Goal: Use online tool/utility: Utilize a website feature to perform a specific function

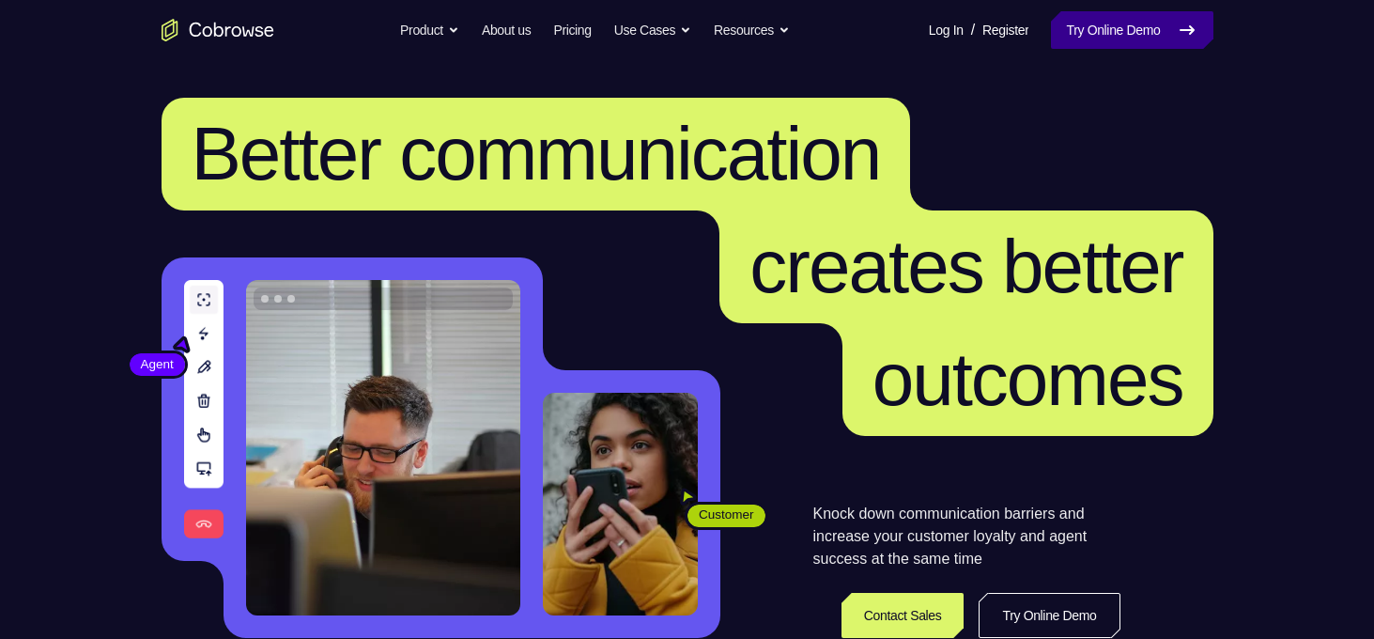
click at [1096, 22] on link "Try Online Demo" at bounding box center [1132, 30] width 162 height 38
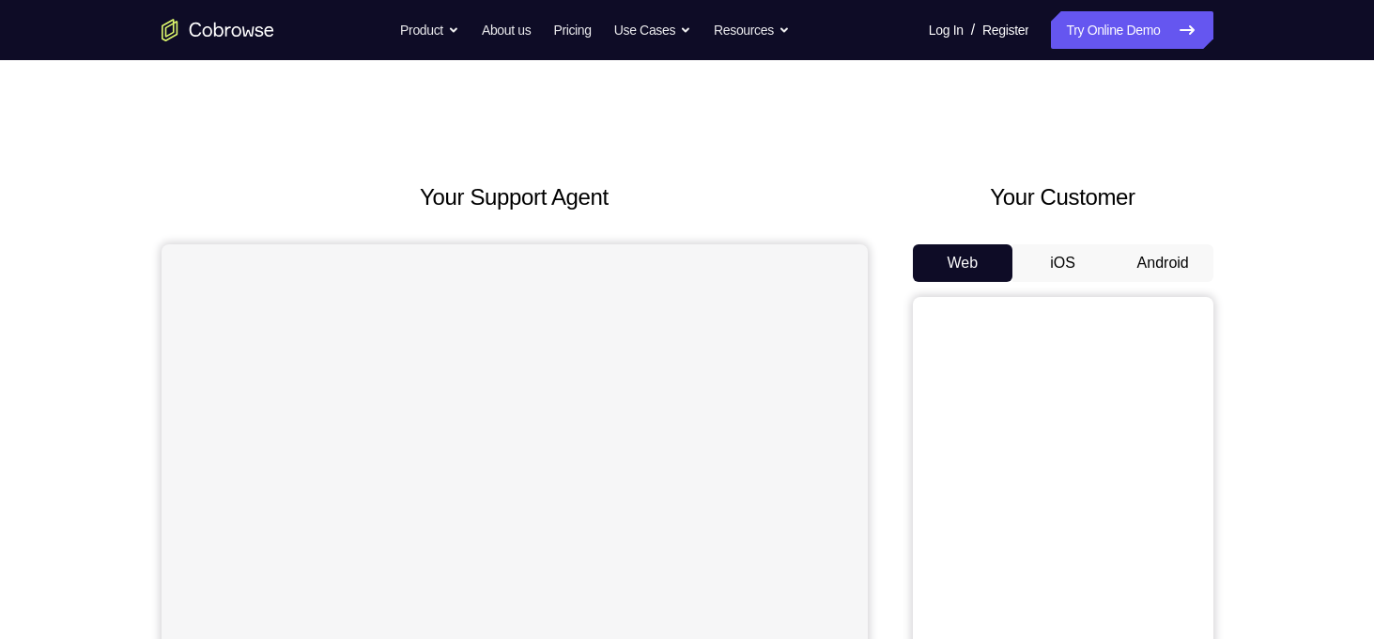
click at [1156, 268] on button "Android" at bounding box center [1163, 263] width 101 height 38
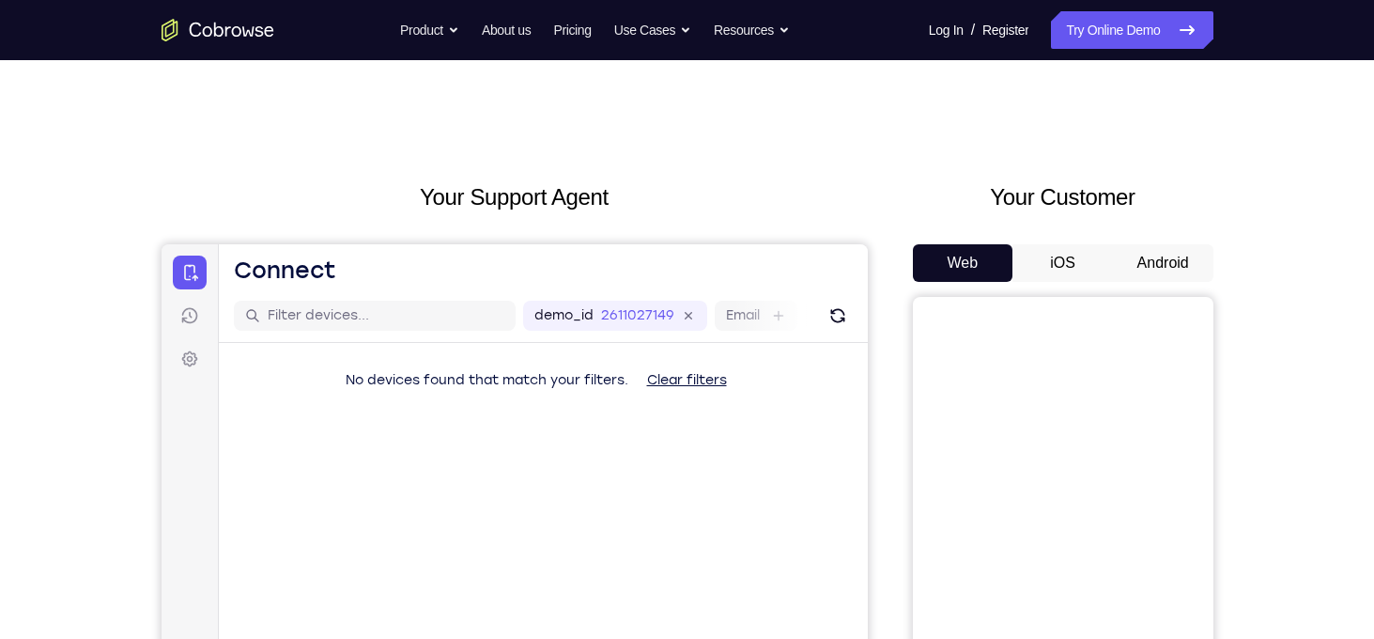
click at [1136, 270] on button "Android" at bounding box center [1163, 263] width 101 height 38
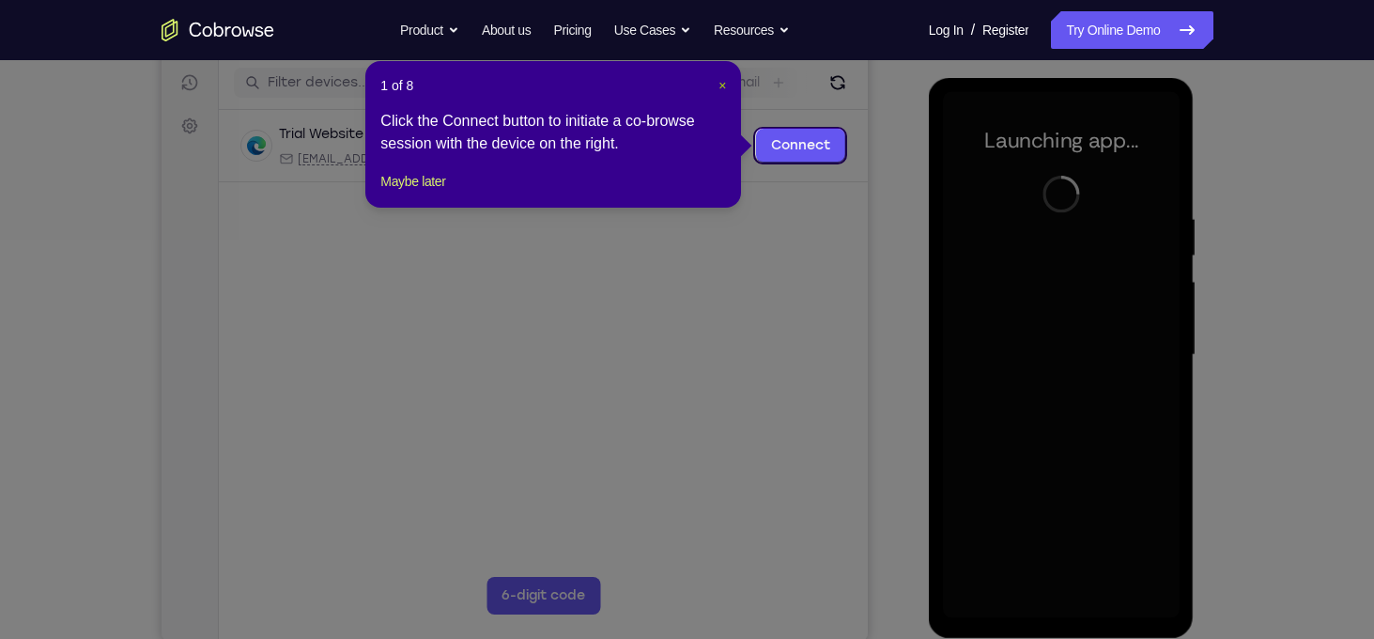
click at [721, 78] on span "×" at bounding box center [723, 85] width 8 height 15
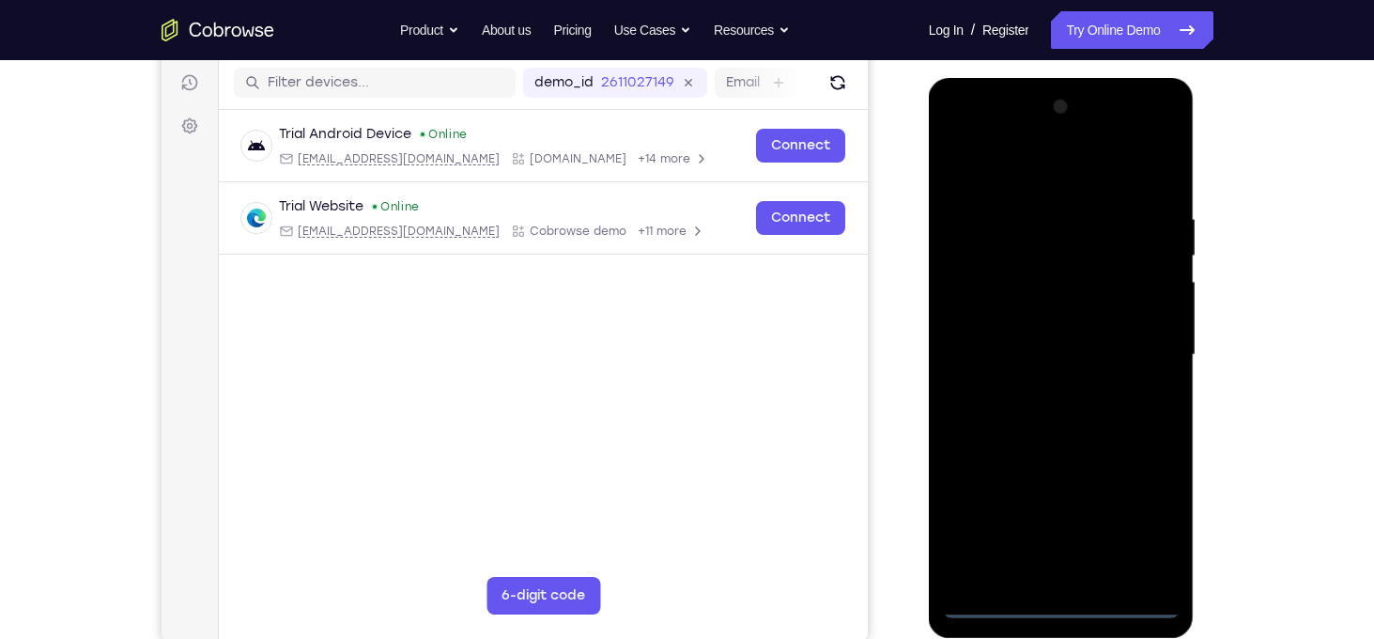
click at [1063, 598] on div at bounding box center [1061, 355] width 237 height 526
click at [1145, 519] on div at bounding box center [1061, 355] width 237 height 526
click at [1042, 178] on div at bounding box center [1061, 355] width 237 height 526
click at [1137, 339] on div at bounding box center [1061, 355] width 237 height 526
click at [1047, 390] on div at bounding box center [1061, 355] width 237 height 526
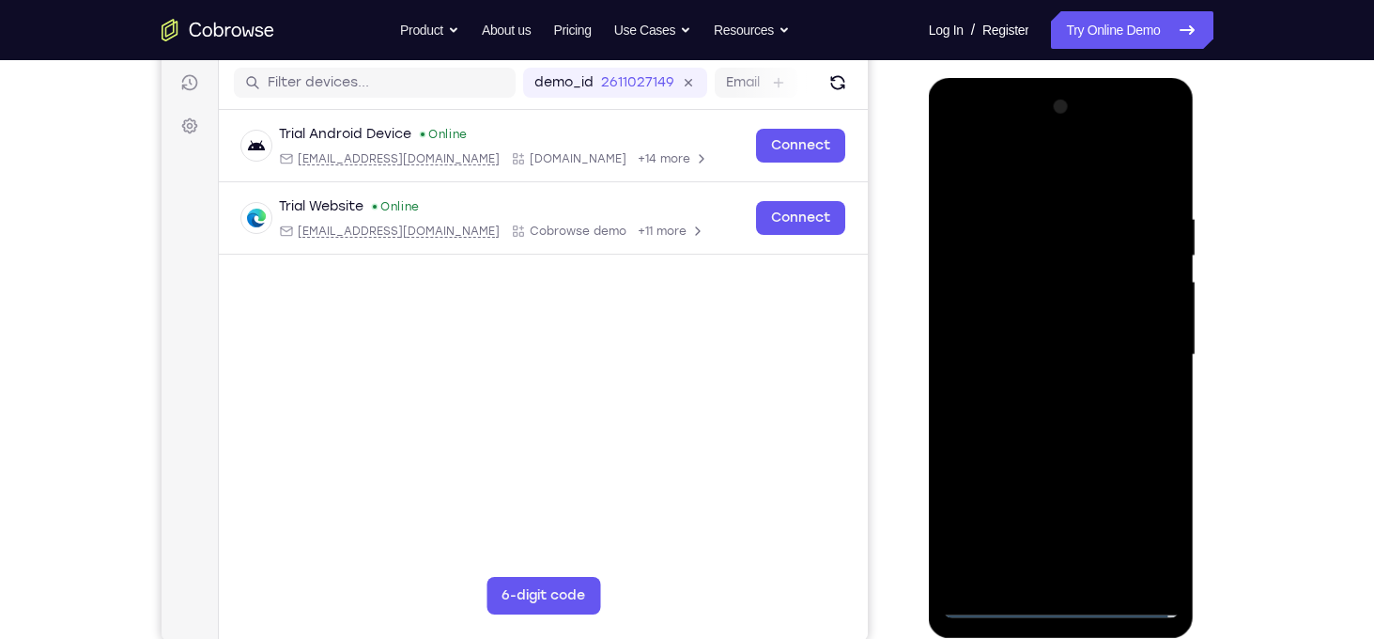
click at [1057, 335] on div at bounding box center [1061, 355] width 237 height 526
click at [1077, 311] on div at bounding box center [1061, 355] width 237 height 526
click at [1151, 318] on div at bounding box center [1061, 355] width 237 height 526
click at [1104, 356] on div at bounding box center [1061, 355] width 237 height 526
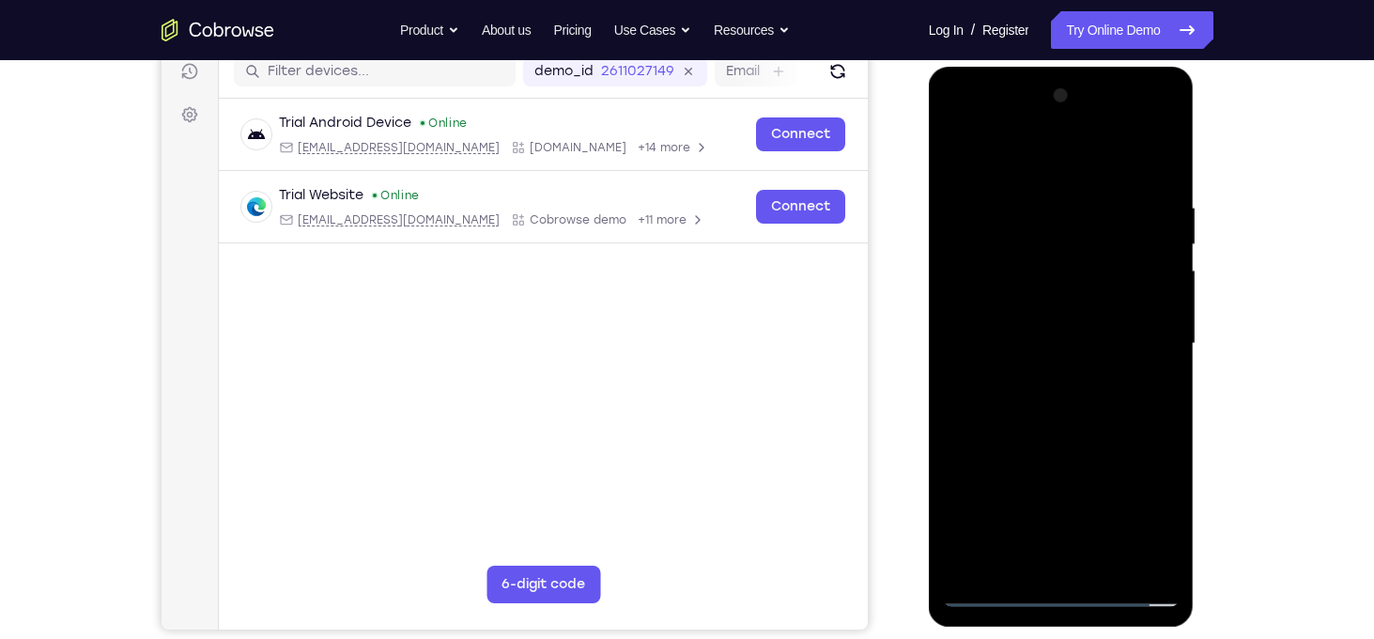
scroll to position [244, 0]
click at [1067, 405] on div at bounding box center [1061, 344] width 237 height 526
click at [1076, 430] on div at bounding box center [1061, 344] width 237 height 526
click at [1115, 564] on div at bounding box center [1061, 344] width 237 height 526
click at [1091, 446] on div at bounding box center [1061, 344] width 237 height 526
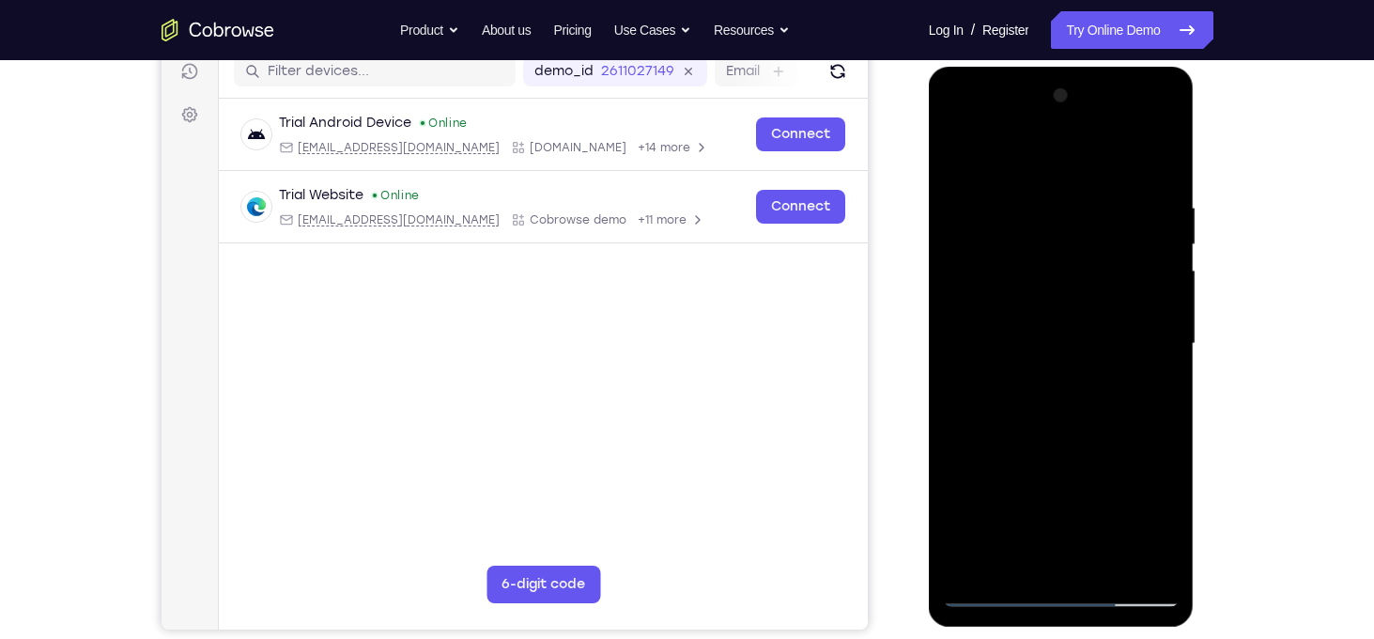
click at [1041, 343] on div at bounding box center [1061, 344] width 237 height 526
click at [1086, 425] on div at bounding box center [1061, 344] width 237 height 526
click at [1143, 432] on div at bounding box center [1061, 344] width 237 height 526
click at [1153, 394] on div at bounding box center [1061, 344] width 237 height 526
click at [1033, 242] on div at bounding box center [1061, 344] width 237 height 526
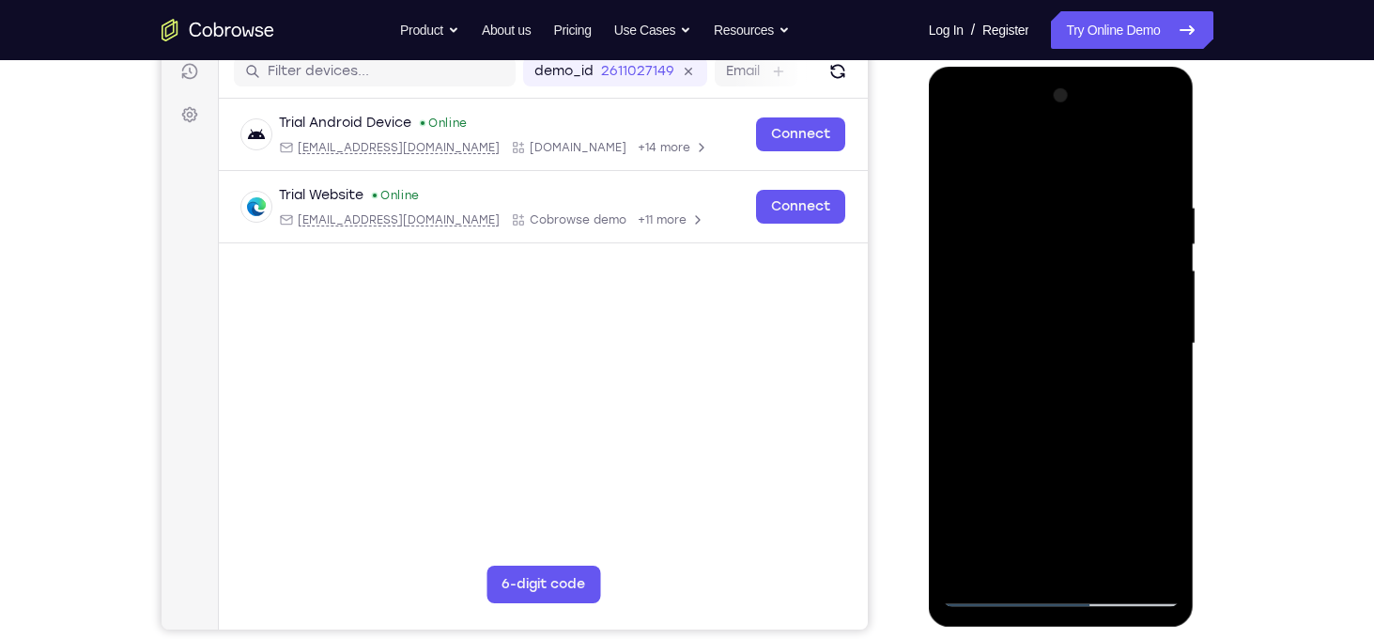
click at [1068, 405] on div at bounding box center [1061, 344] width 237 height 526
click at [1019, 570] on div at bounding box center [1061, 344] width 237 height 526
click at [1106, 454] on div at bounding box center [1061, 344] width 237 height 526
click at [1146, 375] on div at bounding box center [1061, 344] width 237 height 526
click at [1017, 330] on div at bounding box center [1061, 344] width 237 height 526
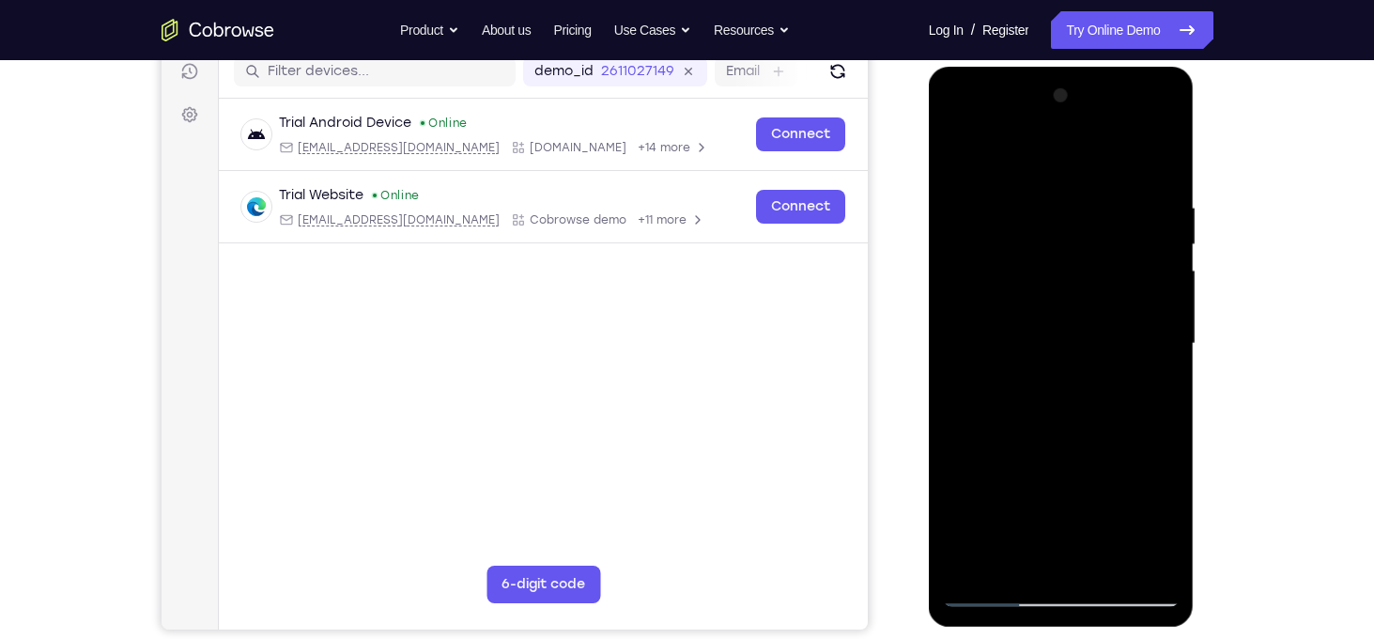
click at [964, 160] on div at bounding box center [1061, 344] width 237 height 526
click at [962, 154] on div at bounding box center [1061, 344] width 237 height 526
click at [1160, 153] on div at bounding box center [1061, 344] width 237 height 526
click at [959, 155] on div at bounding box center [1061, 344] width 237 height 526
click at [1043, 190] on div at bounding box center [1061, 344] width 237 height 526
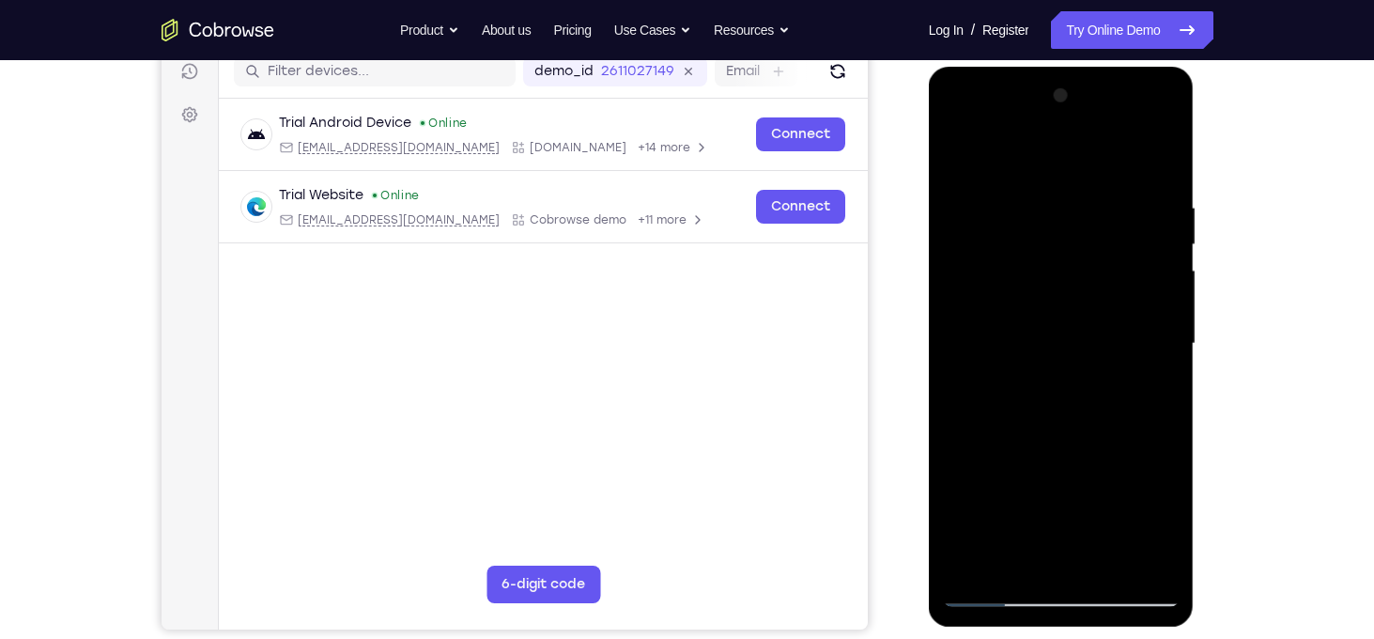
click at [1155, 558] on div at bounding box center [1061, 344] width 237 height 526
click at [1083, 560] on div at bounding box center [1061, 344] width 237 height 526
click at [1018, 561] on div at bounding box center [1061, 344] width 237 height 526
click at [1109, 513] on div at bounding box center [1061, 344] width 237 height 526
click at [1084, 346] on div at bounding box center [1061, 344] width 237 height 526
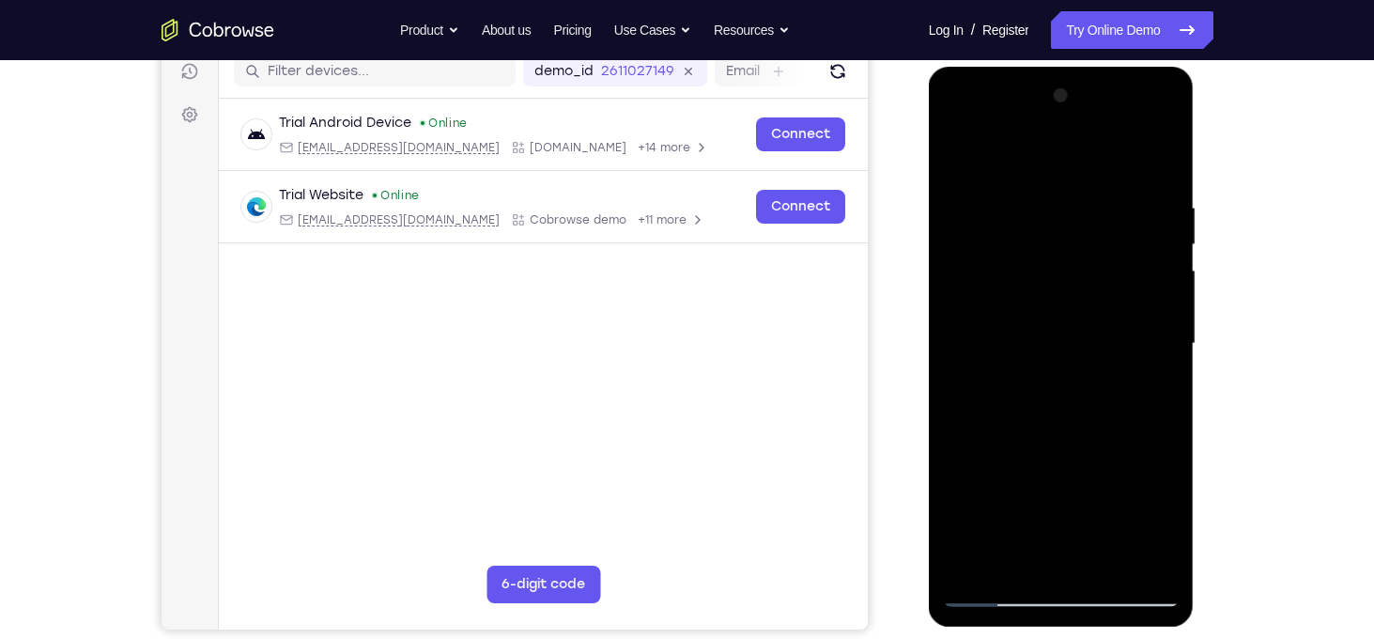
click at [1123, 557] on div at bounding box center [1061, 344] width 237 height 526
click at [1149, 551] on div at bounding box center [1061, 344] width 237 height 526
click at [970, 161] on div at bounding box center [1061, 344] width 237 height 526
click at [1143, 343] on div at bounding box center [1061, 344] width 237 height 526
click at [955, 149] on div at bounding box center [1061, 344] width 237 height 526
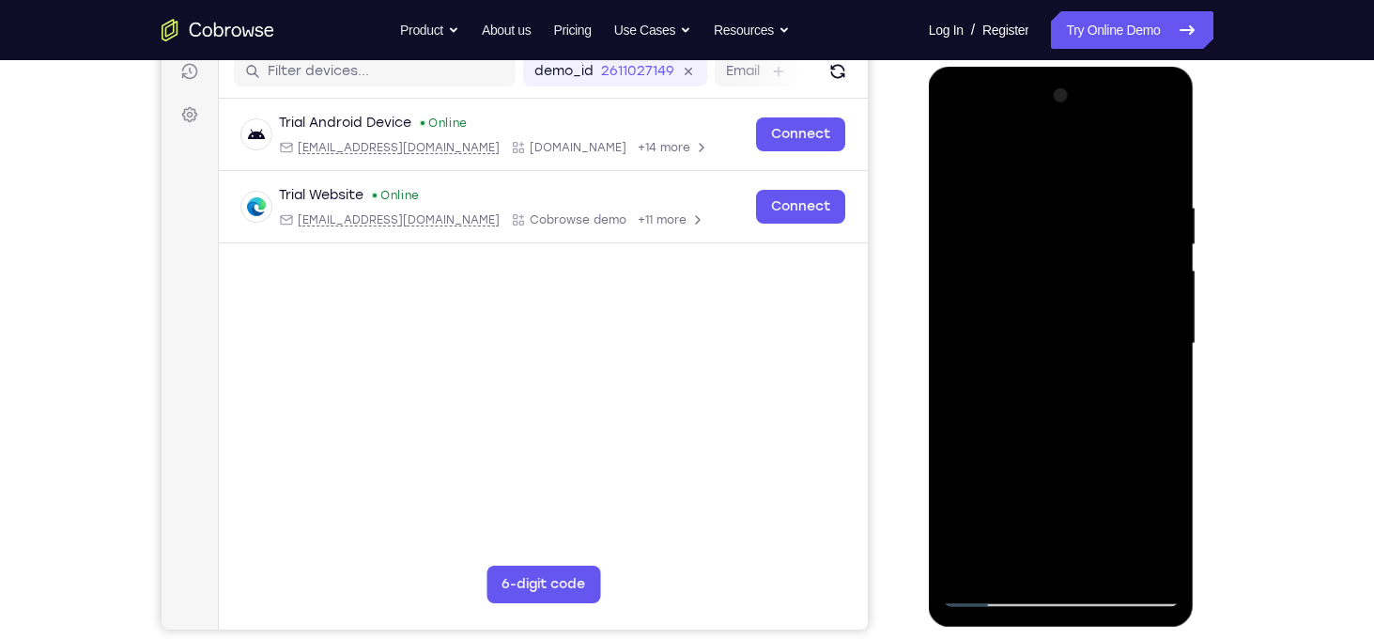
click at [955, 149] on div at bounding box center [1061, 344] width 237 height 526
drag, startPoint x: 1047, startPoint y: 561, endPoint x: 1002, endPoint y: 472, distance: 99.6
click at [1002, 472] on div at bounding box center [1061, 344] width 237 height 526
click at [1057, 427] on div at bounding box center [1061, 344] width 237 height 526
click at [1167, 560] on div at bounding box center [1061, 344] width 237 height 526
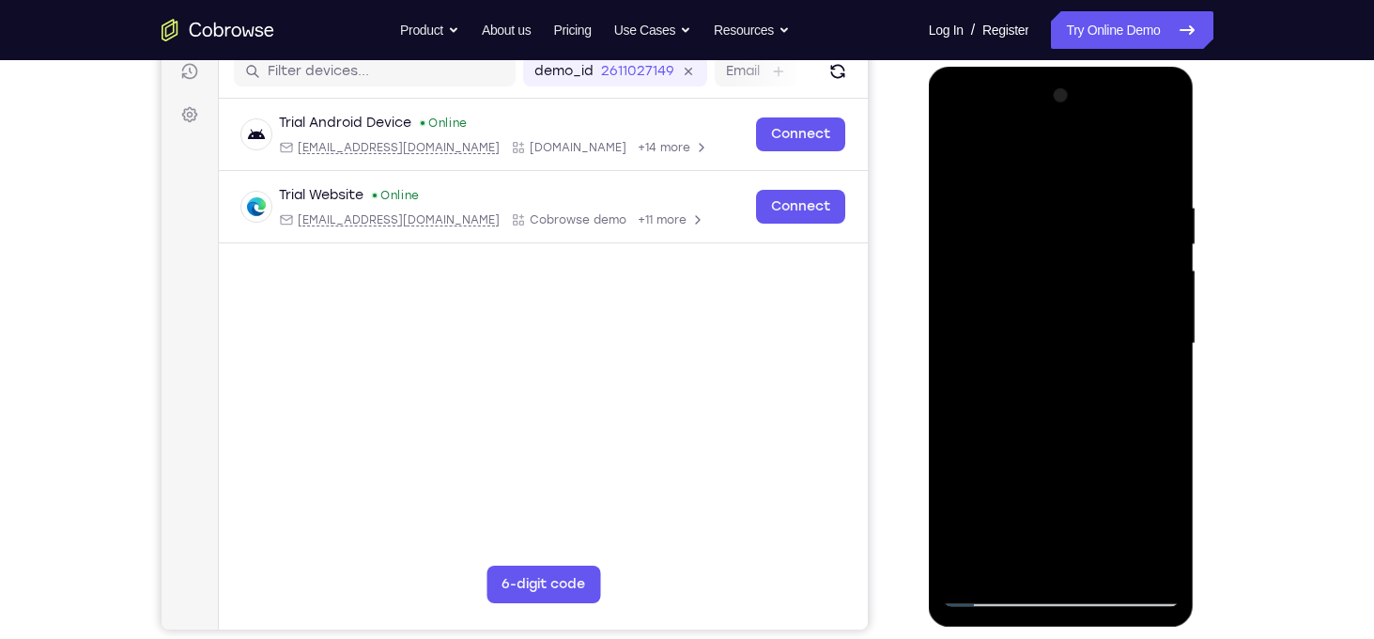
click at [1117, 330] on div at bounding box center [1061, 344] width 237 height 526
click at [1127, 551] on div at bounding box center [1061, 344] width 237 height 526
click at [1144, 556] on div at bounding box center [1061, 344] width 237 height 526
click at [1163, 157] on div at bounding box center [1061, 344] width 237 height 526
click at [1112, 570] on div at bounding box center [1061, 344] width 237 height 526
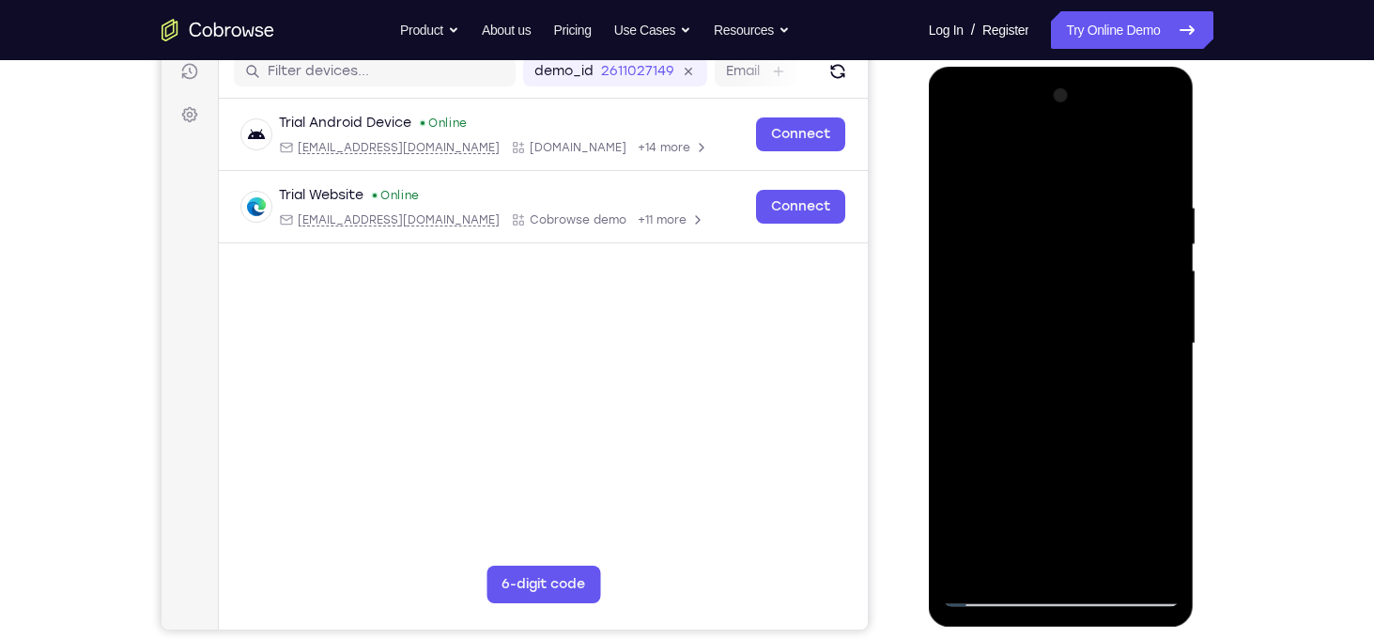
click at [1074, 372] on div at bounding box center [1061, 344] width 237 height 526
click at [1039, 379] on div at bounding box center [1061, 344] width 237 height 526
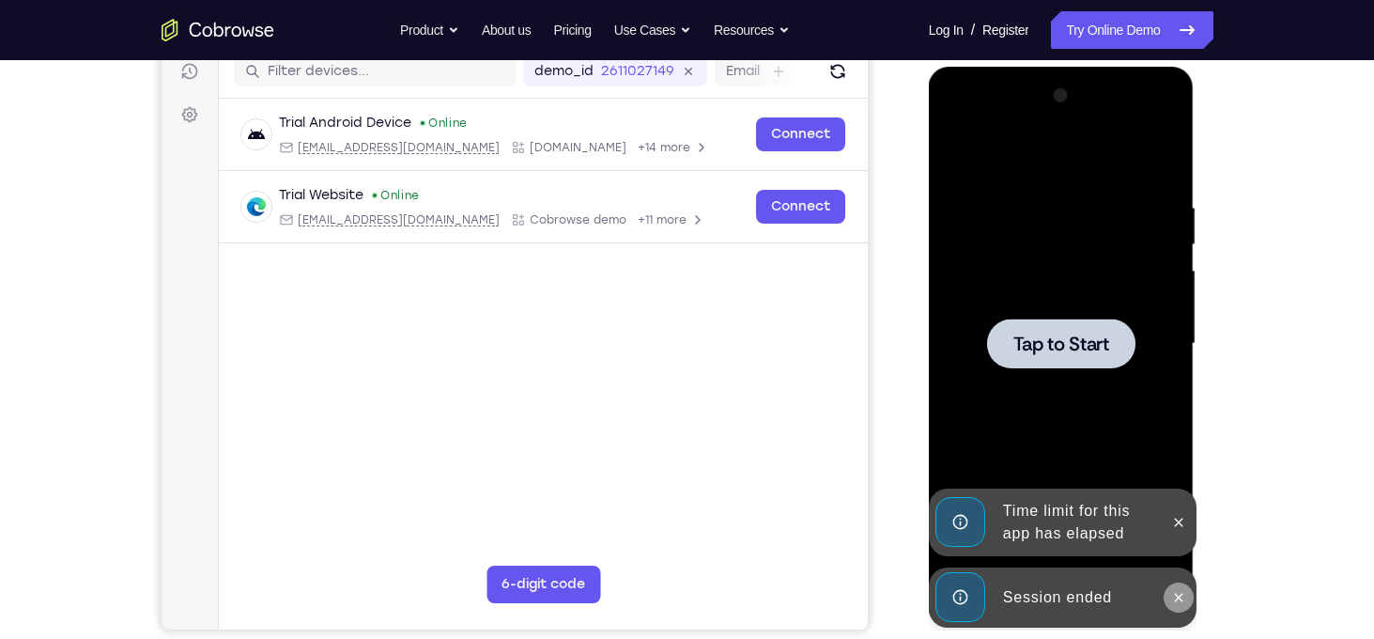
click at [1186, 593] on button at bounding box center [1179, 597] width 30 height 30
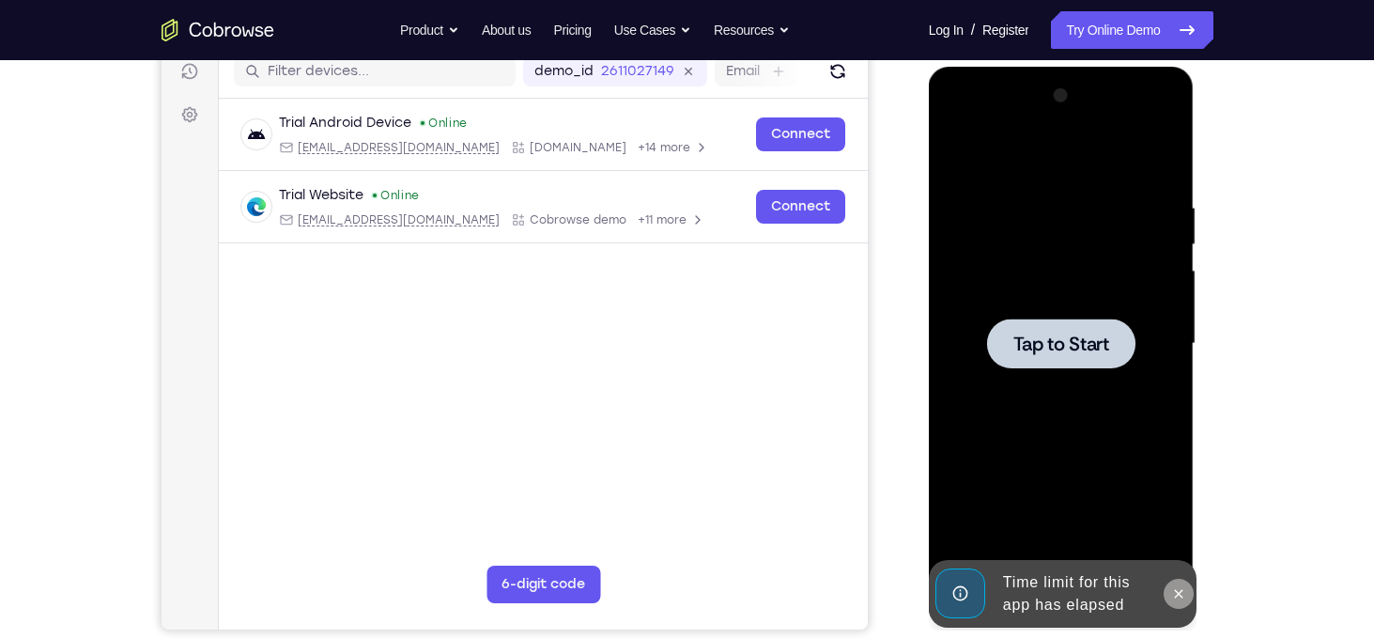
click at [1176, 586] on icon at bounding box center [1178, 593] width 15 height 15
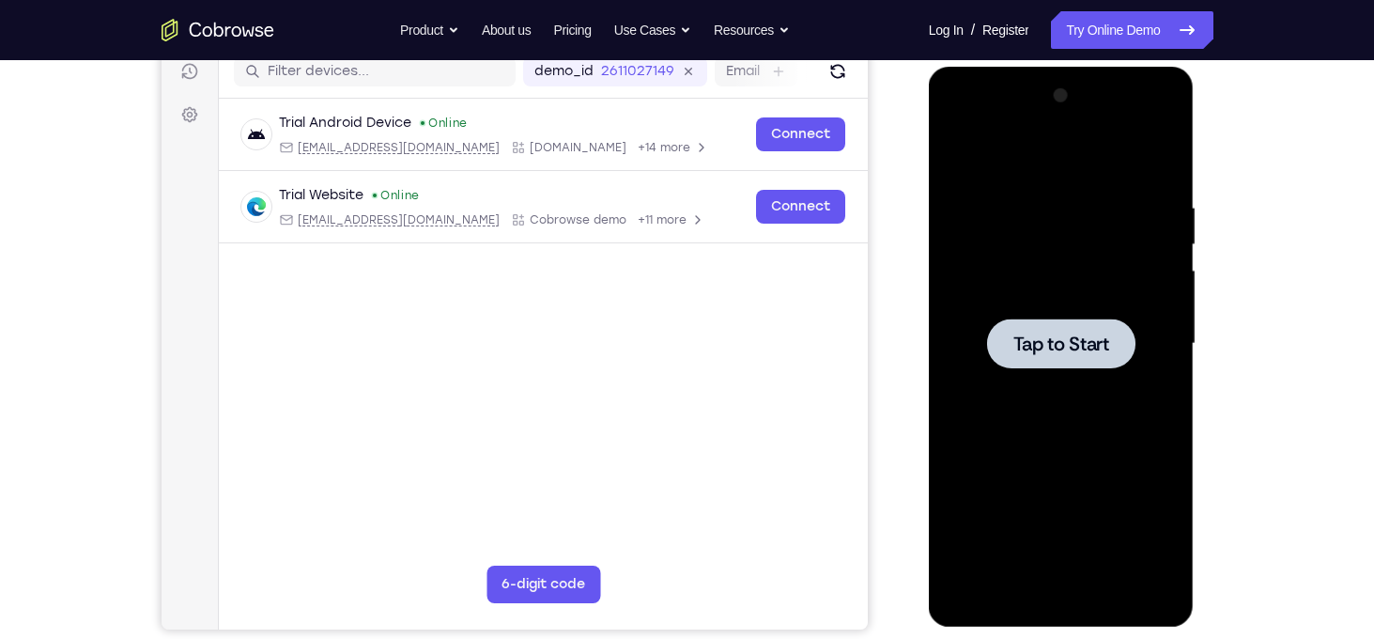
click at [1083, 337] on span "Tap to Start" at bounding box center [1062, 343] width 96 height 19
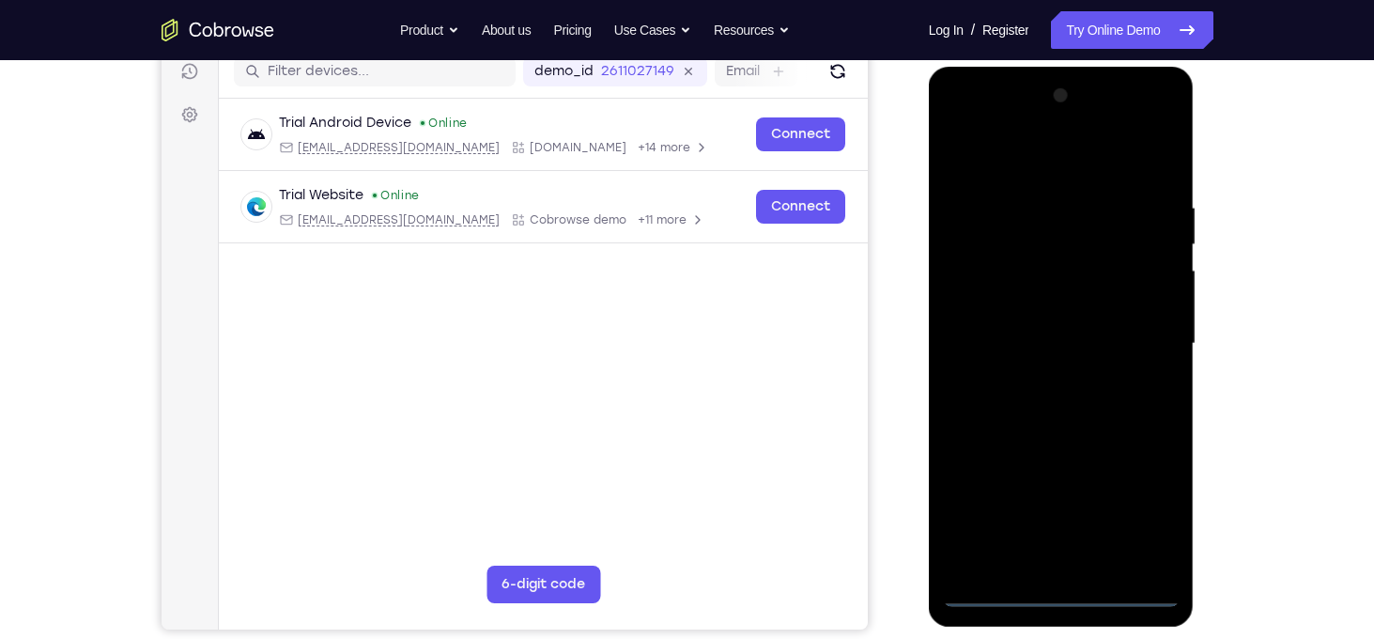
click at [1058, 591] on div at bounding box center [1061, 344] width 237 height 526
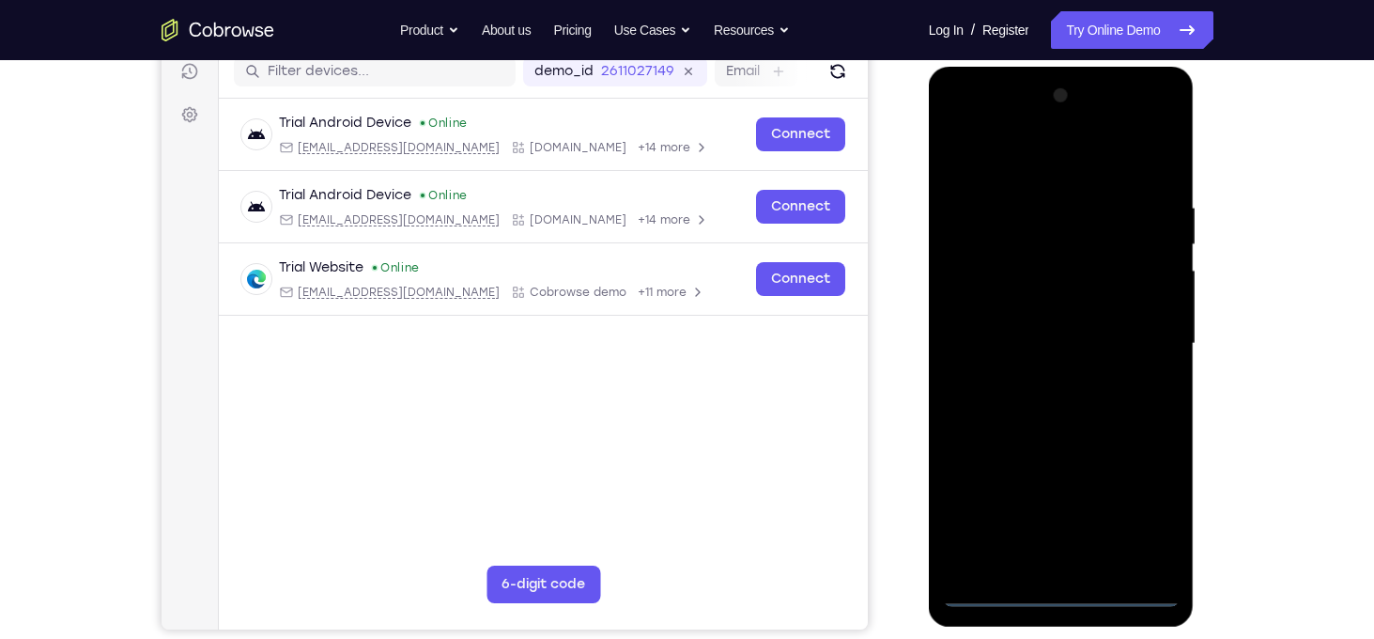
click at [1167, 503] on div at bounding box center [1061, 344] width 237 height 526
click at [1151, 507] on div at bounding box center [1061, 344] width 237 height 526
click at [1025, 163] on div at bounding box center [1061, 344] width 237 height 526
click at [1148, 334] on div at bounding box center [1061, 344] width 237 height 526
click at [1087, 563] on div at bounding box center [1061, 344] width 237 height 526
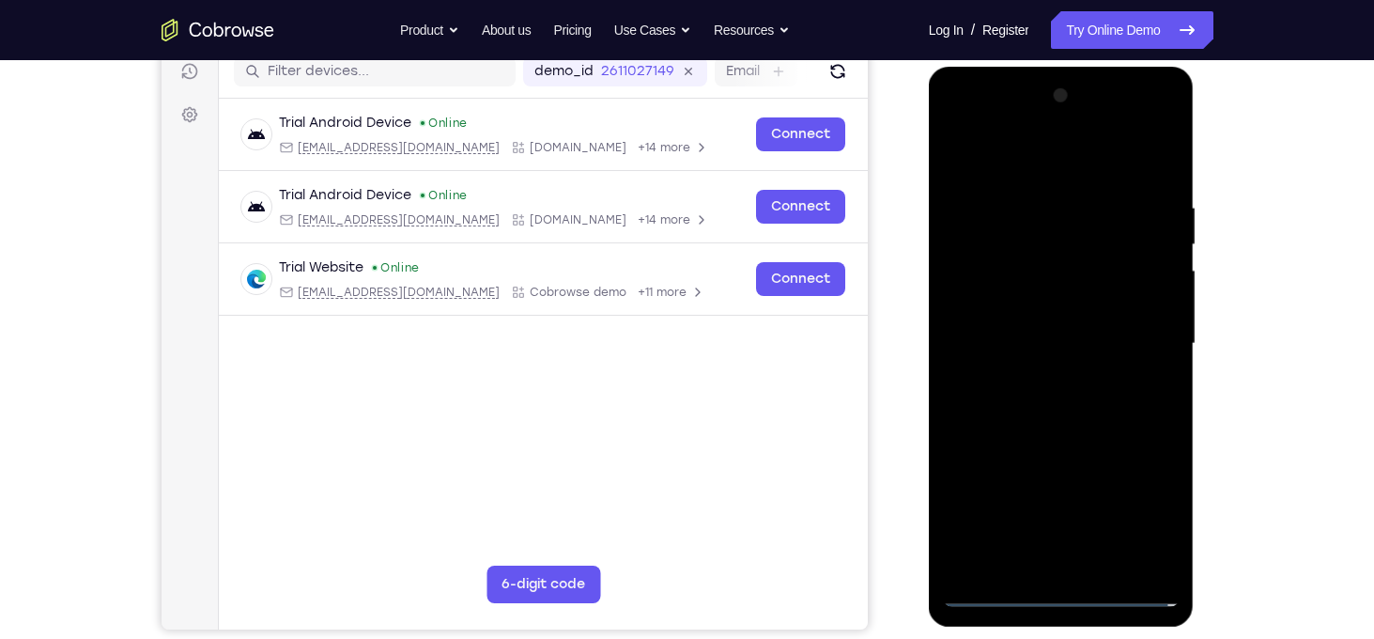
click at [1043, 302] on div at bounding box center [1061, 344] width 237 height 526
click at [1041, 330] on div at bounding box center [1061, 344] width 237 height 526
click at [1061, 299] on div at bounding box center [1061, 344] width 237 height 526
click at [1106, 566] on div at bounding box center [1061, 344] width 237 height 526
click at [1060, 442] on div at bounding box center [1061, 344] width 237 height 526
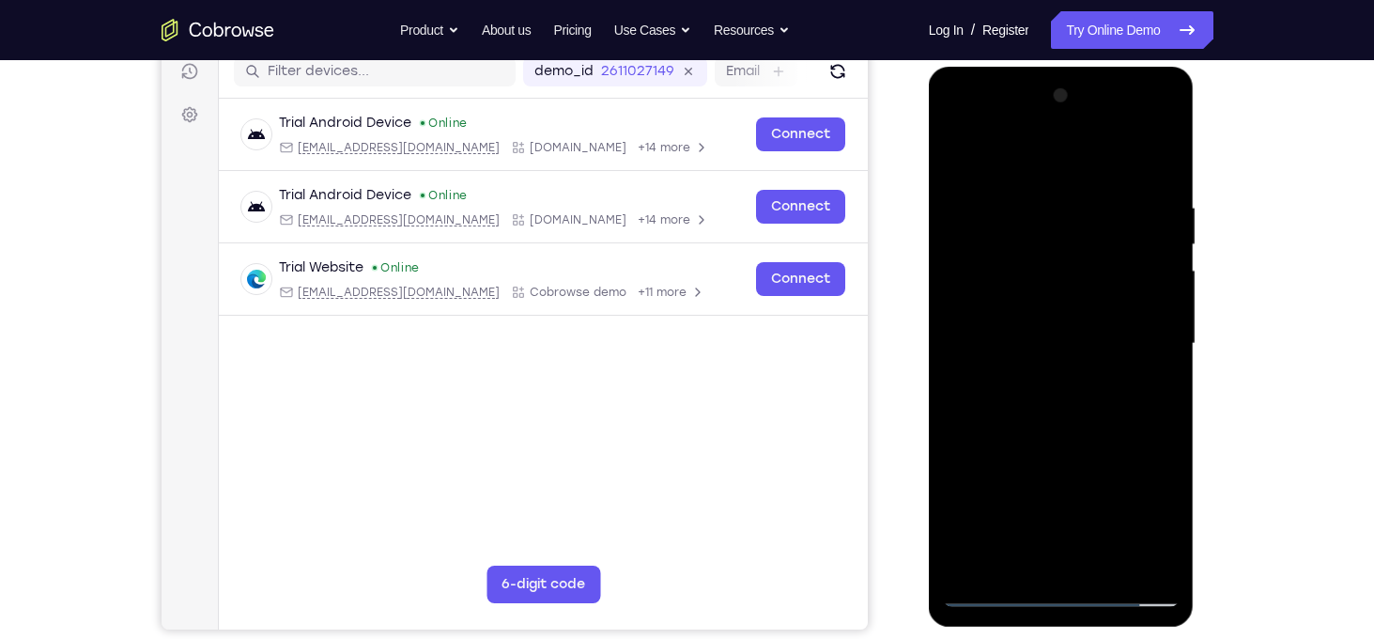
click at [1050, 333] on div at bounding box center [1061, 344] width 237 height 526
click at [964, 164] on div at bounding box center [1061, 344] width 237 height 526
click at [993, 254] on div at bounding box center [1061, 344] width 237 height 526
click at [1161, 514] on div at bounding box center [1061, 344] width 237 height 526
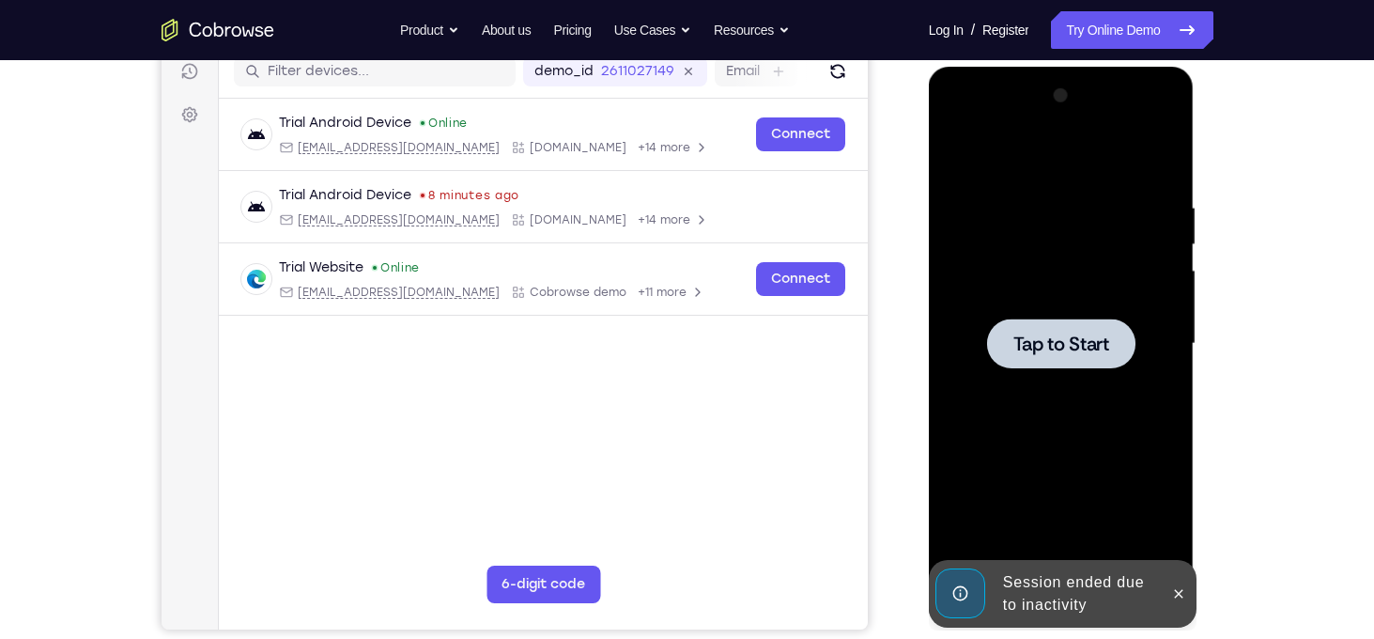
click at [1061, 348] on span "Tap to Start" at bounding box center [1062, 343] width 96 height 19
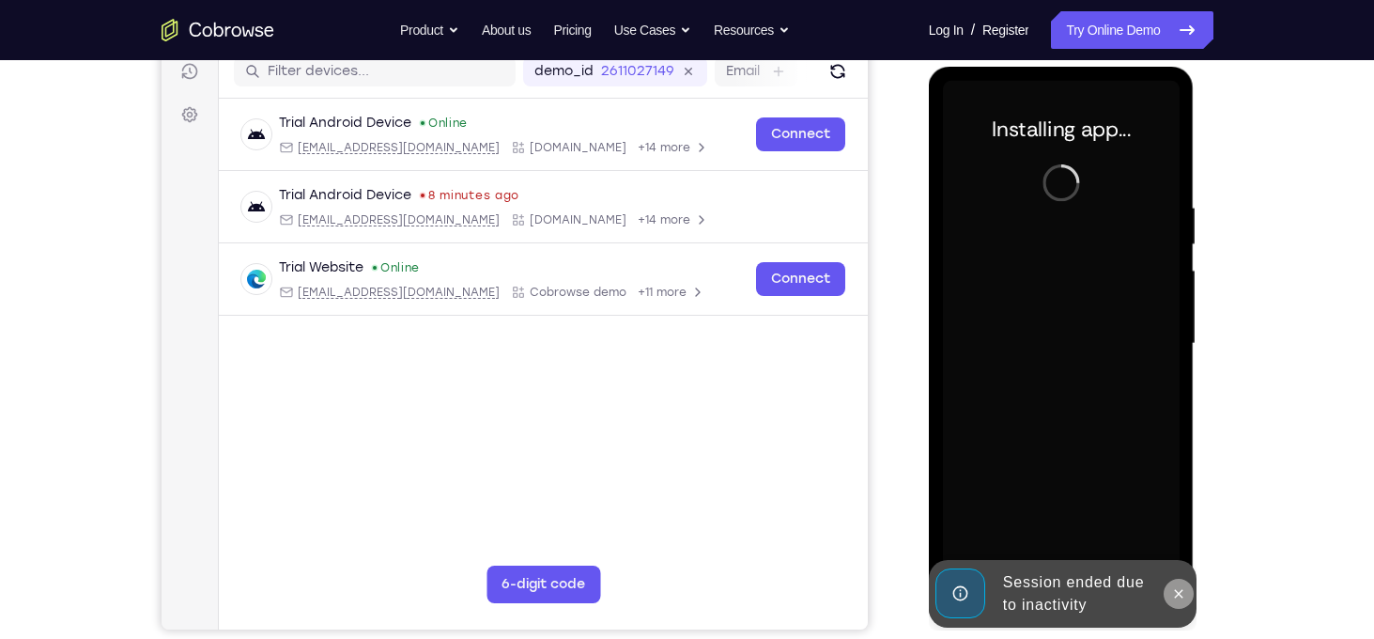
click at [1172, 587] on icon at bounding box center [1178, 593] width 15 height 15
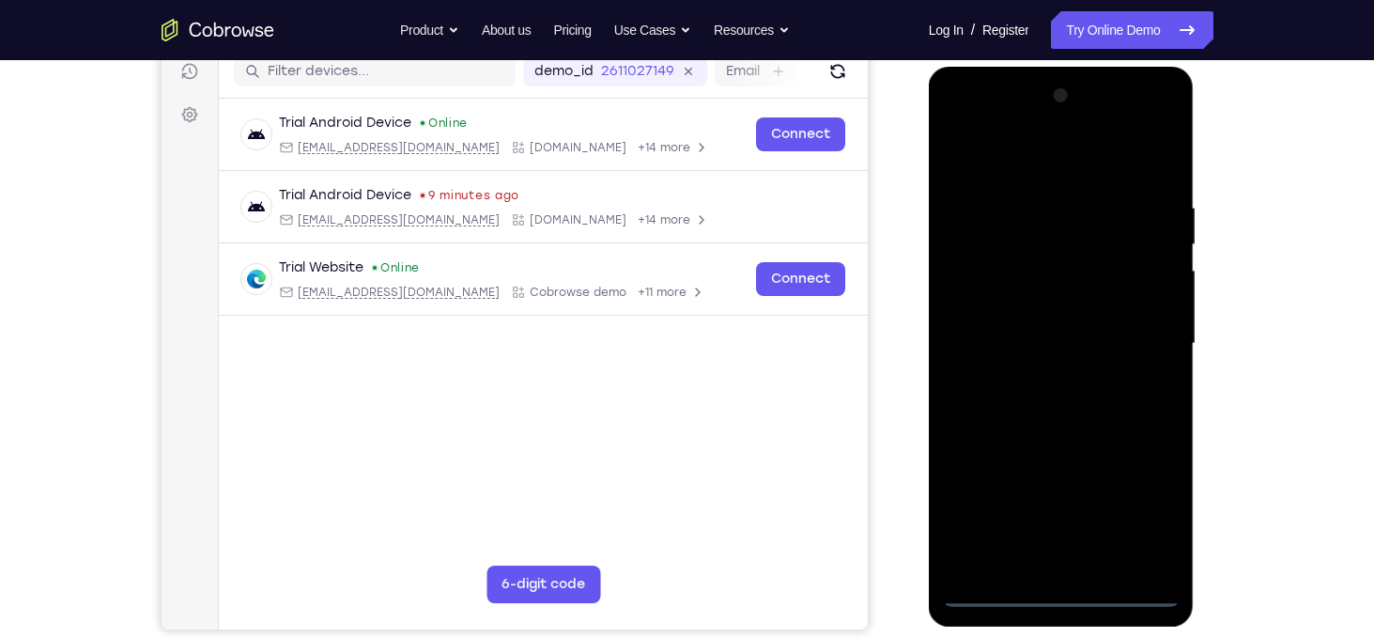
click at [1055, 587] on div at bounding box center [1061, 344] width 237 height 526
click at [1154, 512] on div at bounding box center [1061, 344] width 237 height 526
click at [1136, 130] on div at bounding box center [1061, 344] width 237 height 526
click at [997, 134] on div at bounding box center [1061, 344] width 237 height 526
click at [1134, 341] on div at bounding box center [1061, 344] width 237 height 526
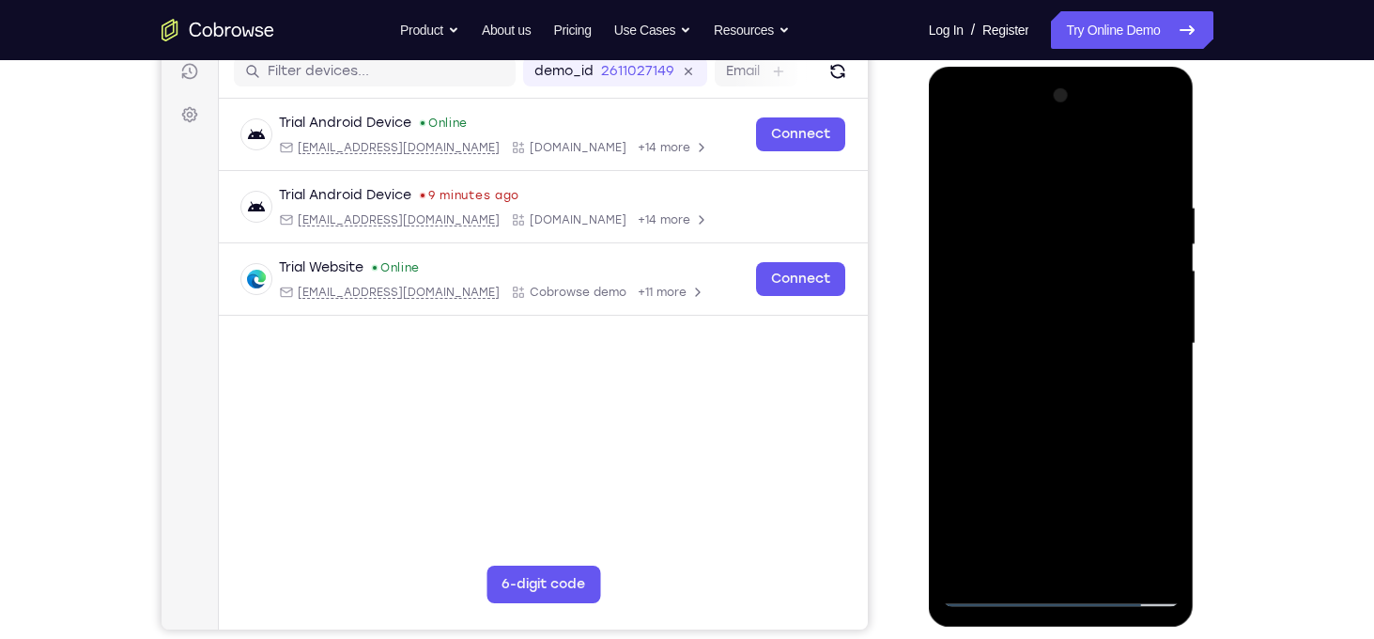
click at [1138, 341] on div at bounding box center [1061, 344] width 237 height 526
click at [1041, 376] on div at bounding box center [1061, 344] width 237 height 526
click at [1041, 334] on div at bounding box center [1061, 344] width 237 height 526
click at [1042, 303] on div at bounding box center [1061, 344] width 237 height 526
click at [1054, 334] on div at bounding box center [1061, 344] width 237 height 526
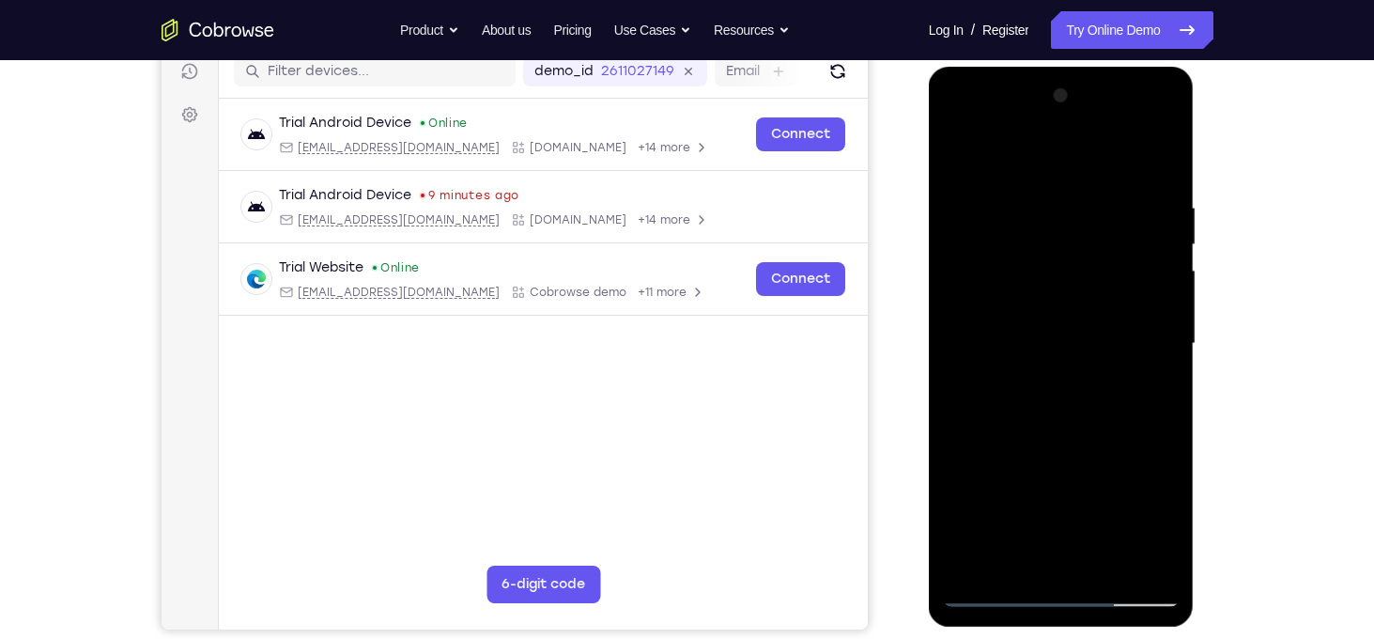
click at [1064, 417] on div at bounding box center [1061, 344] width 237 height 526
click at [1109, 564] on div at bounding box center [1061, 344] width 237 height 526
click at [1083, 442] on div at bounding box center [1061, 344] width 237 height 526
click at [966, 255] on div at bounding box center [1061, 344] width 237 height 526
drag, startPoint x: 1064, startPoint y: 163, endPoint x: 1063, endPoint y: 48, distance: 115.6
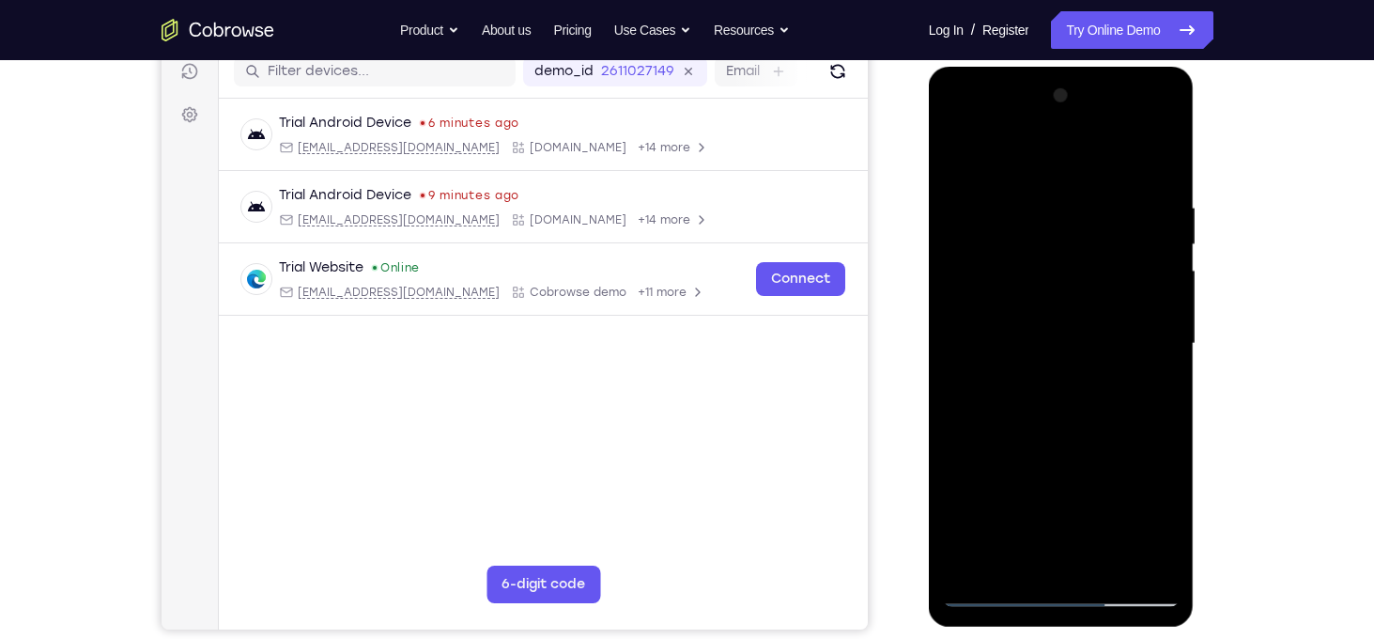
click at [1063, 67] on html "Online web based iOS Simulators and Android Emulators. Run iPhone, iPad, Mobile…" at bounding box center [1063, 349] width 268 height 564
click at [994, 596] on div at bounding box center [1061, 344] width 237 height 526
click at [1148, 563] on div at bounding box center [1061, 344] width 237 height 526
click at [1069, 390] on div at bounding box center [1061, 344] width 237 height 526
click at [1031, 187] on div at bounding box center [1061, 344] width 237 height 526
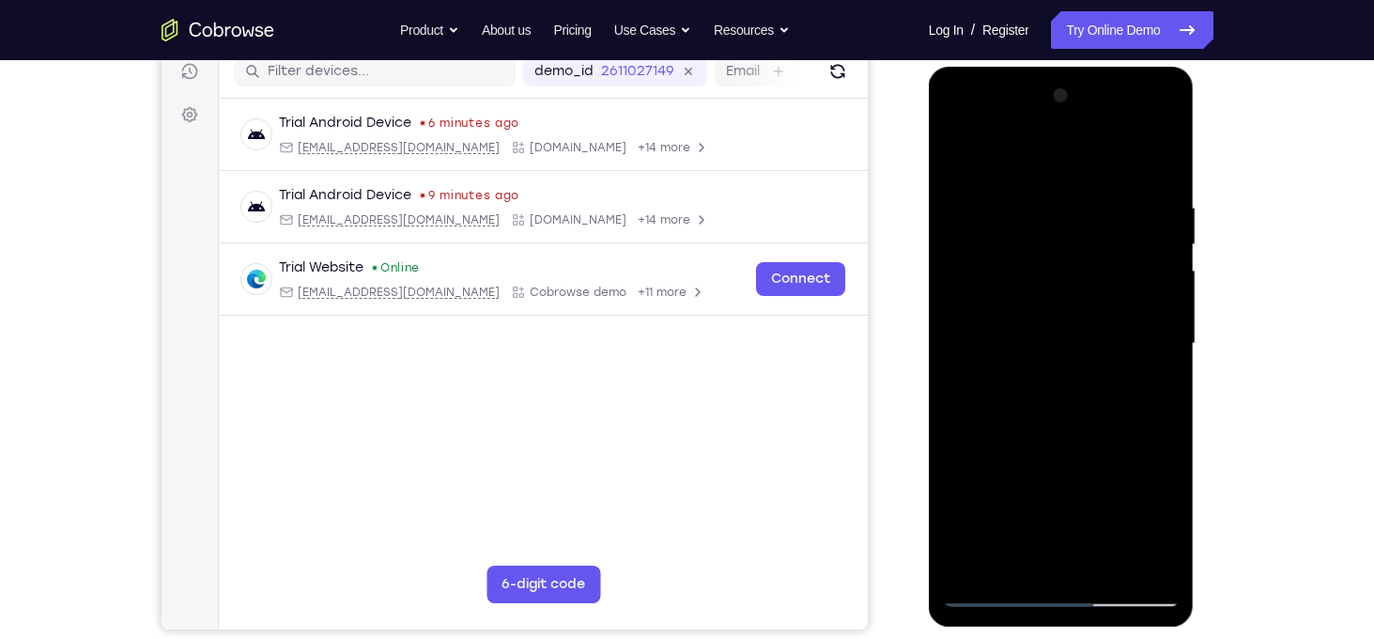
click at [1027, 185] on div at bounding box center [1061, 344] width 237 height 526
drag, startPoint x: 1027, startPoint y: 303, endPoint x: 1014, endPoint y: 170, distance: 134.0
click at [1014, 170] on div at bounding box center [1061, 344] width 237 height 526
drag, startPoint x: 1034, startPoint y: 268, endPoint x: 1031, endPoint y: 202, distance: 65.9
click at [1031, 202] on div at bounding box center [1061, 344] width 237 height 526
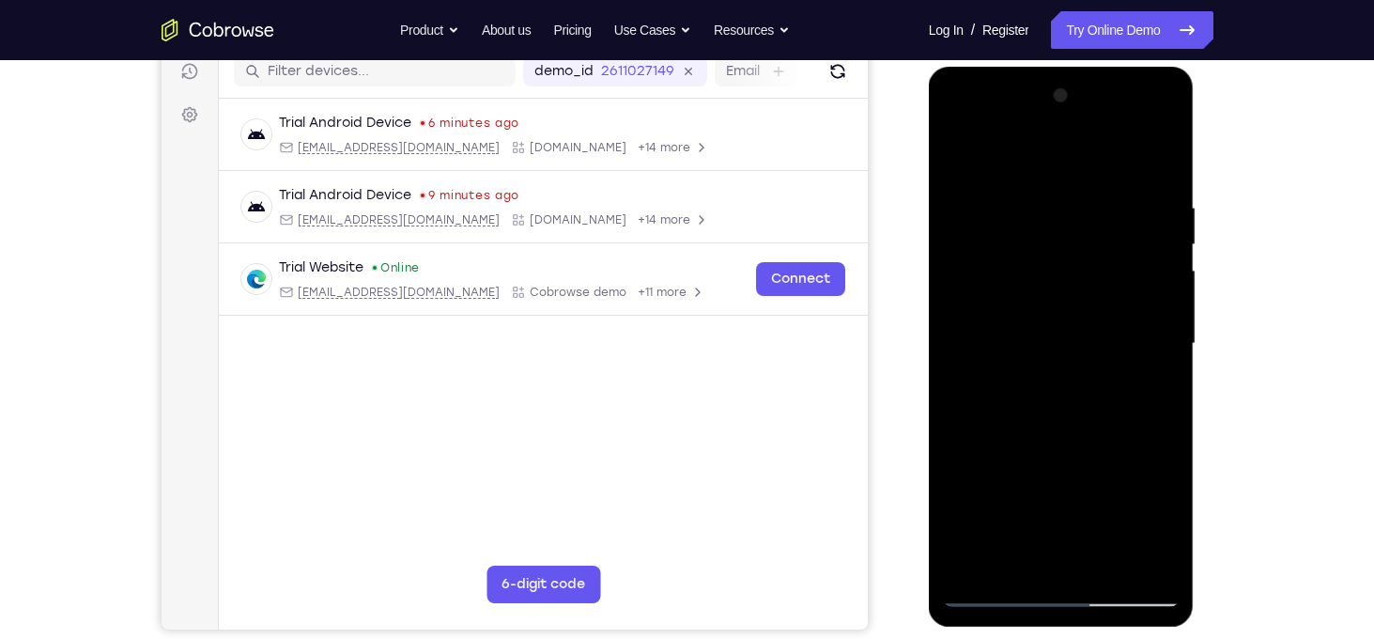
click at [1152, 342] on div at bounding box center [1061, 344] width 237 height 526
click at [1147, 456] on div at bounding box center [1061, 344] width 237 height 526
click at [1087, 410] on div at bounding box center [1061, 344] width 237 height 526
click at [966, 457] on div at bounding box center [1061, 344] width 237 height 526
drag, startPoint x: 1055, startPoint y: 238, endPoint x: 1049, endPoint y: 390, distance: 152.3
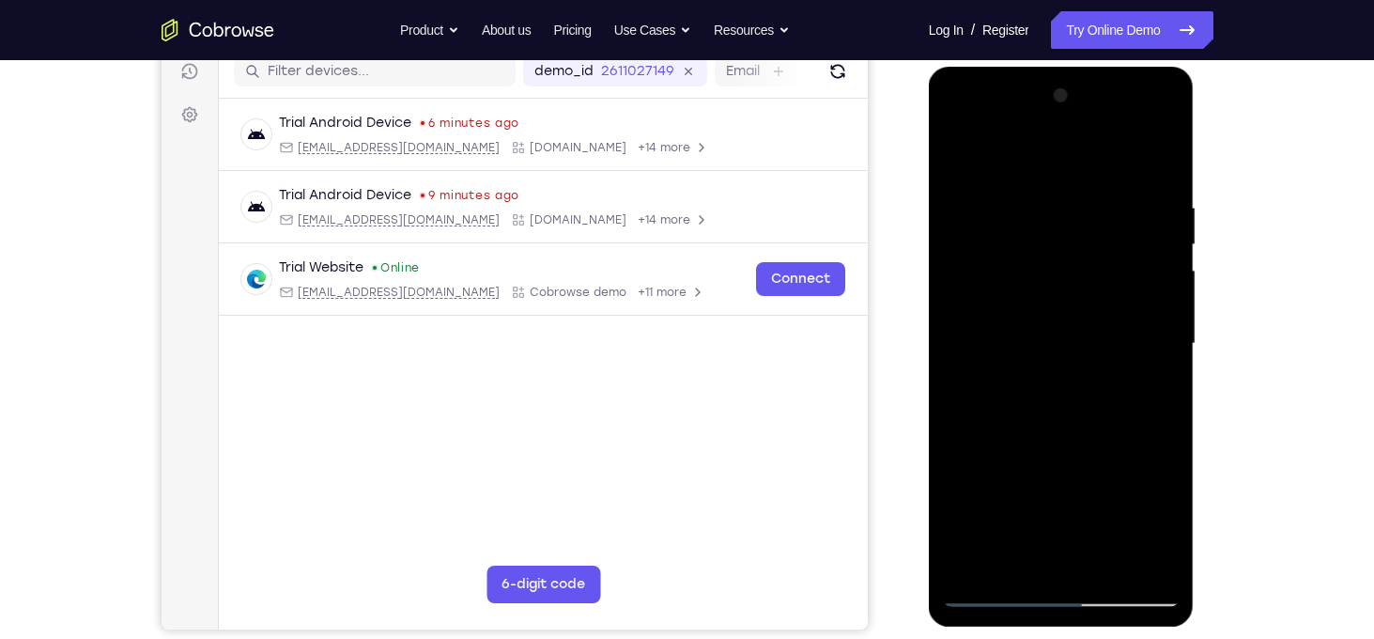
click at [1049, 390] on div at bounding box center [1061, 344] width 237 height 526
click at [1089, 191] on div at bounding box center [1061, 344] width 237 height 526
click at [1093, 256] on div at bounding box center [1061, 344] width 237 height 526
click at [1091, 330] on div at bounding box center [1061, 344] width 237 height 526
click at [1082, 205] on div at bounding box center [1061, 344] width 237 height 526
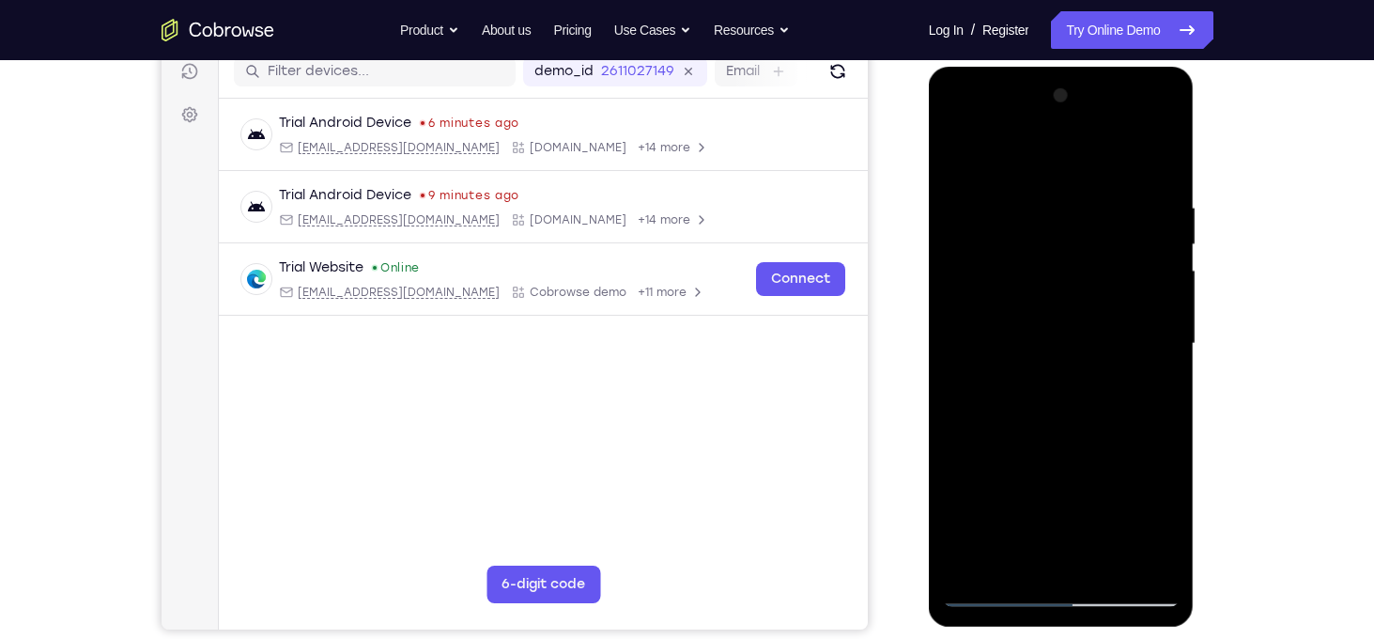
click at [1099, 310] on div at bounding box center [1061, 344] width 237 height 526
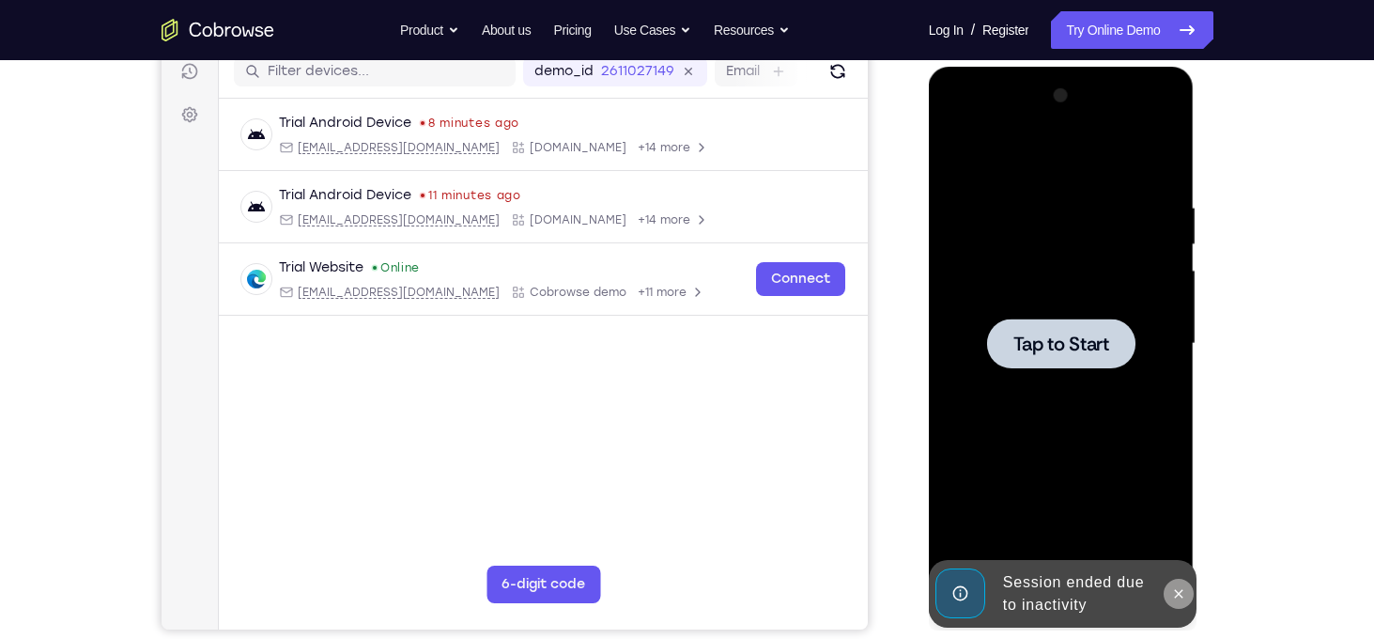
click at [1170, 597] on button at bounding box center [1179, 594] width 30 height 30
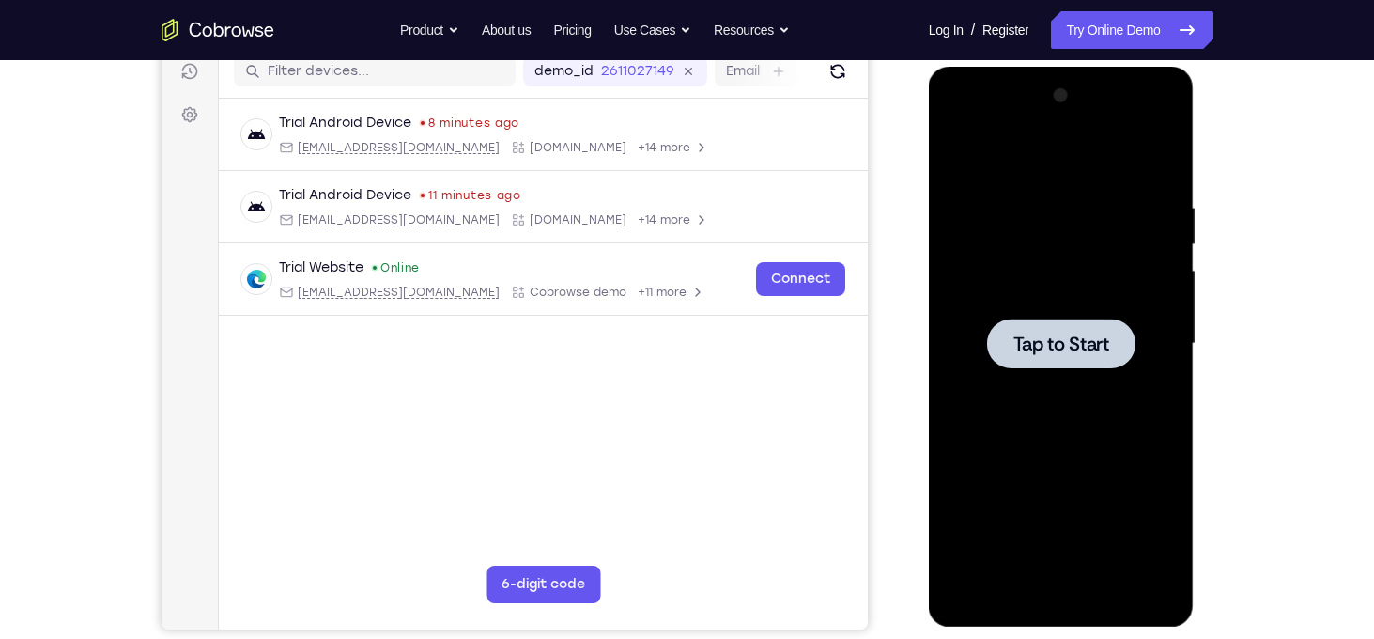
click at [1060, 374] on div at bounding box center [1061, 344] width 237 height 526
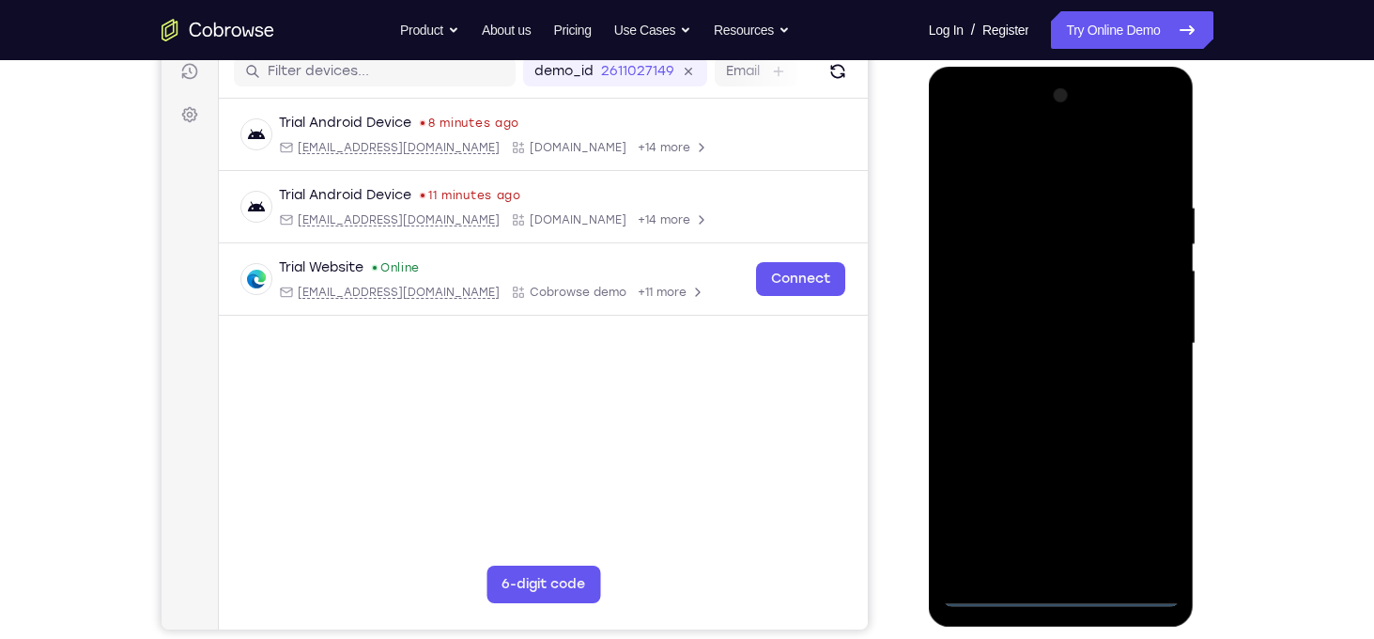
click at [1062, 586] on div at bounding box center [1061, 344] width 237 height 526
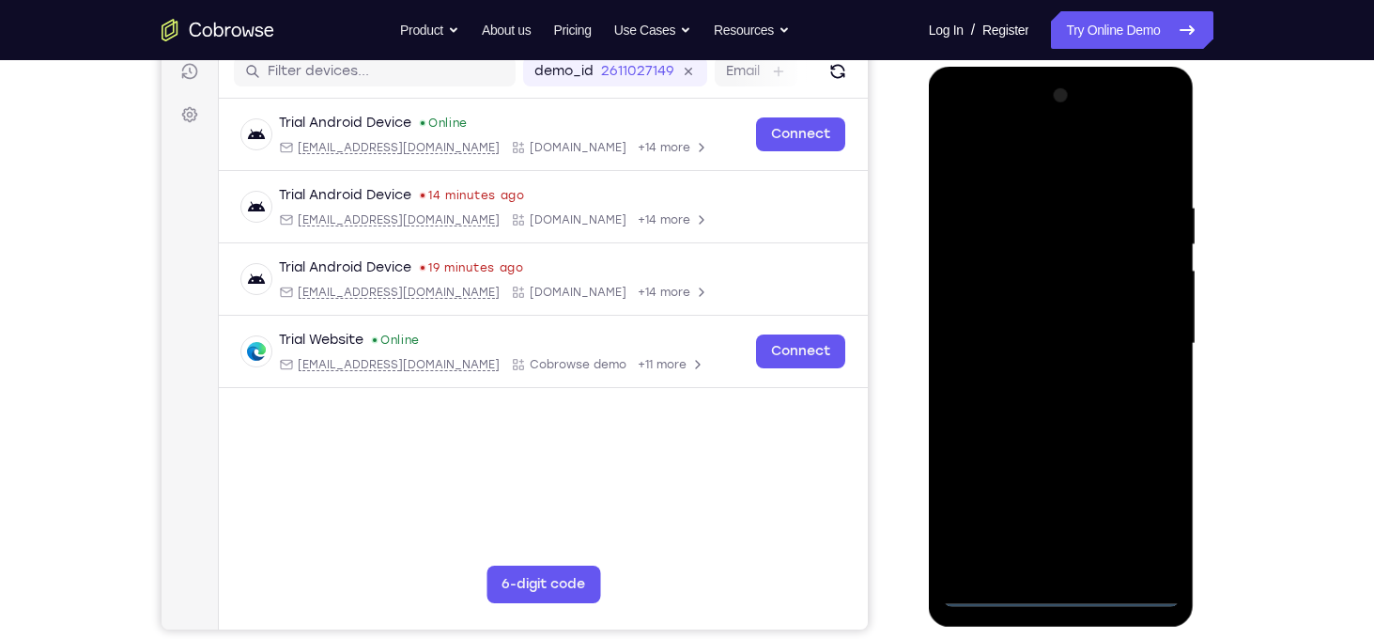
click at [1062, 589] on div at bounding box center [1061, 344] width 237 height 526
click at [1140, 504] on div at bounding box center [1061, 344] width 237 height 526
click at [1031, 163] on div at bounding box center [1061, 344] width 237 height 526
click at [1144, 340] on div at bounding box center [1061, 344] width 237 height 526
click at [1041, 380] on div at bounding box center [1061, 344] width 237 height 526
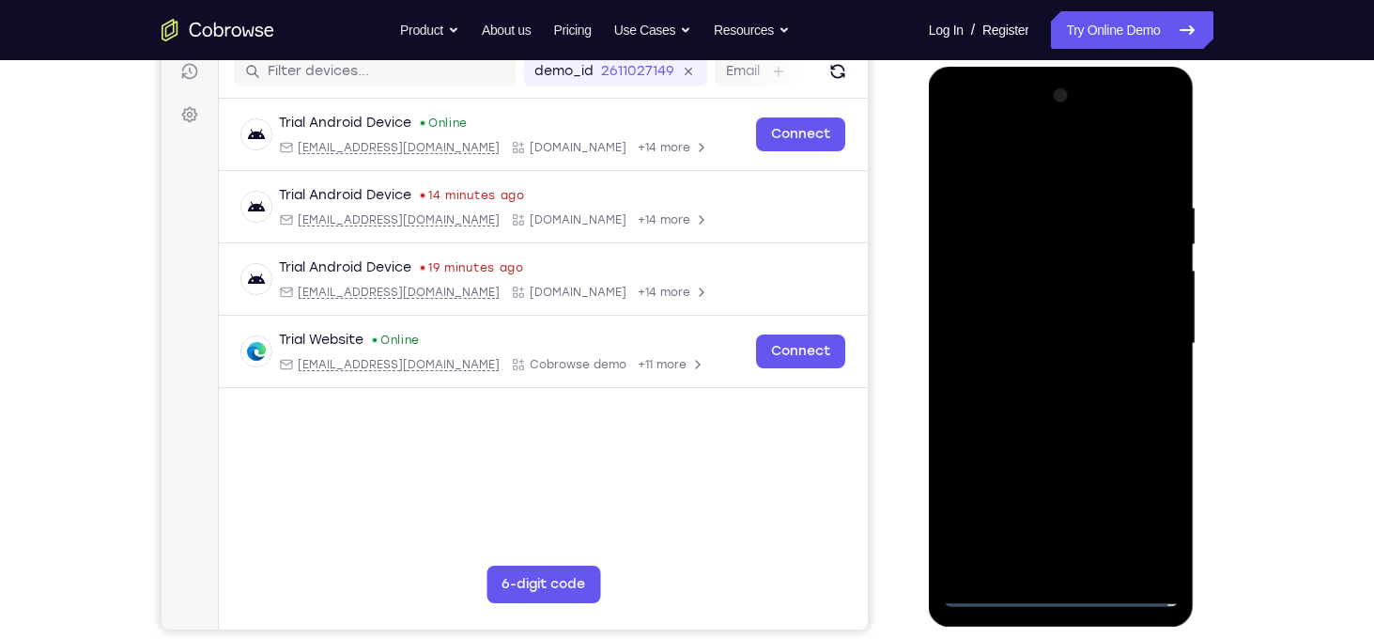
click at [1038, 333] on div at bounding box center [1061, 344] width 237 height 526
click at [1044, 309] on div at bounding box center [1061, 344] width 237 height 526
click at [1072, 350] on div at bounding box center [1061, 344] width 237 height 526
click at [1083, 403] on div at bounding box center [1061, 344] width 237 height 526
click at [1089, 412] on div at bounding box center [1061, 344] width 237 height 526
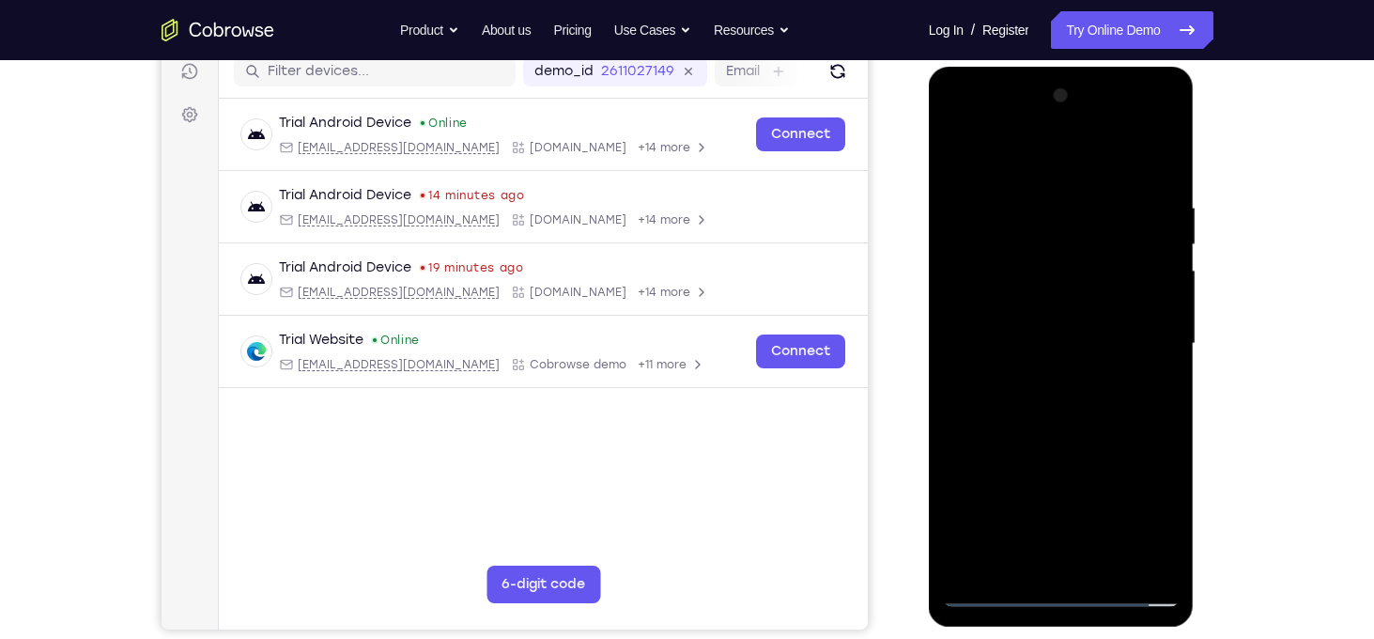
click at [1114, 568] on div at bounding box center [1061, 344] width 237 height 526
click at [1094, 454] on div at bounding box center [1061, 344] width 237 height 526
click at [1052, 336] on div at bounding box center [1061, 344] width 237 height 526
click at [964, 164] on div at bounding box center [1061, 344] width 237 height 526
click at [982, 231] on div at bounding box center [1061, 344] width 237 height 526
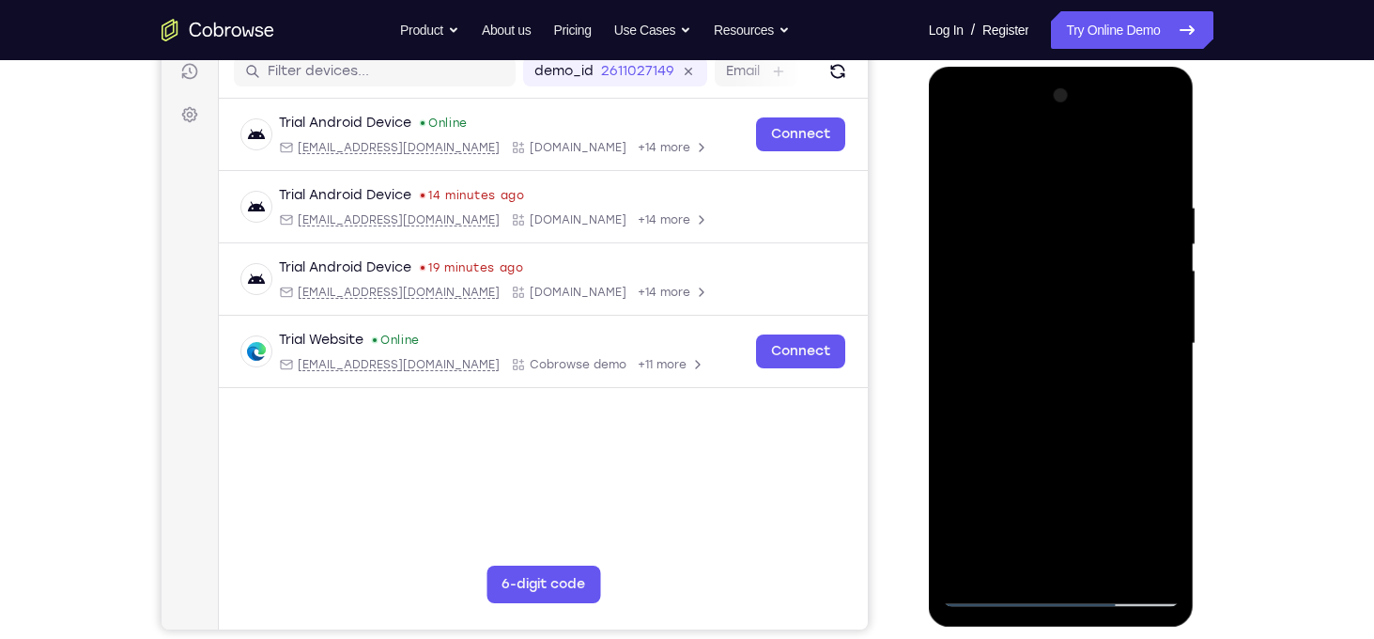
click at [1012, 565] on div at bounding box center [1061, 344] width 237 height 526
click at [1111, 456] on div at bounding box center [1061, 344] width 237 height 526
click at [1156, 157] on div at bounding box center [1061, 344] width 237 height 526
click at [972, 250] on div at bounding box center [1061, 344] width 237 height 526
click at [1069, 559] on div at bounding box center [1061, 344] width 237 height 526
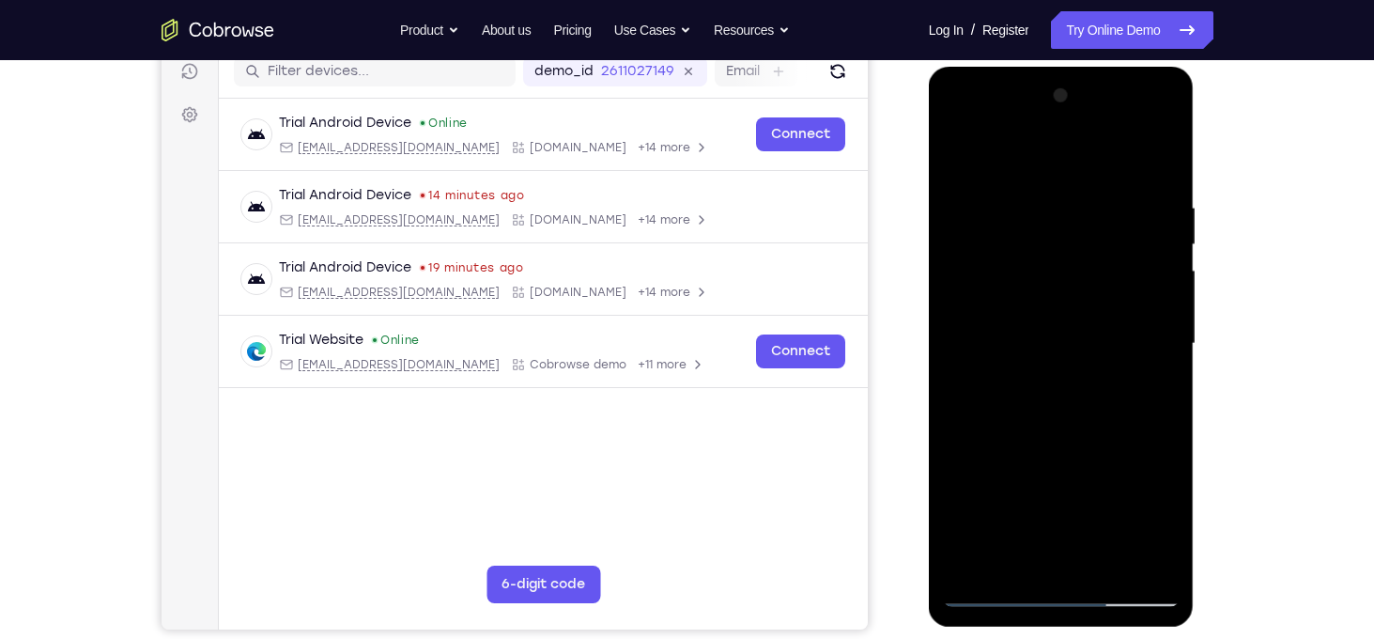
click at [986, 246] on div at bounding box center [1061, 344] width 237 height 526
click at [1109, 363] on div at bounding box center [1061, 344] width 237 height 526
click at [1118, 285] on div at bounding box center [1061, 344] width 237 height 526
click at [1059, 238] on div at bounding box center [1061, 344] width 237 height 526
click at [1015, 559] on div at bounding box center [1061, 344] width 237 height 526
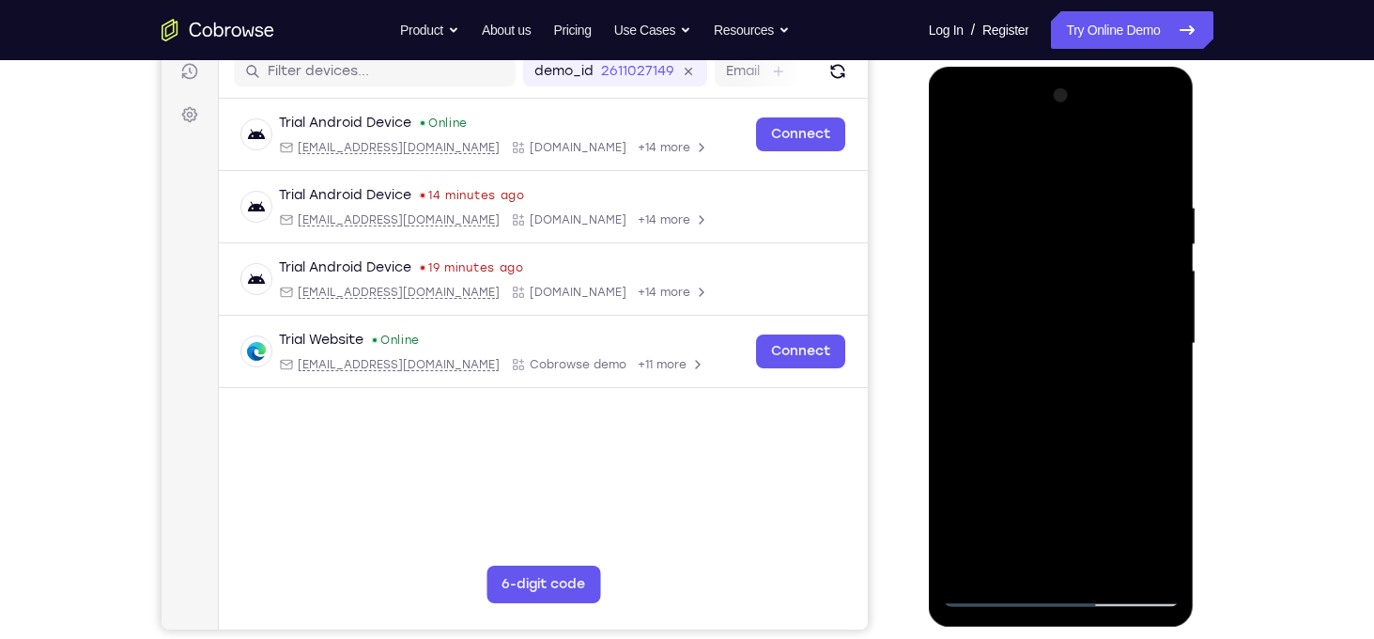
click at [966, 453] on div at bounding box center [1061, 344] width 237 height 526
click at [1113, 293] on div at bounding box center [1061, 344] width 237 height 526
click at [1163, 162] on div at bounding box center [1061, 344] width 237 height 526
click at [960, 147] on div at bounding box center [1061, 344] width 237 height 526
click at [1109, 571] on div at bounding box center [1061, 344] width 237 height 526
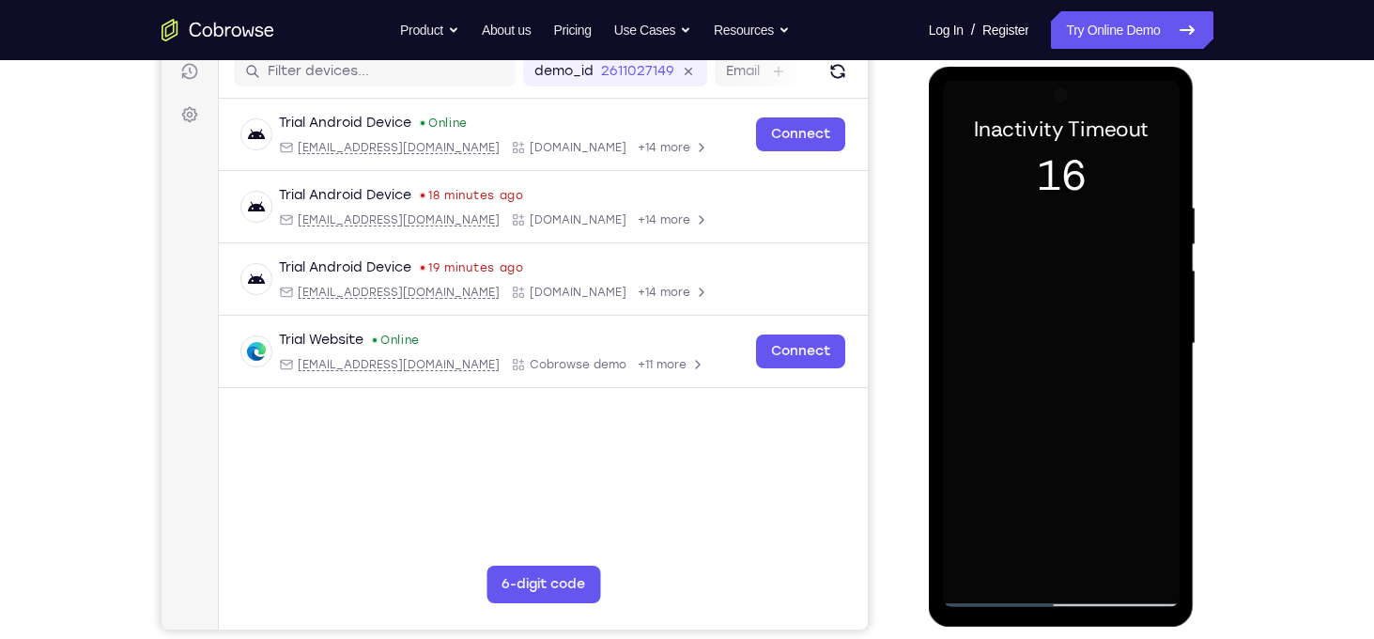
click at [1091, 335] on div at bounding box center [1061, 344] width 237 height 526
click at [1096, 335] on div at bounding box center [1061, 344] width 237 height 526
click at [1020, 555] on div at bounding box center [1061, 344] width 237 height 526
click at [1023, 560] on div at bounding box center [1061, 344] width 237 height 526
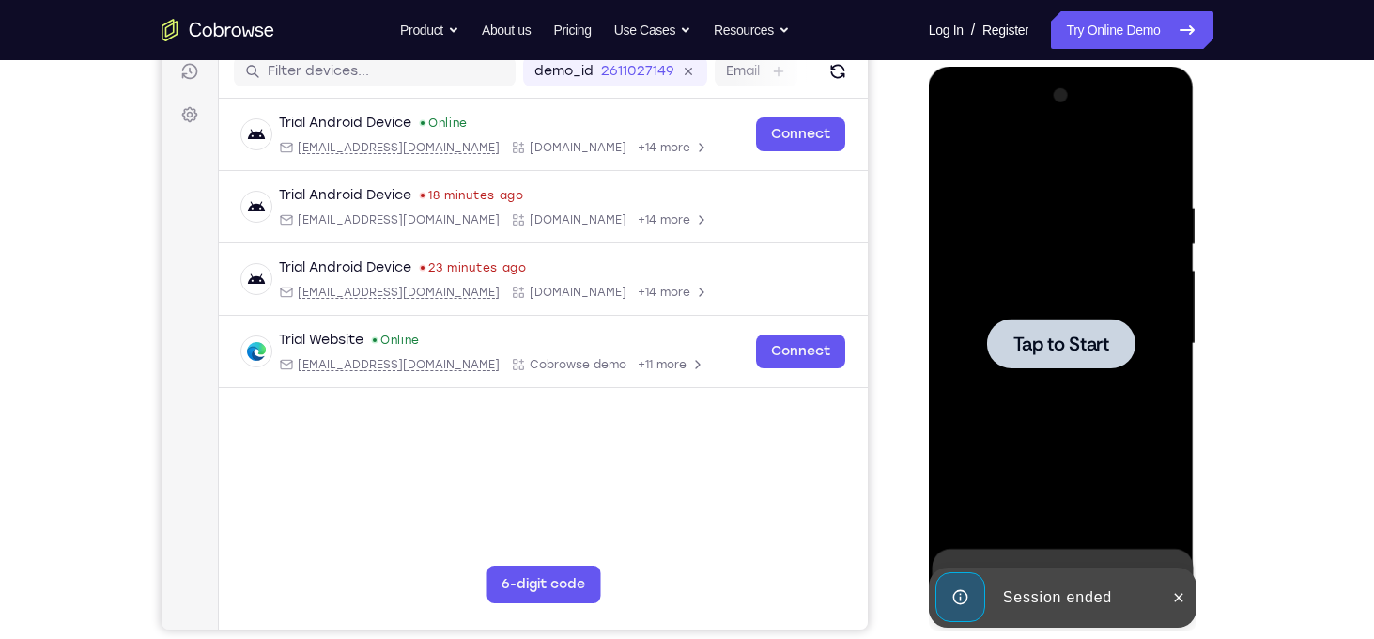
click at [1083, 353] on span "Tap to Start" at bounding box center [1062, 343] width 96 height 19
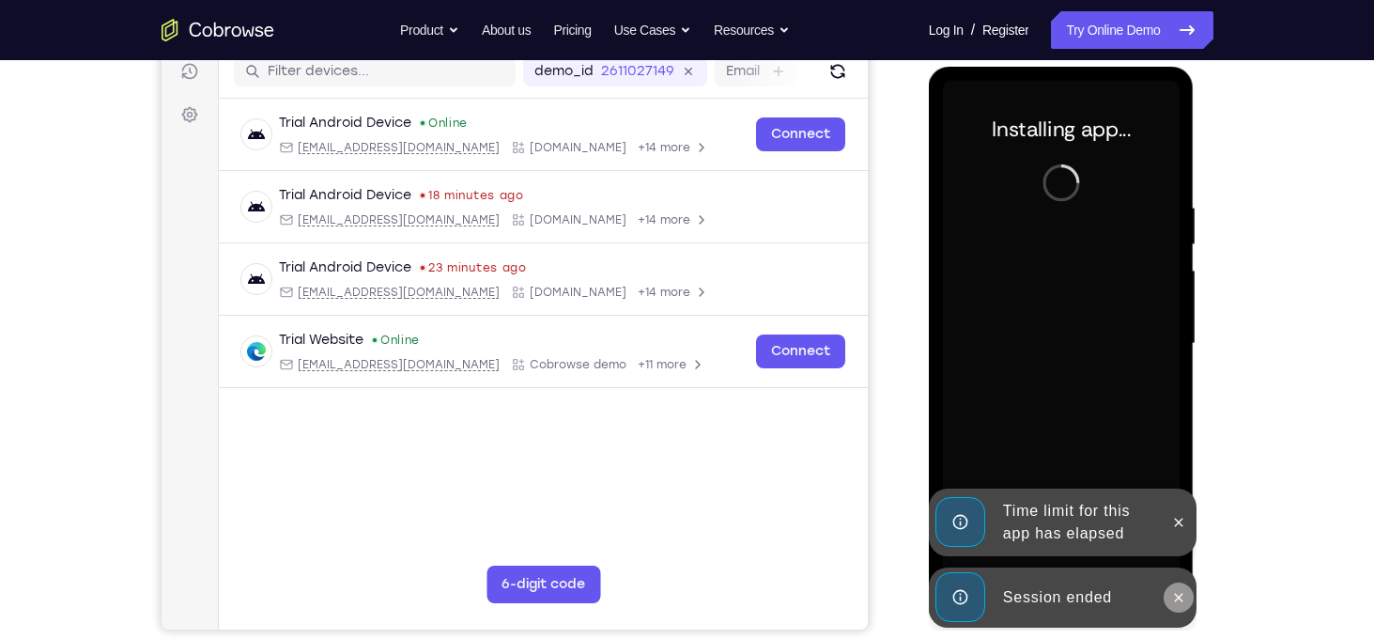
click at [1175, 590] on icon at bounding box center [1178, 597] width 15 height 15
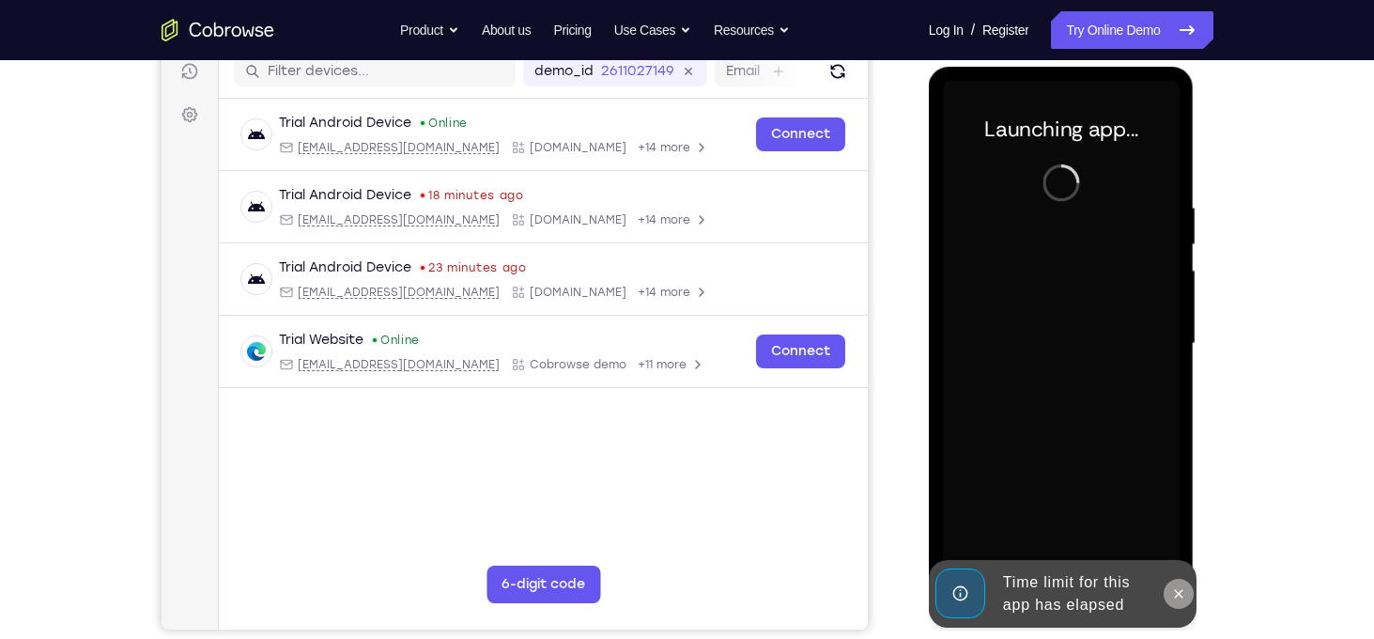
click at [1180, 534] on div "Launching app..." at bounding box center [1062, 347] width 266 height 560
click at [1179, 604] on button at bounding box center [1179, 594] width 30 height 30
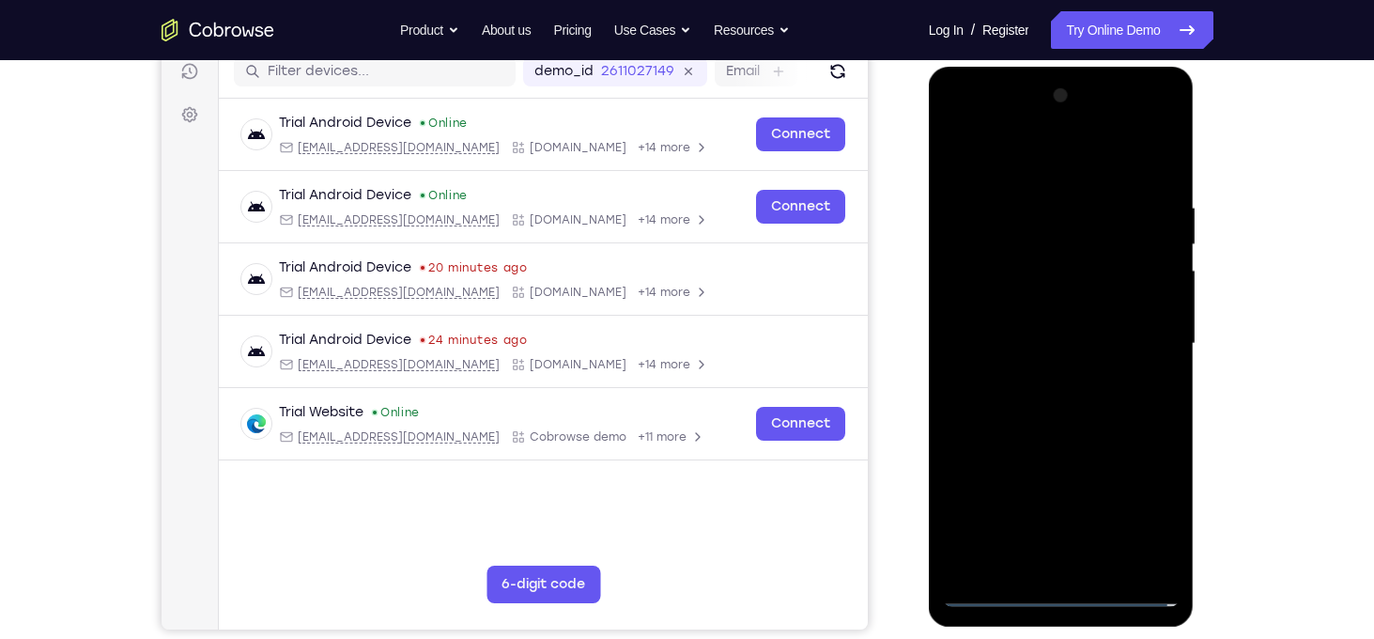
click at [1061, 591] on div at bounding box center [1061, 344] width 237 height 526
click at [1151, 507] on div at bounding box center [1061, 344] width 237 height 526
click at [1017, 163] on div at bounding box center [1061, 344] width 237 height 526
click at [1151, 341] on div at bounding box center [1061, 344] width 237 height 526
click at [1037, 375] on div at bounding box center [1061, 344] width 237 height 526
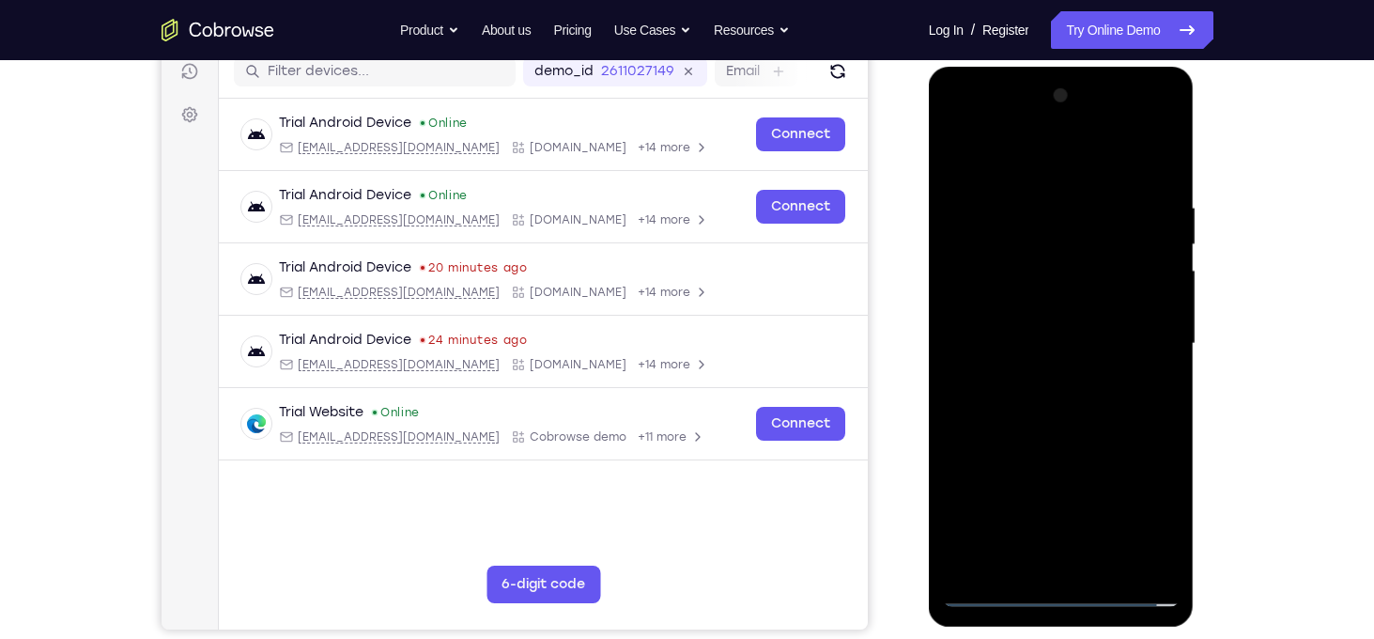
click at [1049, 330] on div at bounding box center [1061, 344] width 237 height 526
click at [1052, 316] on div at bounding box center [1061, 344] width 237 height 526
click at [1063, 341] on div at bounding box center [1061, 344] width 237 height 526
click at [1093, 412] on div at bounding box center [1061, 344] width 237 height 526
click at [1102, 563] on div at bounding box center [1061, 344] width 237 height 526
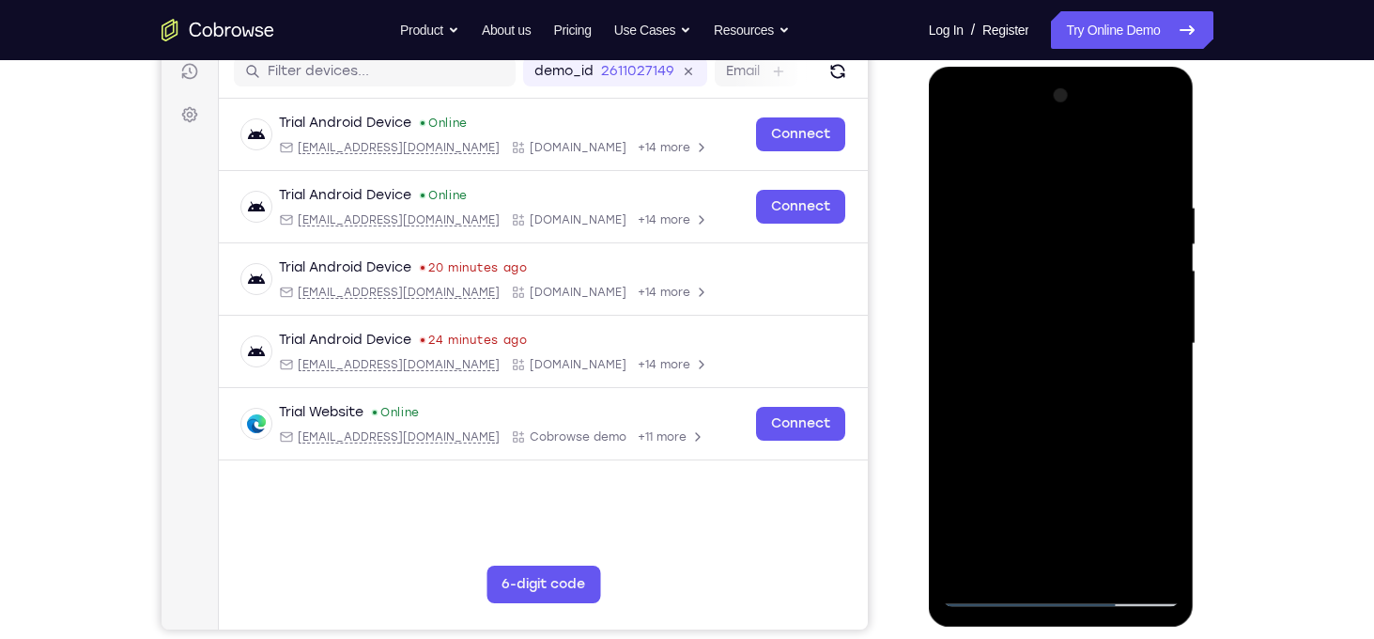
click at [1109, 565] on div at bounding box center [1061, 344] width 237 height 526
click at [1076, 449] on div at bounding box center [1061, 344] width 237 height 526
click at [1055, 332] on div at bounding box center [1061, 344] width 237 height 526
click at [1028, 559] on div at bounding box center [1061, 344] width 237 height 526
click at [1016, 559] on div at bounding box center [1061, 344] width 237 height 526
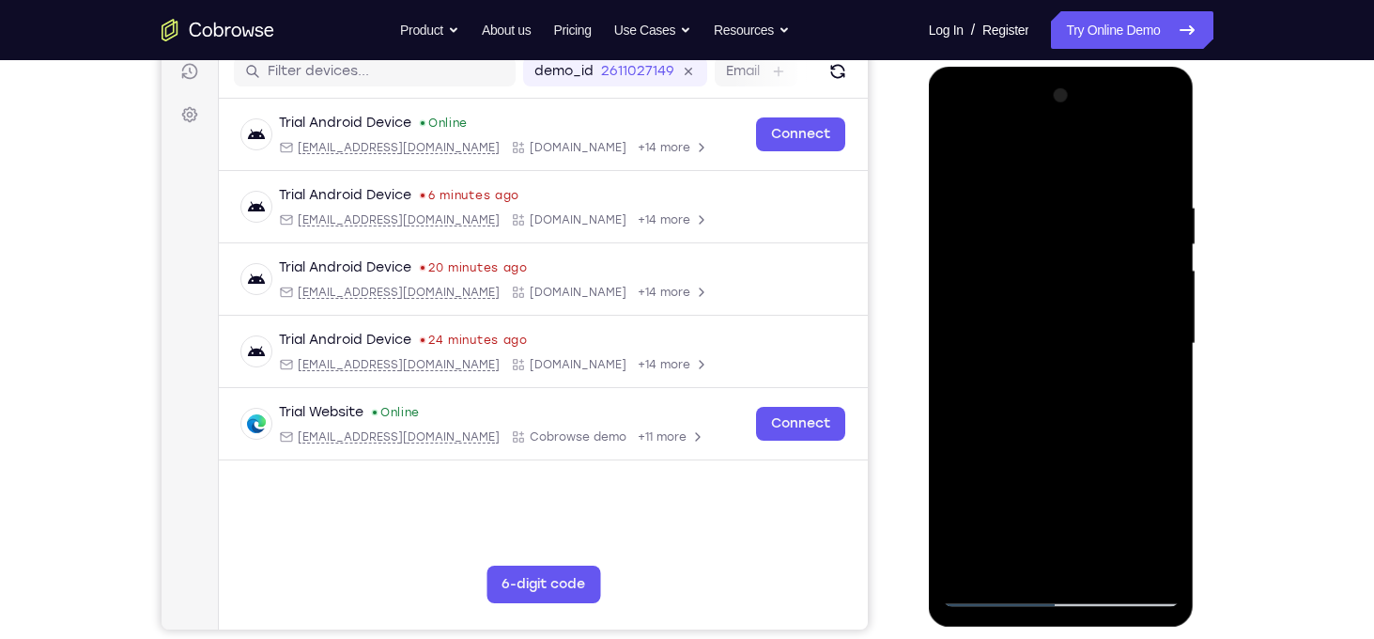
click at [1116, 446] on div at bounding box center [1061, 344] width 237 height 526
click at [1155, 375] on div at bounding box center [1061, 344] width 237 height 526
click at [956, 161] on div at bounding box center [1061, 344] width 237 height 526
click at [1046, 337] on div at bounding box center [1061, 344] width 237 height 526
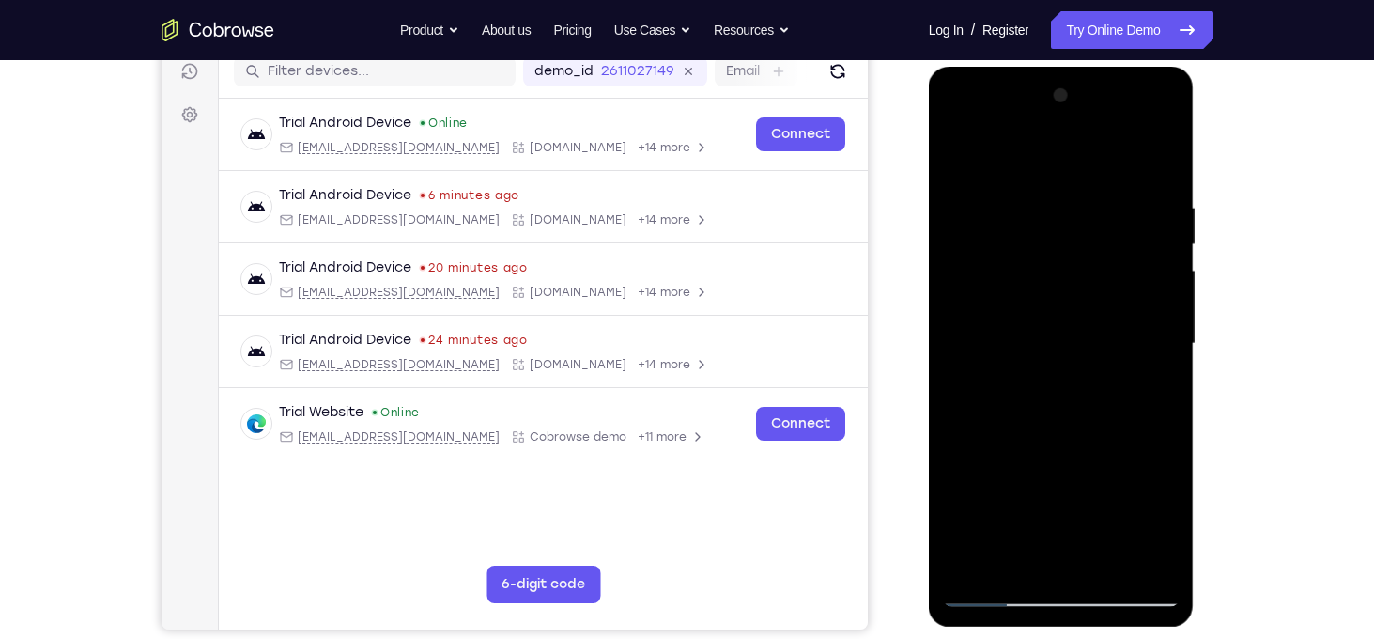
click at [963, 157] on div at bounding box center [1061, 344] width 237 height 526
click at [1076, 428] on div at bounding box center [1061, 344] width 237 height 526
click at [1106, 563] on div at bounding box center [1061, 344] width 237 height 526
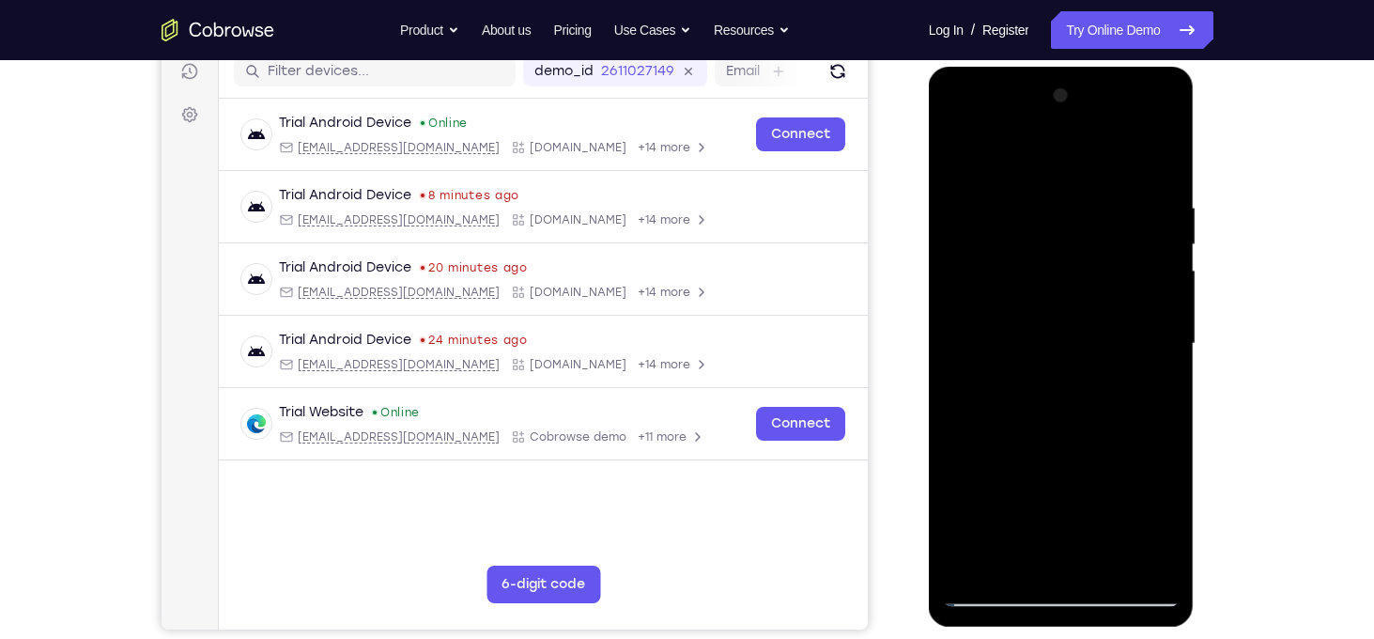
click at [964, 156] on div at bounding box center [1061, 344] width 237 height 526
click at [1043, 200] on div at bounding box center [1061, 344] width 237 height 526
drag, startPoint x: 1151, startPoint y: 212, endPoint x: 798, endPoint y: 209, distance: 353.2
click at [929, 209] on html "Online web based iOS Simulators and Android Emulators. Run iPhone, iPad, Mobile…" at bounding box center [1063, 349] width 268 height 564
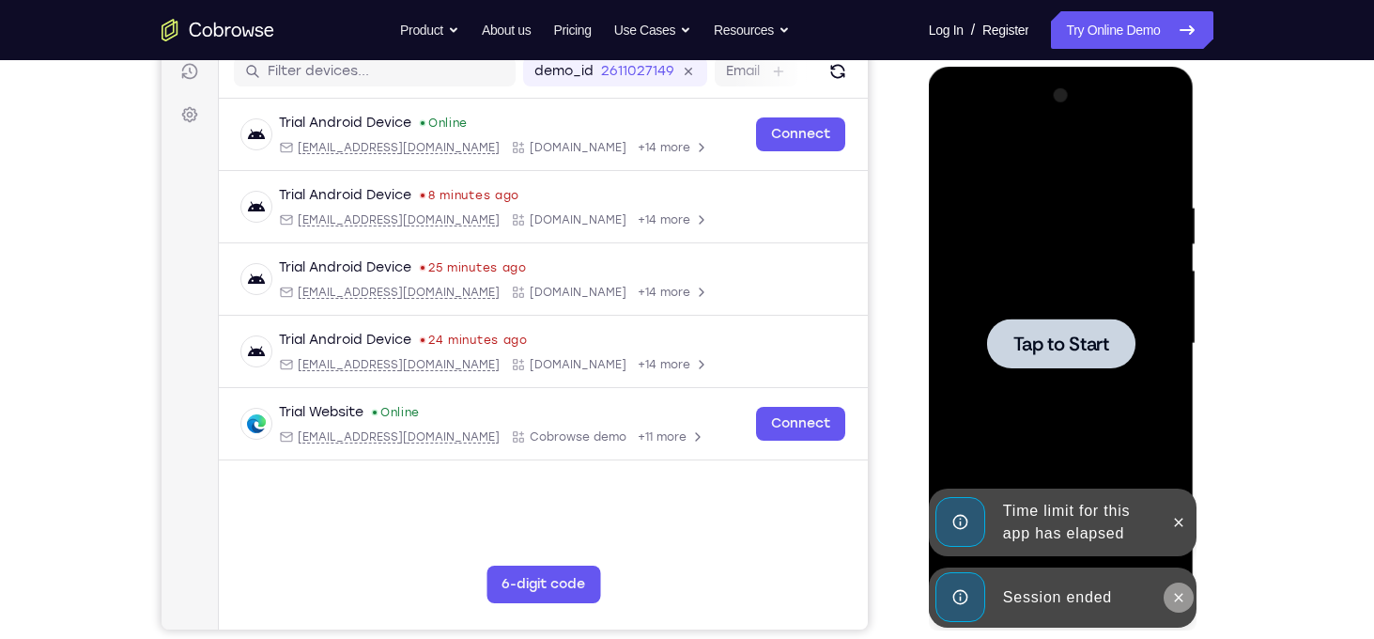
click at [1175, 593] on icon at bounding box center [1179, 597] width 8 height 8
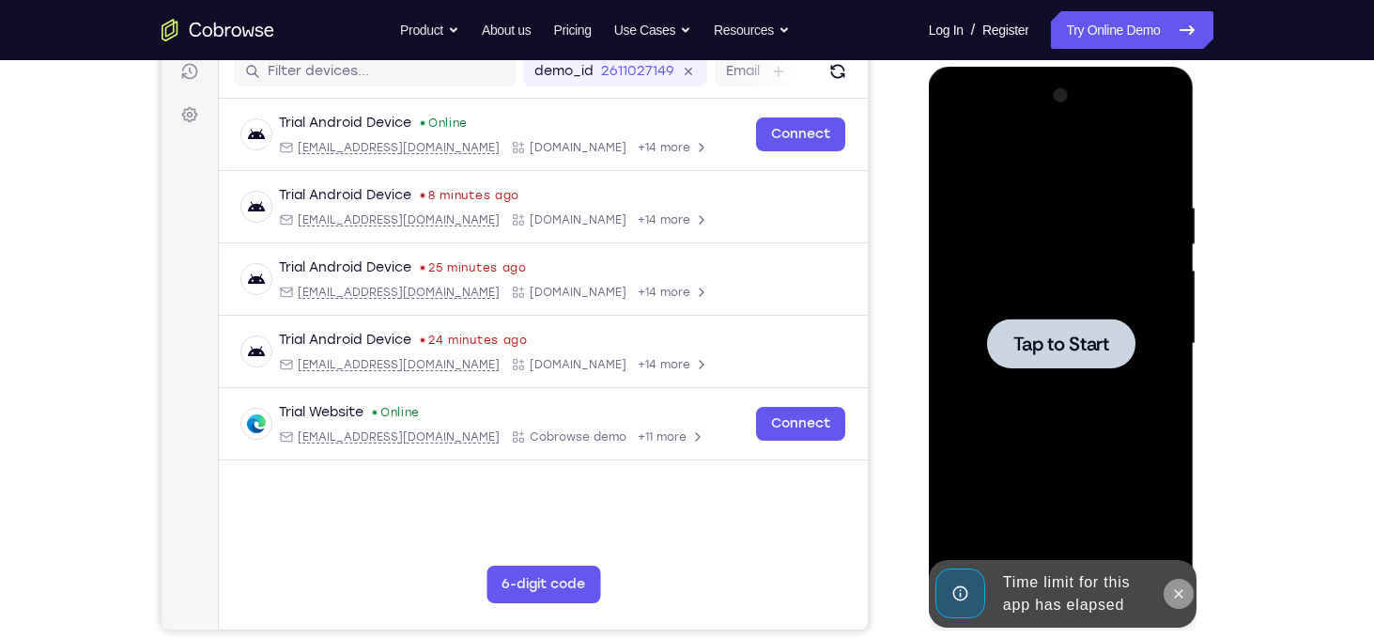
click at [1178, 588] on icon at bounding box center [1178, 593] width 15 height 15
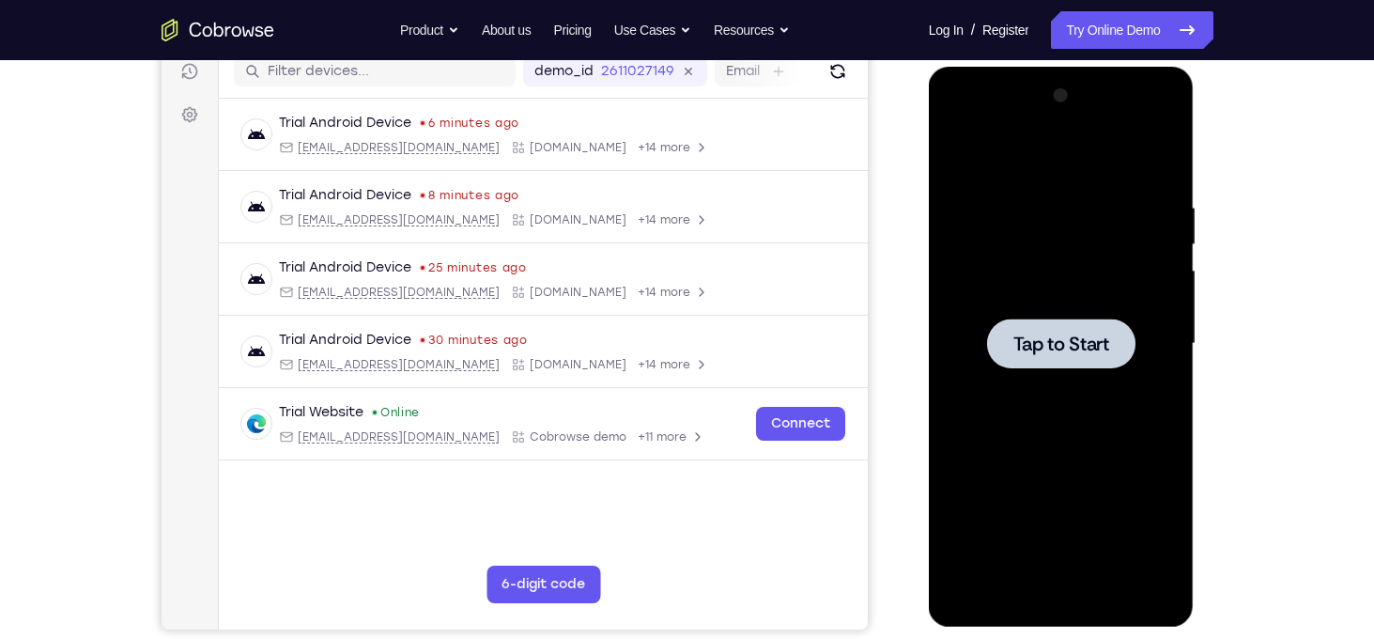
click at [1087, 356] on div at bounding box center [1061, 343] width 148 height 50
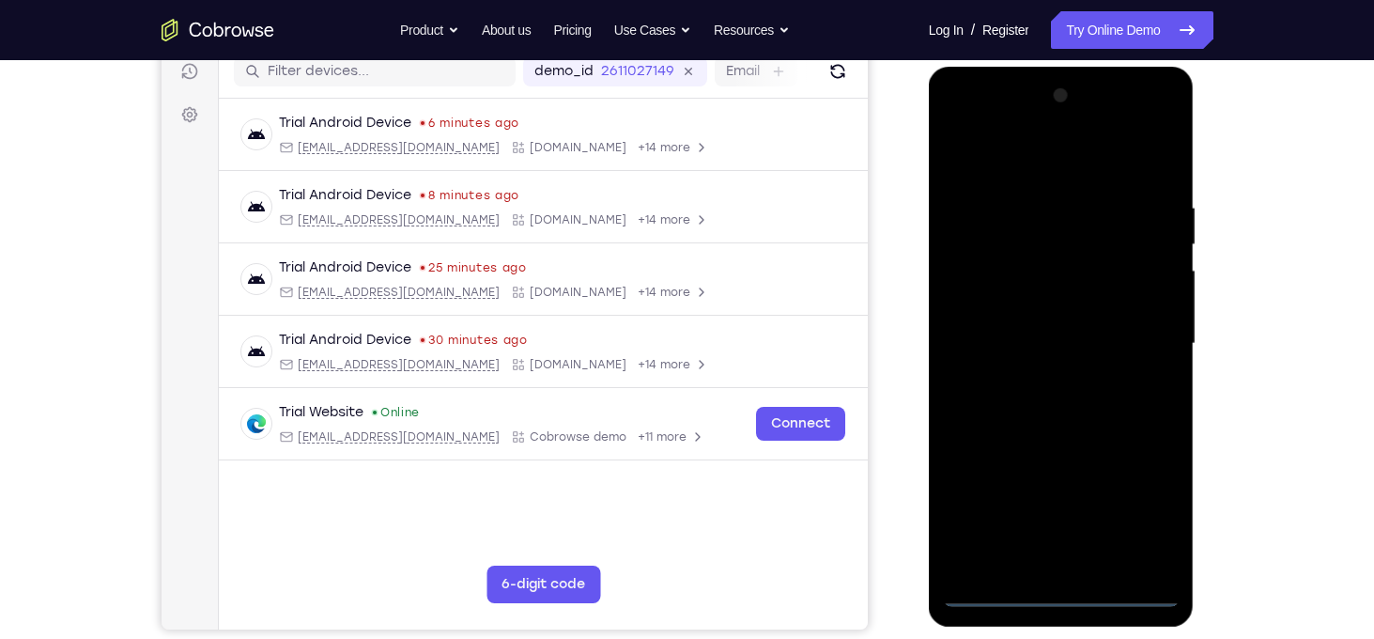
click at [1070, 589] on div at bounding box center [1061, 344] width 237 height 526
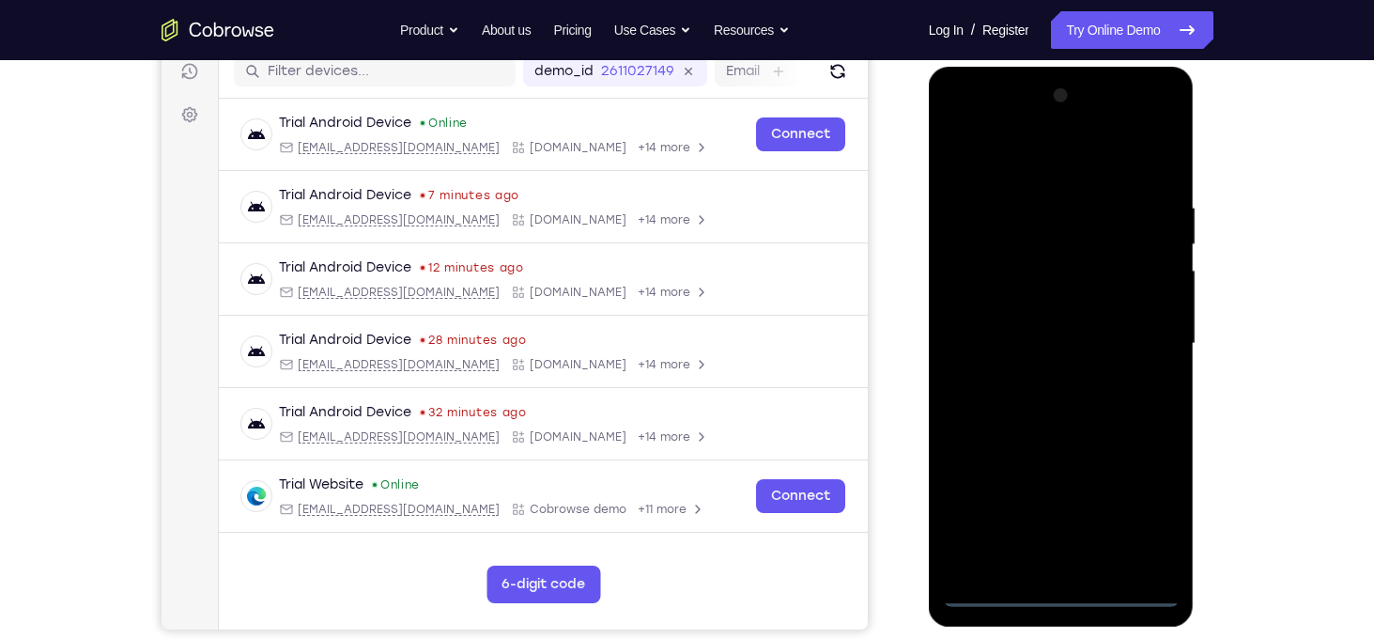
click at [1140, 509] on div at bounding box center [1061, 344] width 237 height 526
click at [1004, 164] on div at bounding box center [1061, 344] width 237 height 526
click at [1142, 331] on div at bounding box center [1061, 344] width 237 height 526
click at [1037, 379] on div at bounding box center [1061, 344] width 237 height 526
click at [1037, 335] on div at bounding box center [1061, 344] width 237 height 526
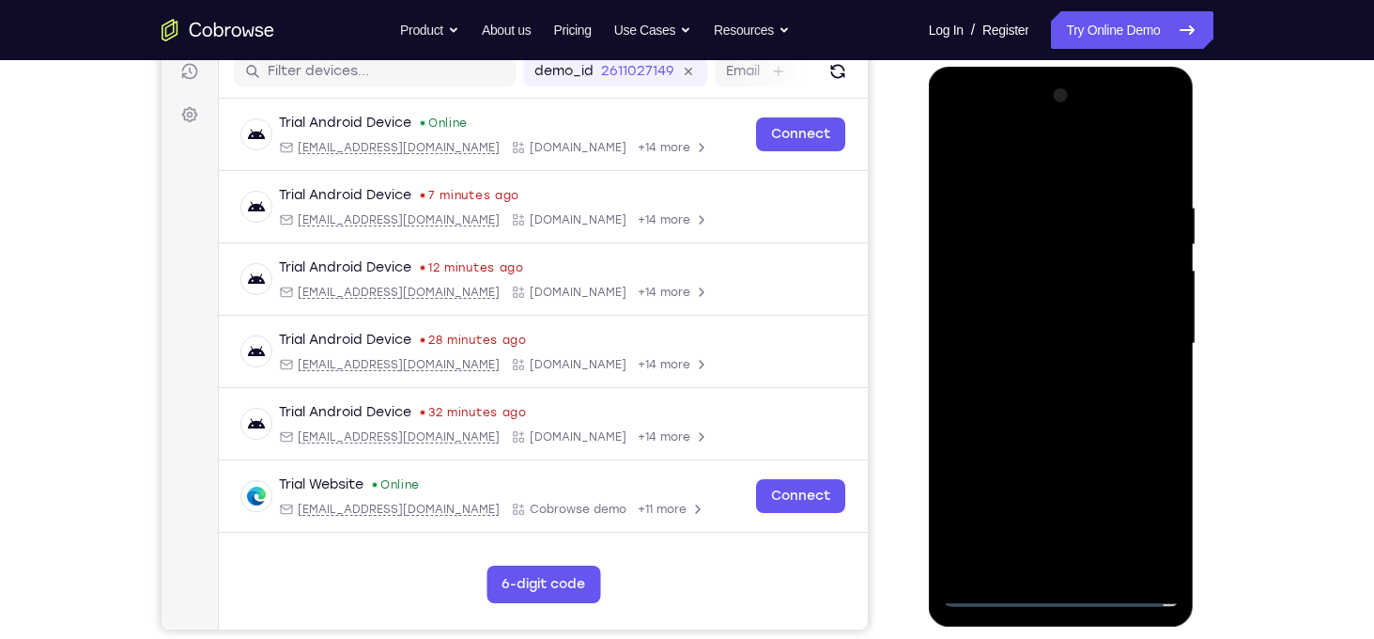
click at [1040, 311] on div at bounding box center [1061, 344] width 237 height 526
click at [1056, 341] on div at bounding box center [1061, 344] width 237 height 526
click at [1068, 412] on div at bounding box center [1061, 344] width 237 height 526
click at [1112, 394] on div at bounding box center [1061, 344] width 237 height 526
click at [1076, 423] on div at bounding box center [1061, 344] width 237 height 526
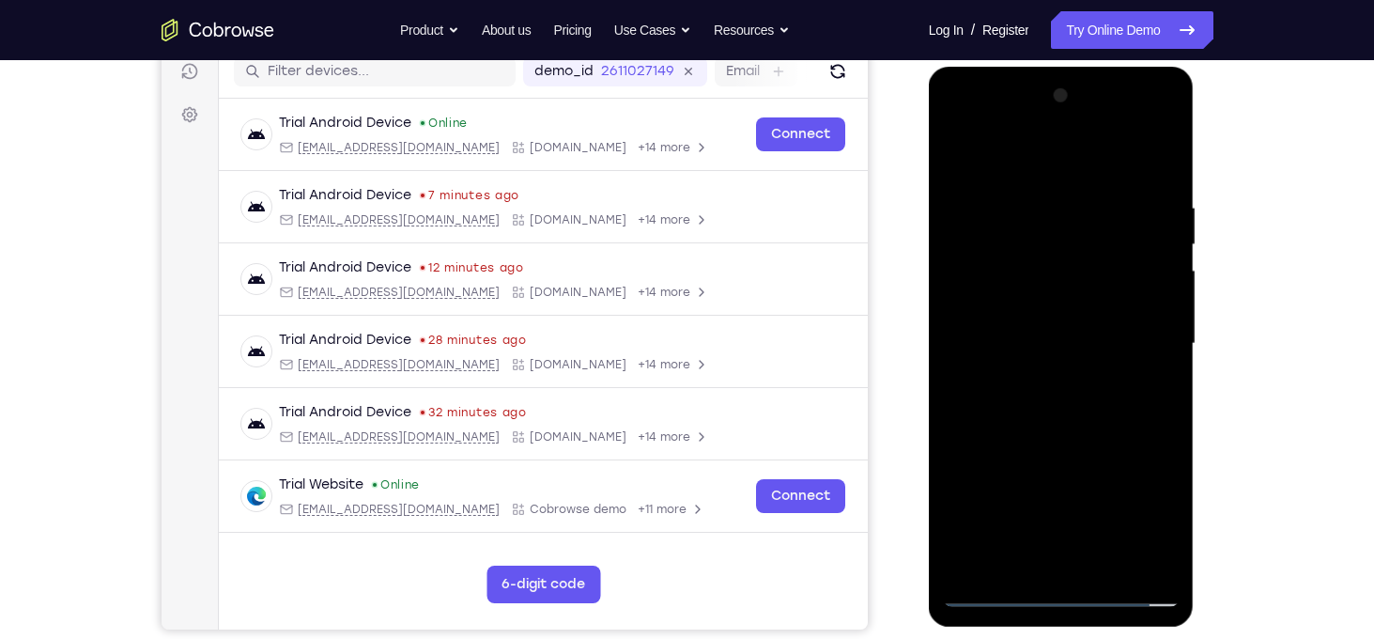
click at [1171, 541] on div at bounding box center [1061, 344] width 237 height 526
click at [1102, 561] on div at bounding box center [1061, 344] width 237 height 526
click at [1079, 447] on div at bounding box center [1061, 344] width 237 height 526
click at [967, 147] on div at bounding box center [1061, 344] width 237 height 526
click at [1038, 192] on div at bounding box center [1061, 344] width 237 height 526
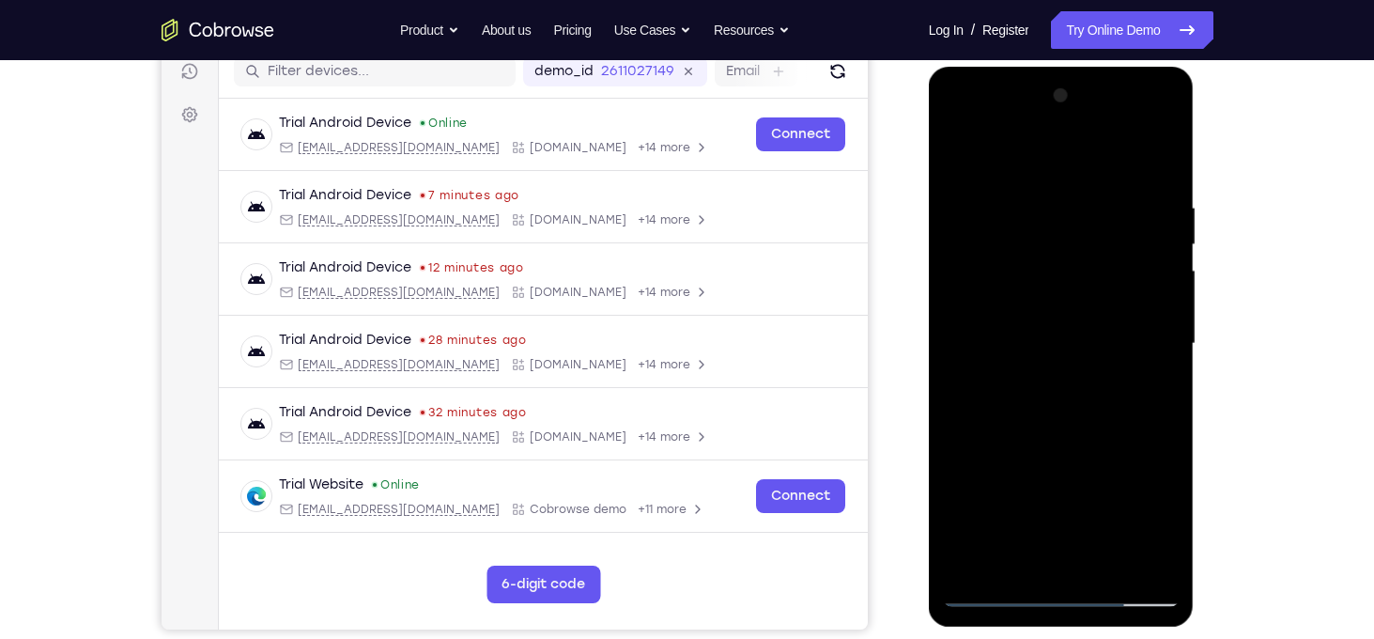
drag, startPoint x: 1134, startPoint y: 250, endPoint x: 1628, endPoint y: 302, distance: 496.9
click at [929, 236] on html "Online web based iOS Simulators and Android Emulators. Run iPhone, iPad, Mobile…" at bounding box center [1063, 349] width 268 height 564
drag, startPoint x: 1128, startPoint y: 240, endPoint x: 726, endPoint y: 200, distance: 404.0
click at [929, 200] on html "Online web based iOS Simulators and Android Emulators. Run iPhone, iPad, Mobile…" at bounding box center [1063, 349] width 268 height 564
drag, startPoint x: 1162, startPoint y: 288, endPoint x: 914, endPoint y: 263, distance: 249.3
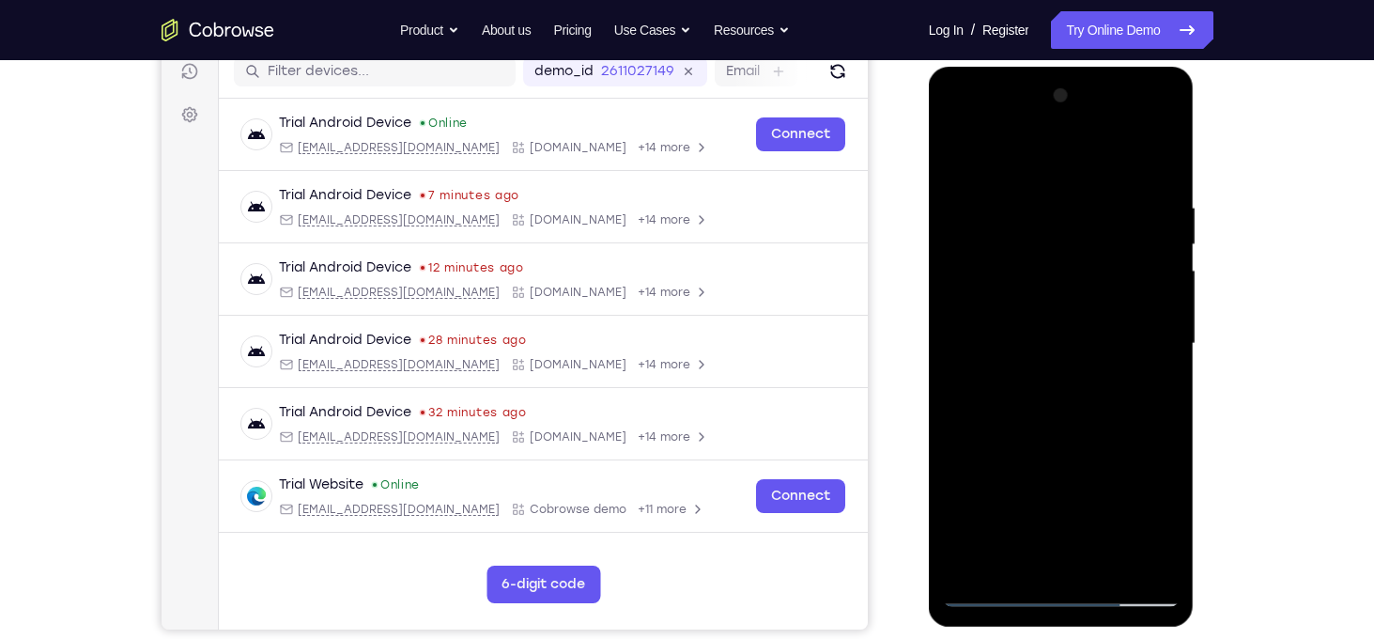
click at [929, 263] on html "Online web based iOS Simulators and Android Emulators. Run iPhone, iPad, Mobile…" at bounding box center [1063, 349] width 268 height 564
click at [1162, 157] on div at bounding box center [1061, 344] width 237 height 526
click at [1168, 147] on div at bounding box center [1061, 344] width 237 height 526
click at [959, 151] on div at bounding box center [1061, 344] width 237 height 526
click at [1039, 334] on div at bounding box center [1061, 344] width 237 height 526
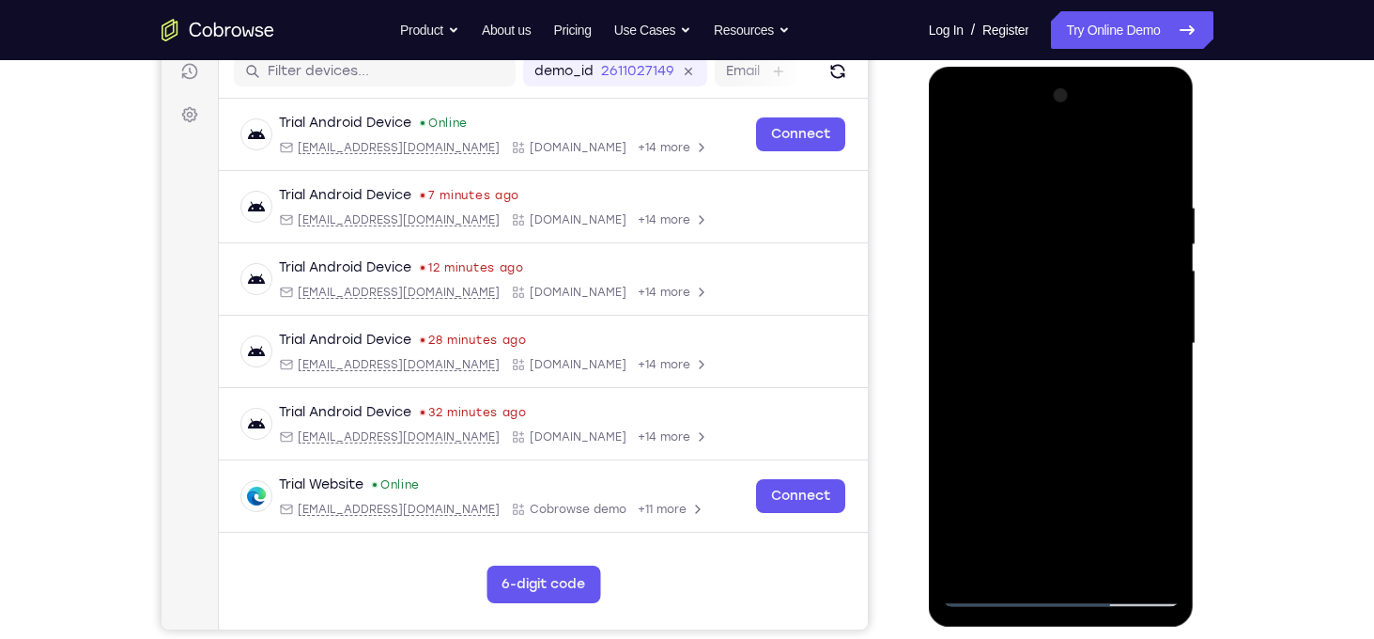
click at [1039, 334] on div at bounding box center [1061, 344] width 237 height 526
drag, startPoint x: 1063, startPoint y: 379, endPoint x: 1106, endPoint y: 123, distance: 259.0
click at [1106, 123] on div at bounding box center [1061, 344] width 237 height 526
drag, startPoint x: 1093, startPoint y: 495, endPoint x: 1123, endPoint y: 213, distance: 283.3
click at [1123, 213] on div at bounding box center [1061, 344] width 237 height 526
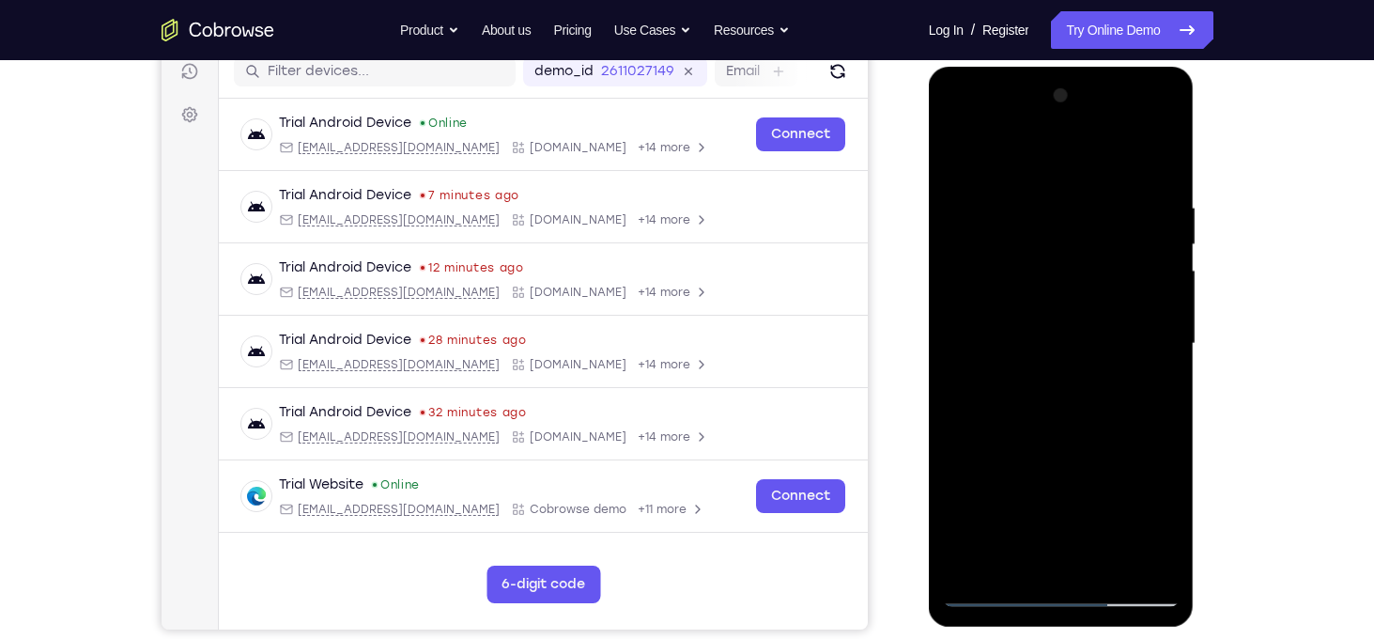
drag, startPoint x: 1125, startPoint y: 410, endPoint x: 1131, endPoint y: 202, distance: 207.7
click at [1131, 202] on div at bounding box center [1061, 344] width 237 height 526
click at [1113, 390] on div at bounding box center [1061, 344] width 237 height 526
drag, startPoint x: 1093, startPoint y: 499, endPoint x: 1095, endPoint y: 243, distance: 255.5
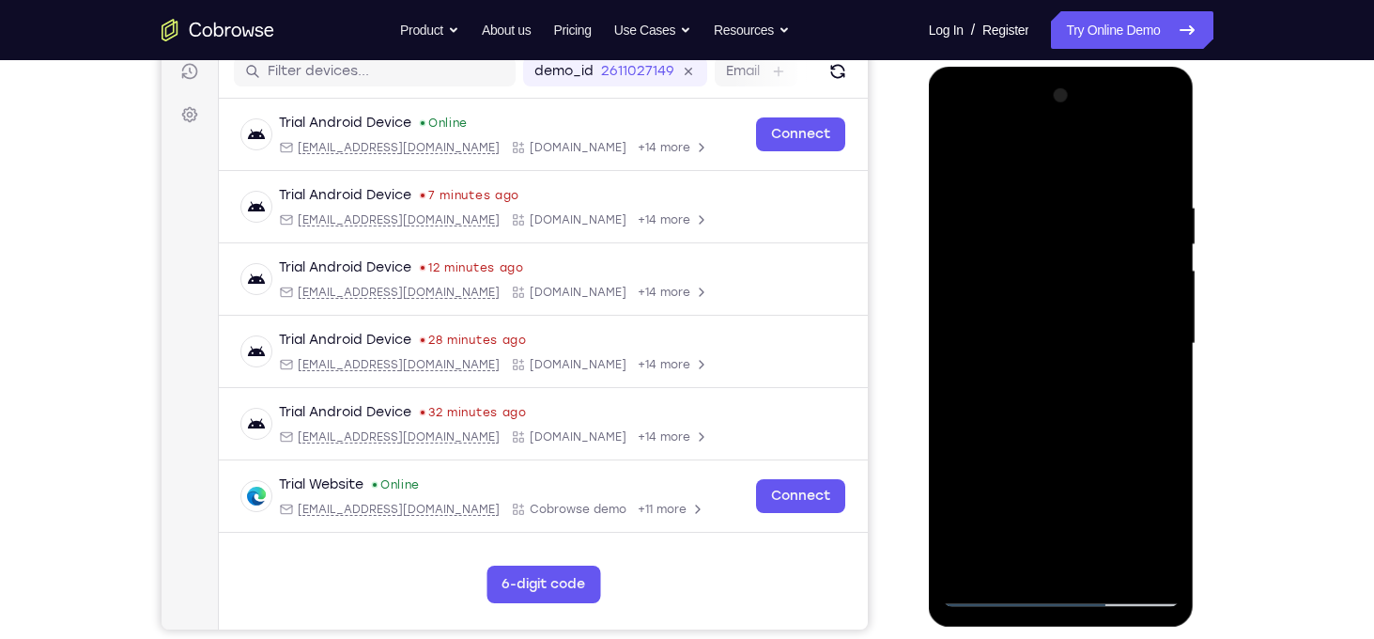
click at [1095, 243] on div at bounding box center [1061, 344] width 237 height 526
drag, startPoint x: 1102, startPoint y: 441, endPoint x: 1100, endPoint y: 209, distance: 231.1
click at [1100, 209] on div at bounding box center [1061, 344] width 237 height 526
click at [1106, 458] on div at bounding box center [1061, 344] width 237 height 526
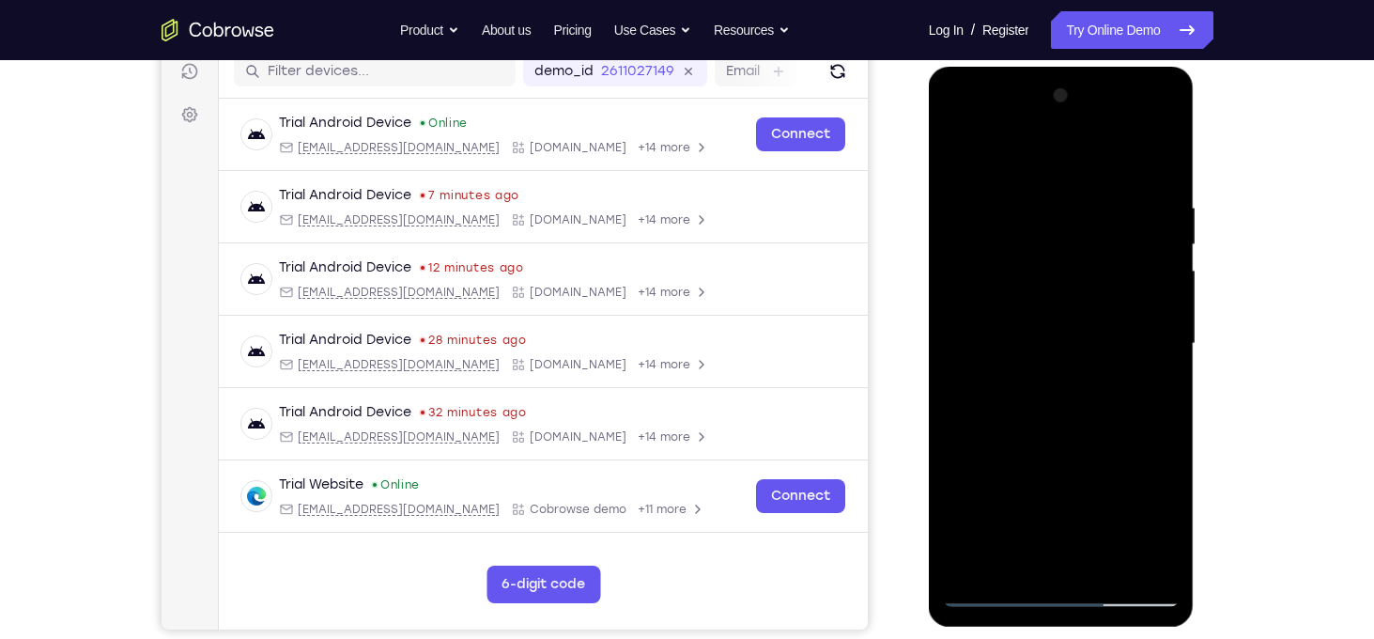
drag, startPoint x: 1106, startPoint y: 458, endPoint x: 1099, endPoint y: 273, distance: 185.2
click at [1099, 273] on div at bounding box center [1061, 344] width 237 height 526
drag, startPoint x: 1057, startPoint y: 507, endPoint x: 1068, endPoint y: 250, distance: 257.6
click at [1068, 250] on div at bounding box center [1061, 344] width 237 height 526
drag, startPoint x: 1089, startPoint y: 419, endPoint x: 1096, endPoint y: 163, distance: 255.6
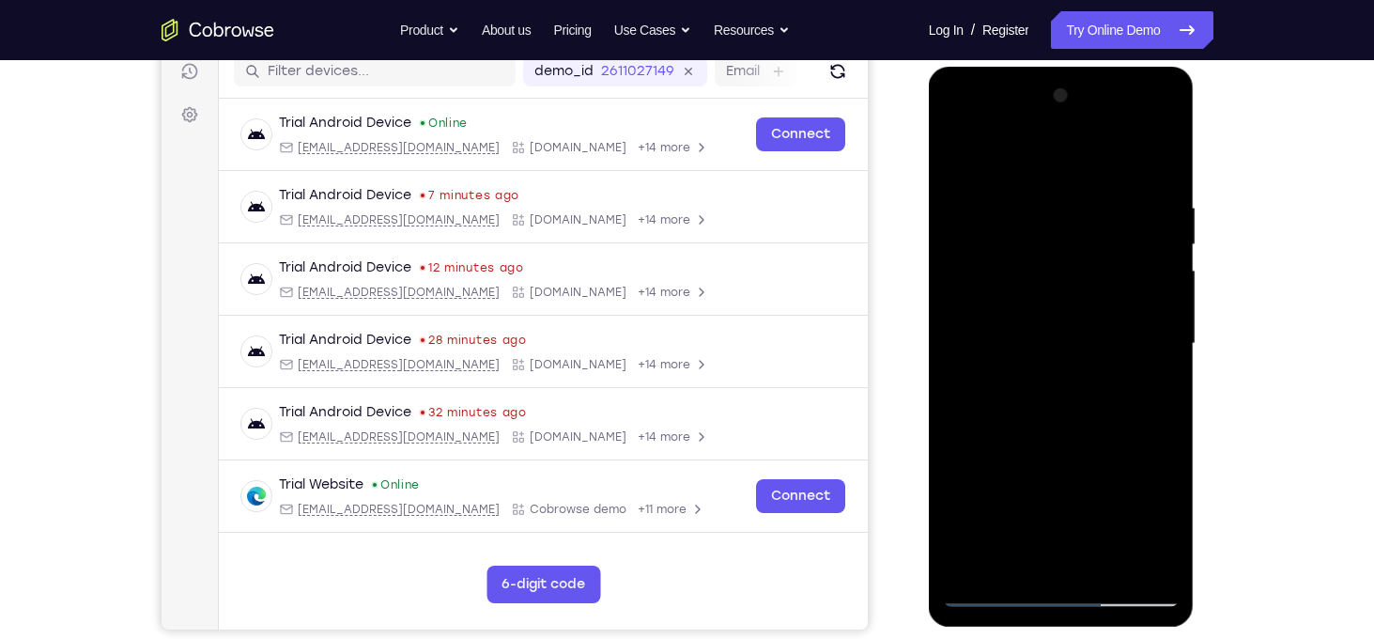
click at [1096, 163] on div at bounding box center [1061, 344] width 237 height 526
drag, startPoint x: 1103, startPoint y: 473, endPoint x: 1124, endPoint y: 237, distance: 237.7
click at [1124, 237] on div at bounding box center [1061, 344] width 237 height 526
click at [1128, 401] on div at bounding box center [1061, 344] width 237 height 526
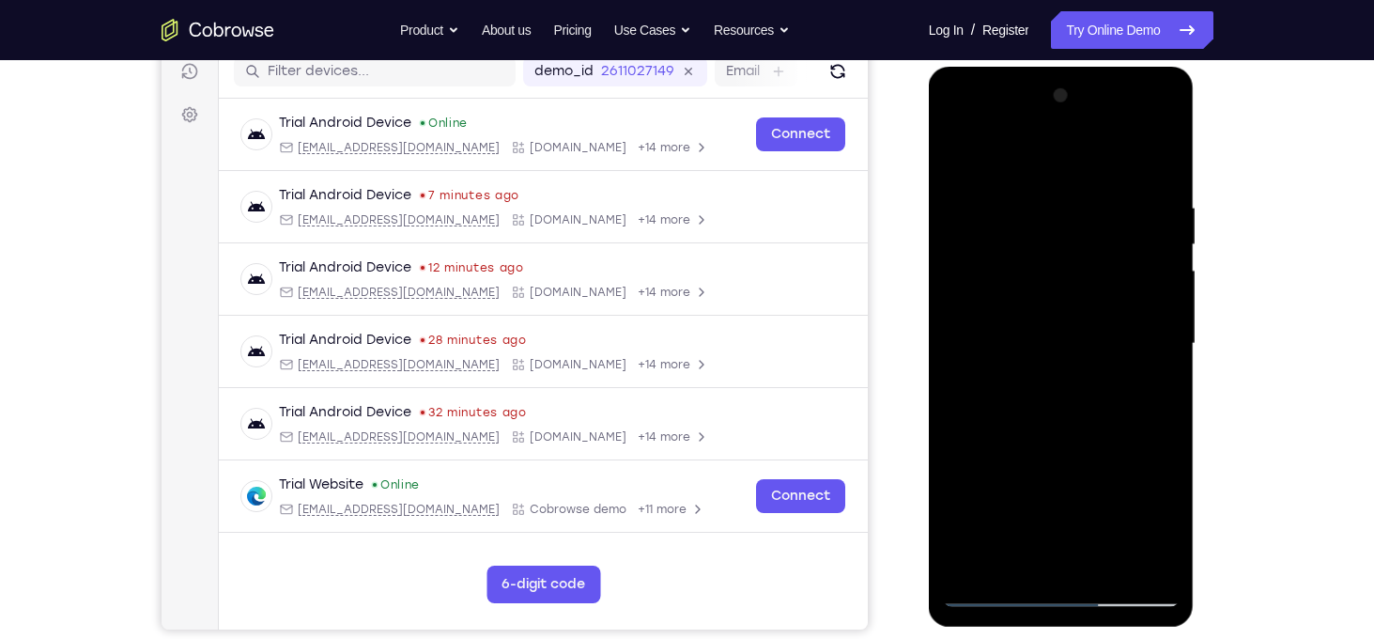
drag, startPoint x: 1098, startPoint y: 496, endPoint x: 1101, endPoint y: 240, distance: 255.5
click at [1101, 240] on div at bounding box center [1061, 344] width 237 height 526
drag, startPoint x: 1098, startPoint y: 401, endPoint x: 1106, endPoint y: 194, distance: 206.8
click at [1106, 194] on div at bounding box center [1061, 344] width 237 height 526
drag, startPoint x: 1106, startPoint y: 403, endPoint x: 1100, endPoint y: 305, distance: 97.9
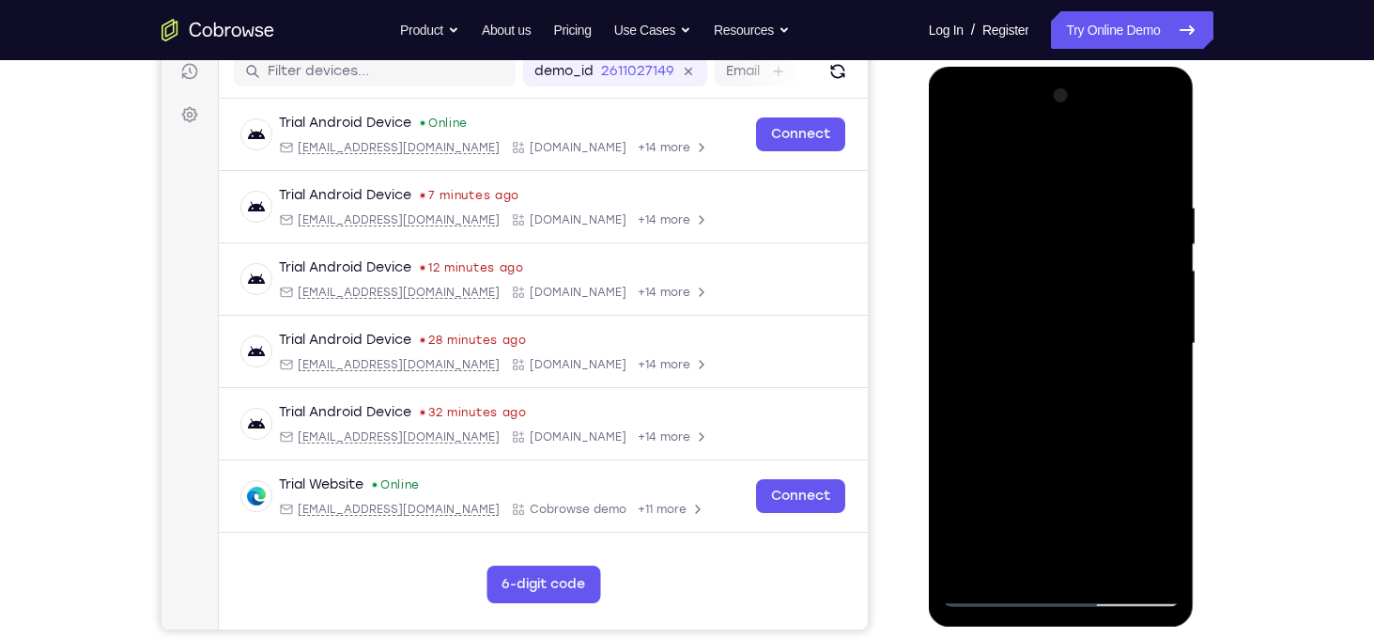
click at [1100, 305] on div at bounding box center [1061, 344] width 237 height 526
click at [1076, 339] on div at bounding box center [1061, 344] width 237 height 526
click at [1160, 292] on div at bounding box center [1061, 344] width 237 height 526
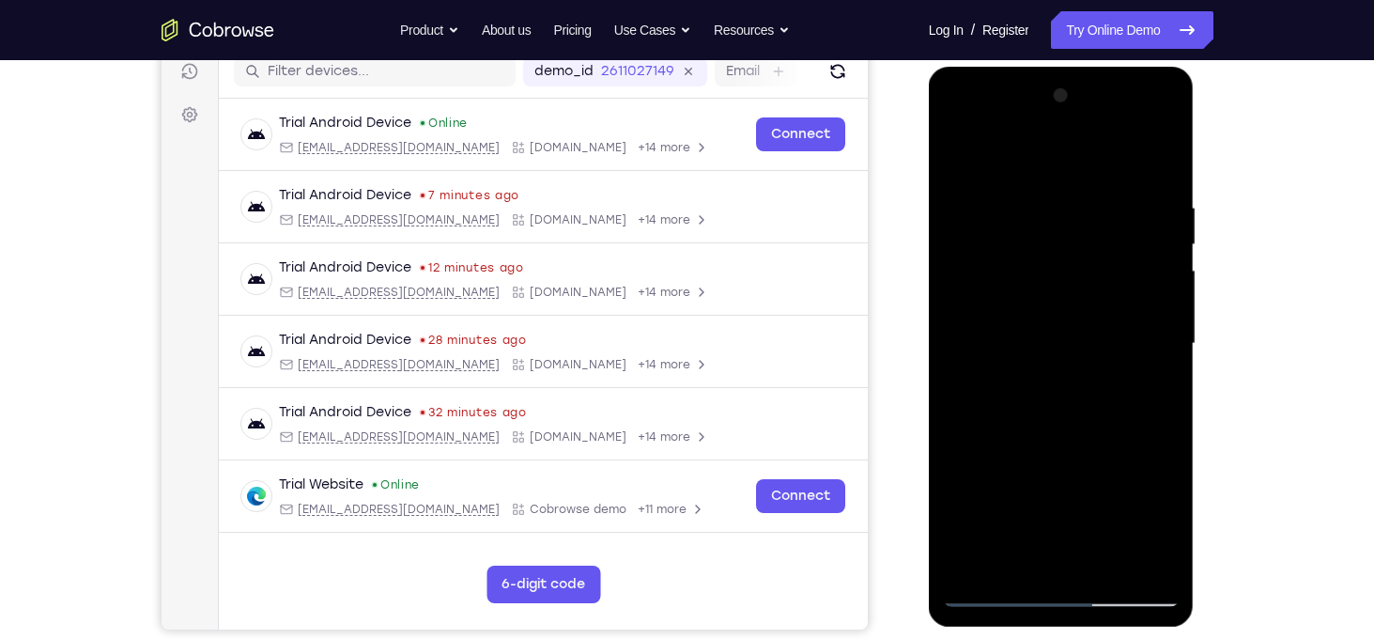
click at [952, 286] on div at bounding box center [1061, 344] width 237 height 526
click at [1168, 286] on div at bounding box center [1061, 344] width 237 height 526
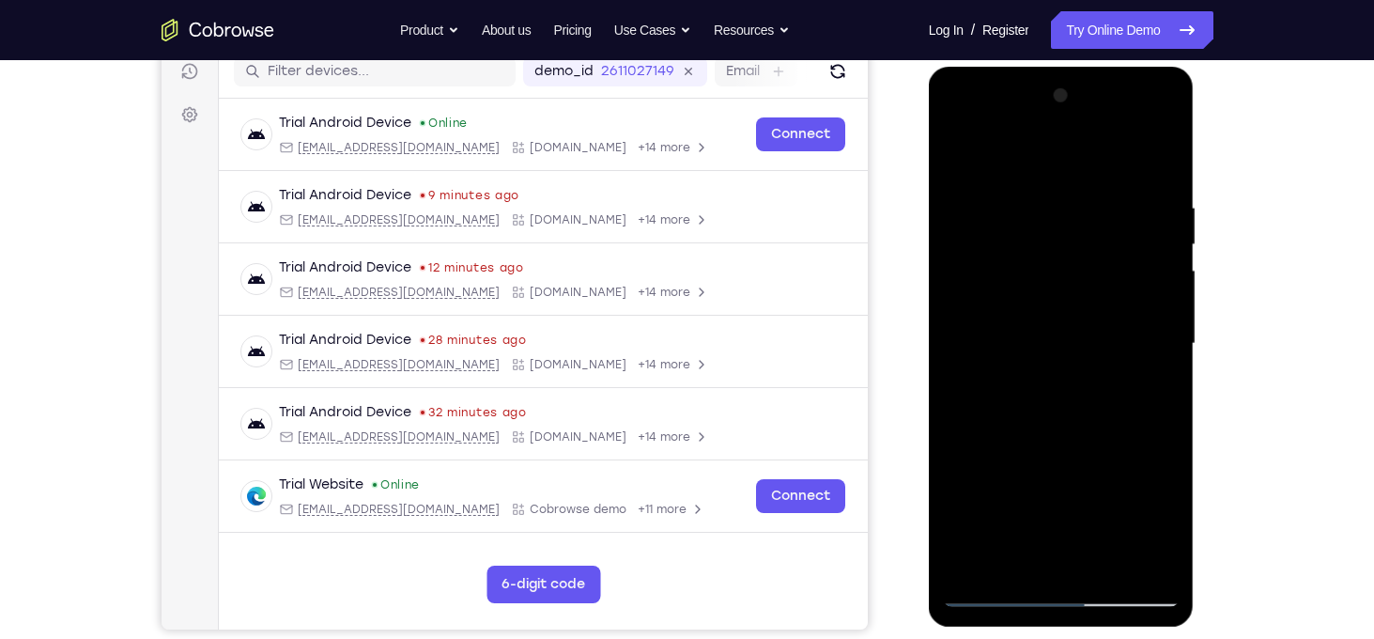
click at [1168, 286] on div at bounding box center [1061, 344] width 237 height 526
click at [1162, 282] on div at bounding box center [1061, 344] width 237 height 526
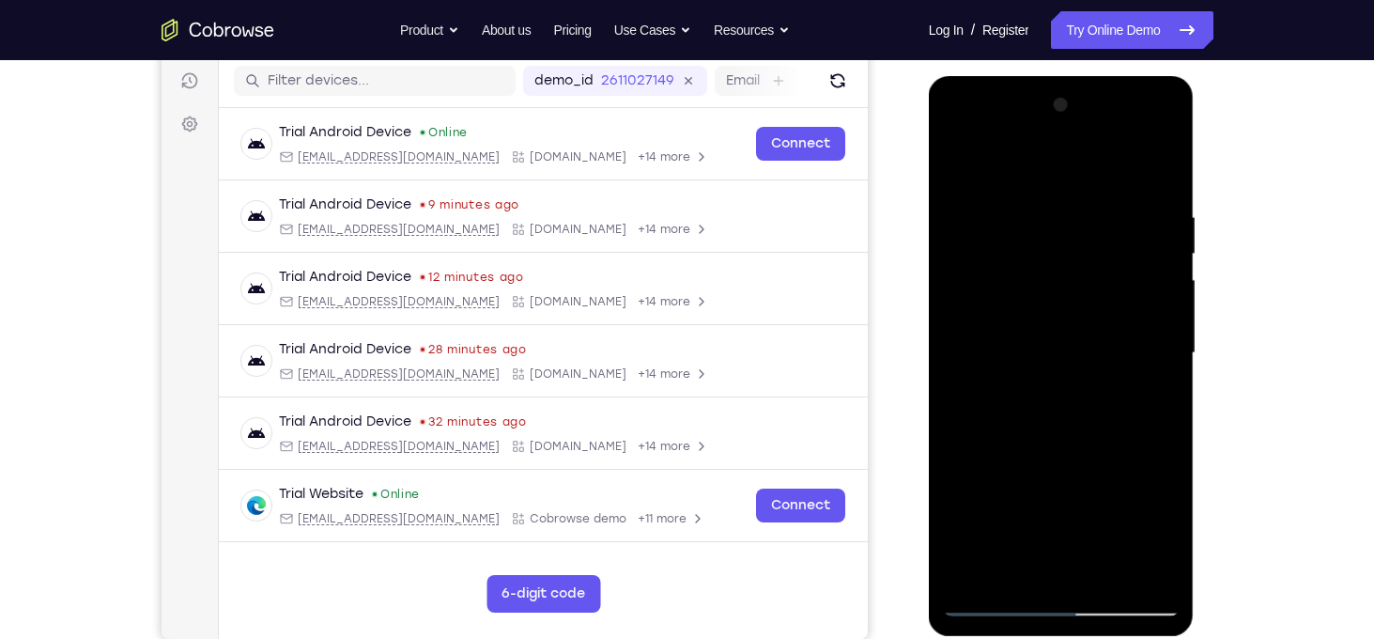
scroll to position [240, 0]
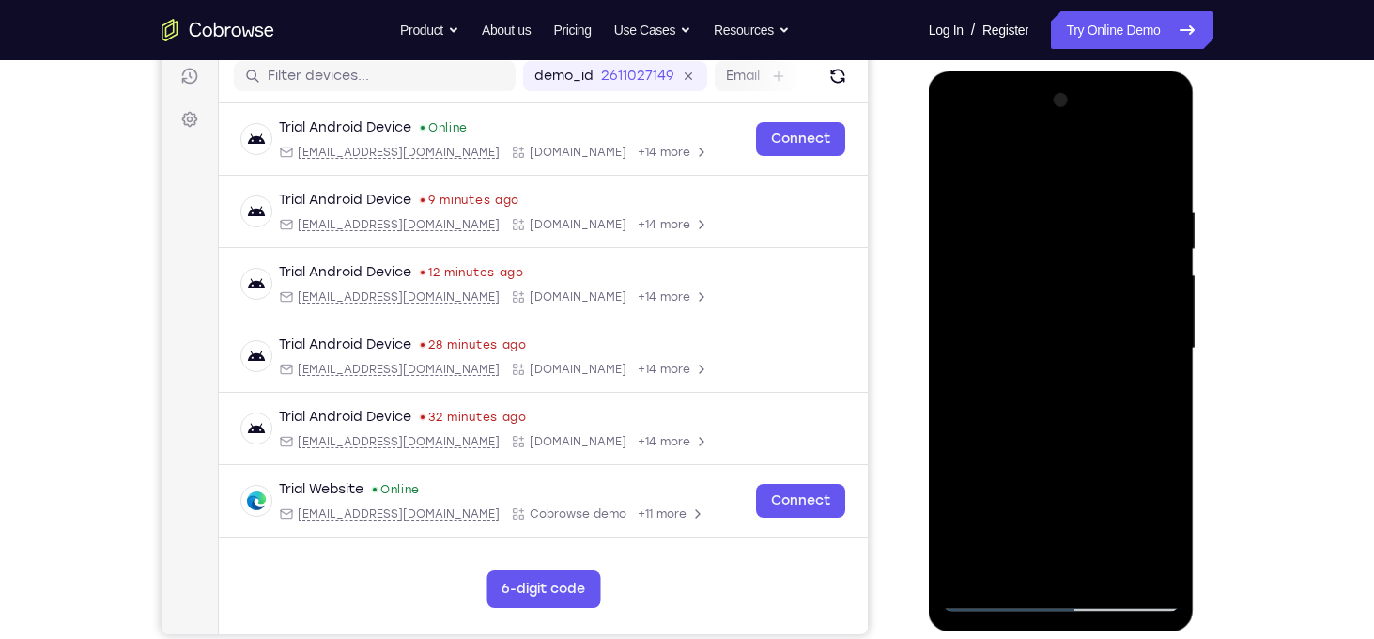
drag, startPoint x: 1162, startPoint y: 287, endPoint x: 1166, endPoint y: 386, distance: 99.6
click at [1166, 386] on div at bounding box center [1061, 348] width 237 height 526
click at [1164, 389] on div at bounding box center [1061, 348] width 237 height 526
click at [1170, 388] on div at bounding box center [1061, 348] width 237 height 526
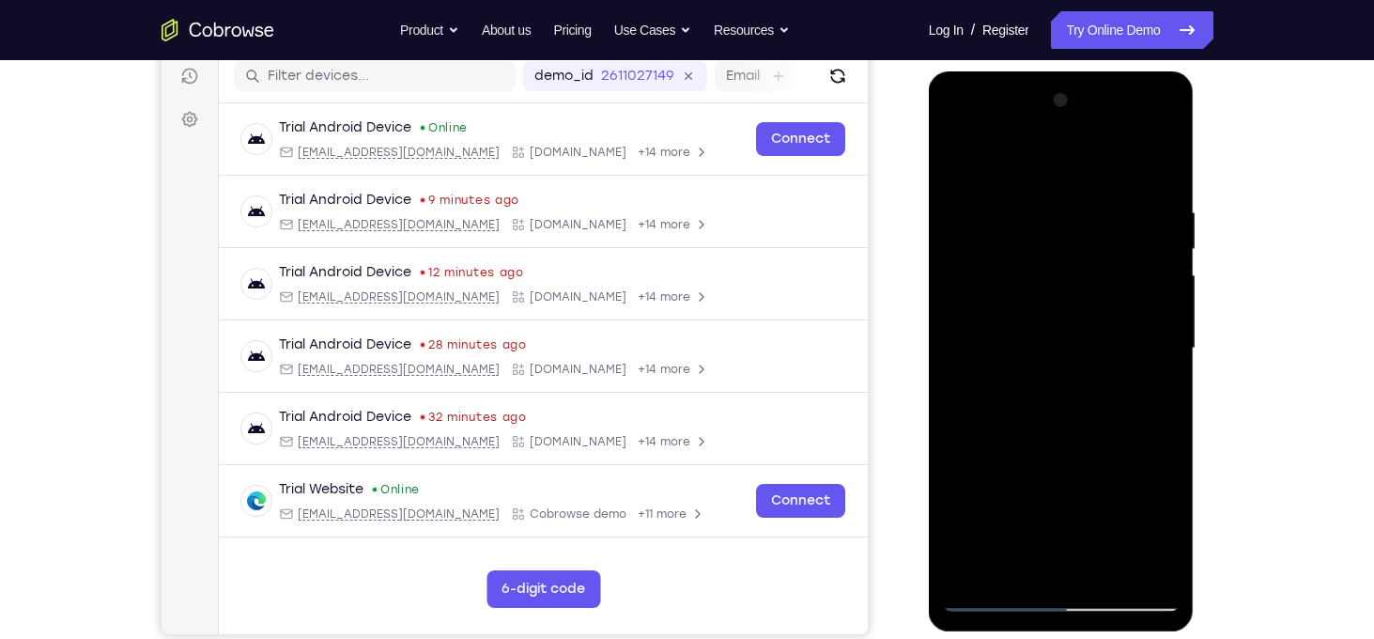
click at [1170, 388] on div at bounding box center [1061, 348] width 237 height 526
click at [1106, 569] on div at bounding box center [1061, 348] width 237 height 526
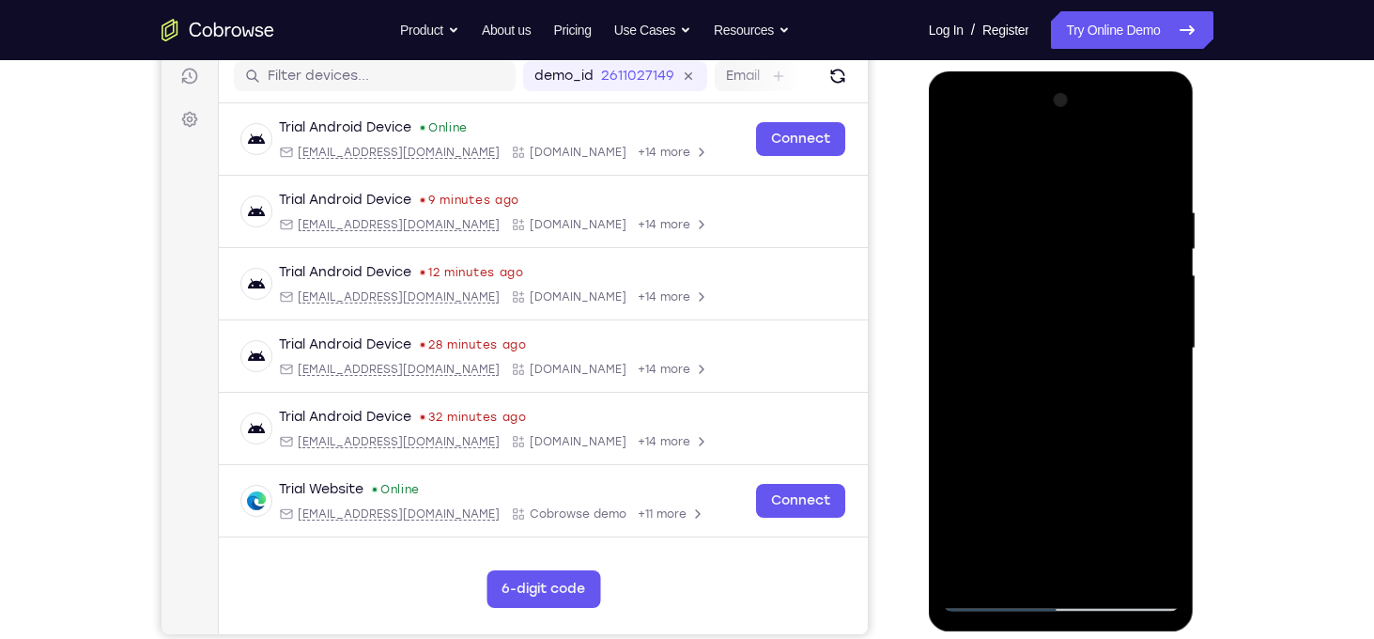
click at [963, 154] on div at bounding box center [1061, 348] width 237 height 526
drag, startPoint x: 1055, startPoint y: 319, endPoint x: 1038, endPoint y: 687, distance: 367.7
click at [1038, 635] on html "Online web based iOS Simulators and Android Emulators. Run iPhone, iPad, Mobile…" at bounding box center [1063, 353] width 268 height 564
drag, startPoint x: 1122, startPoint y: 322, endPoint x: 1111, endPoint y: 646, distance: 324.3
click at [1111, 635] on html "Online web based iOS Simulators and Android Emulators. Run iPhone, iPad, Mobile…" at bounding box center [1063, 353] width 268 height 564
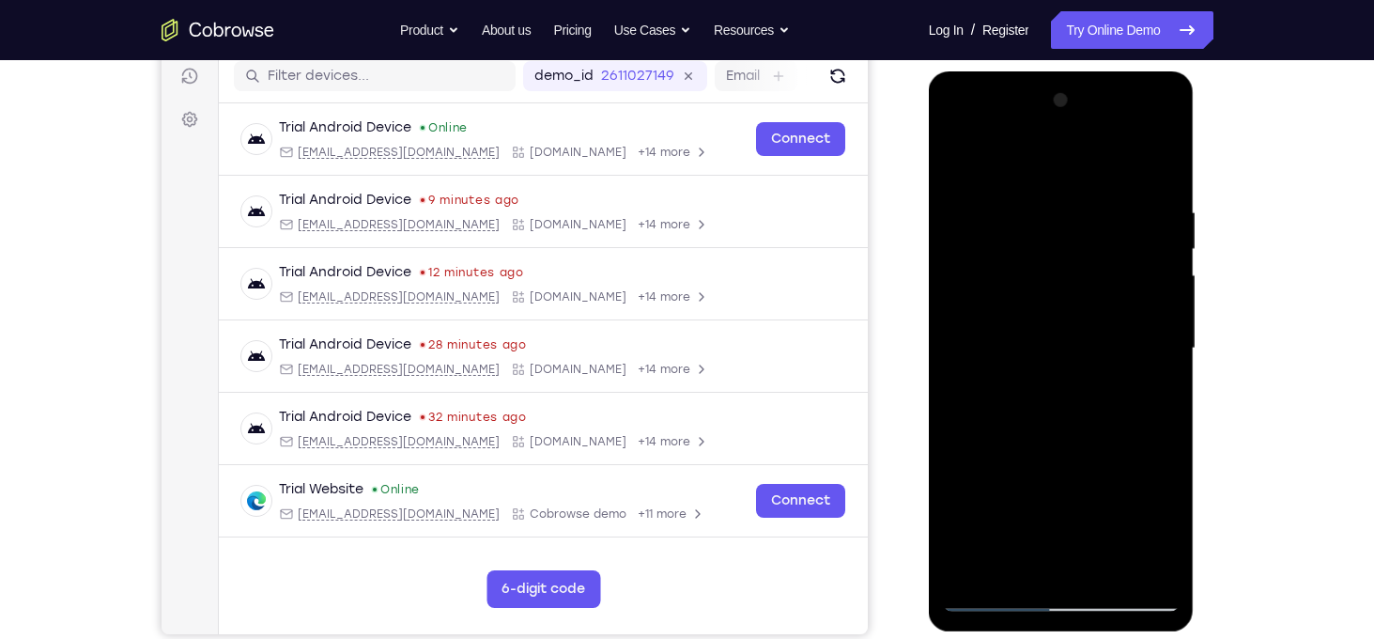
click at [1038, 198] on div at bounding box center [1061, 348] width 237 height 526
click at [1159, 170] on div at bounding box center [1061, 348] width 237 height 526
click at [1102, 566] on div at bounding box center [1061, 348] width 237 height 526
click at [966, 154] on div at bounding box center [1061, 348] width 237 height 526
drag, startPoint x: 1084, startPoint y: 293, endPoint x: 1086, endPoint y: 579, distance: 285.6
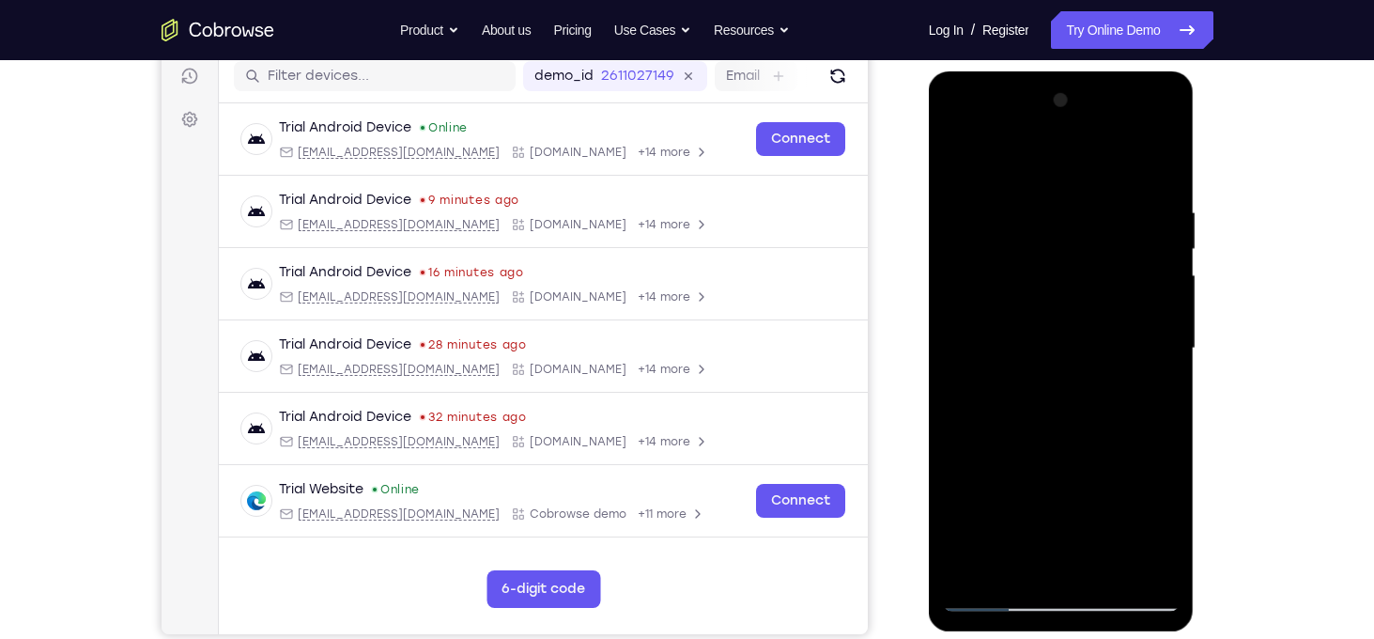
click at [1086, 579] on div at bounding box center [1061, 348] width 237 height 526
click at [1050, 207] on div at bounding box center [1061, 348] width 237 height 526
click at [1155, 292] on div at bounding box center [1061, 348] width 237 height 526
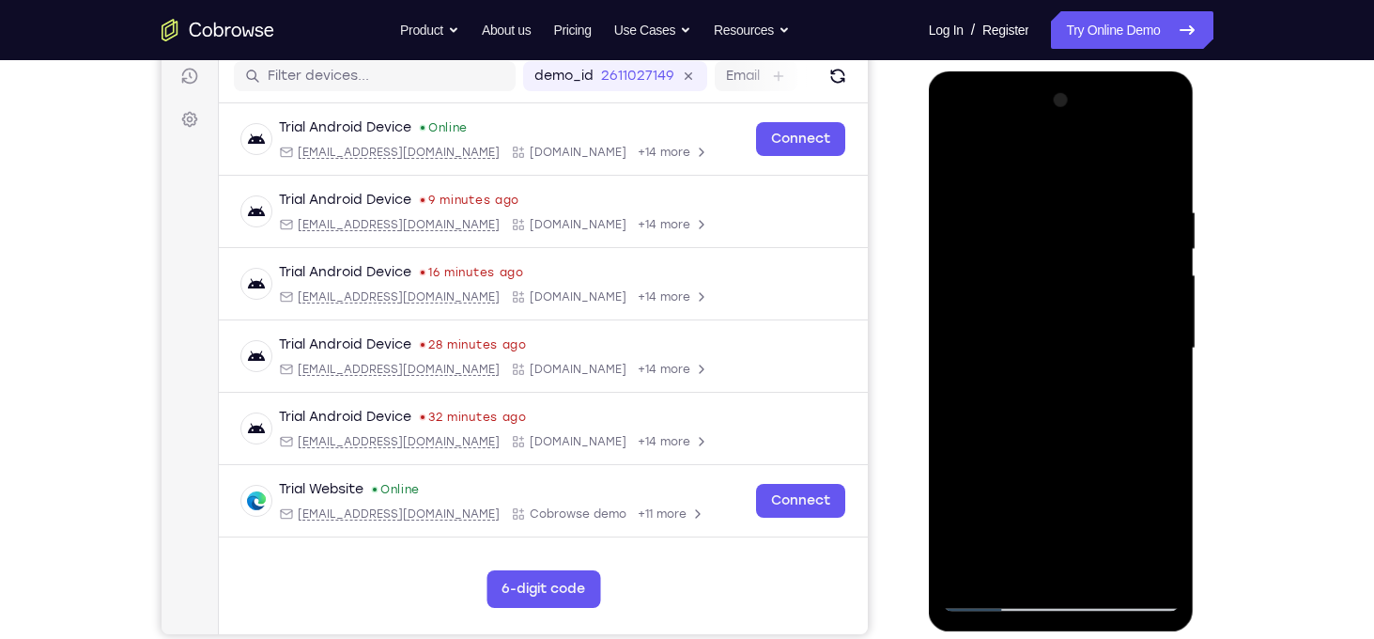
click at [1155, 292] on div at bounding box center [1061, 348] width 237 height 526
click at [975, 318] on div at bounding box center [1061, 348] width 237 height 526
click at [968, 313] on div at bounding box center [1061, 348] width 237 height 526
click at [1160, 272] on div at bounding box center [1061, 348] width 237 height 526
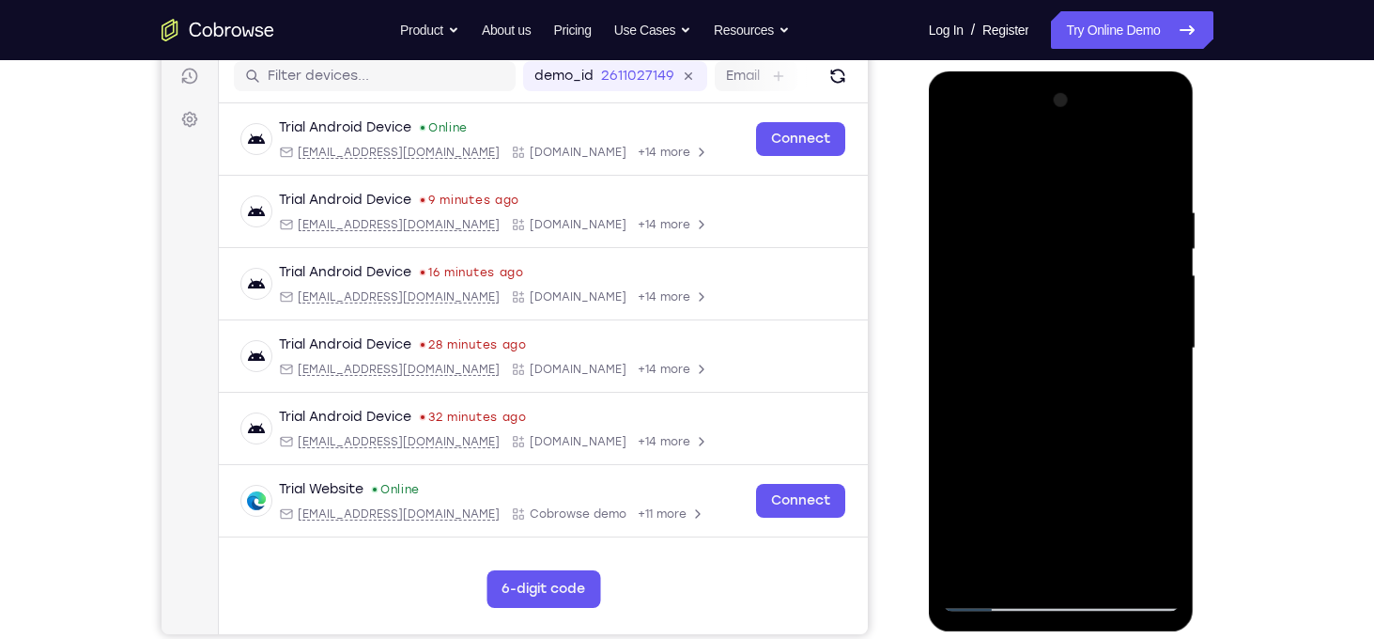
click at [1160, 272] on div at bounding box center [1061, 348] width 237 height 526
click at [981, 335] on div at bounding box center [1061, 348] width 237 height 526
click at [1157, 286] on div at bounding box center [1061, 348] width 237 height 526
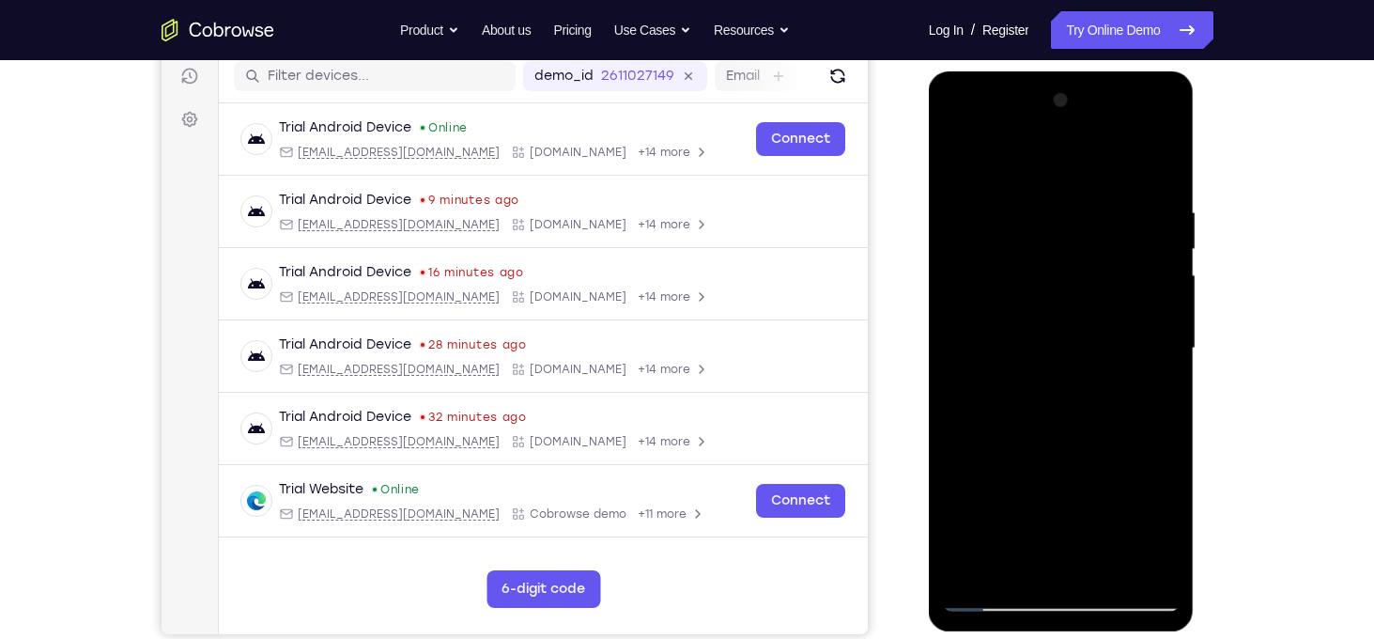
click at [1157, 286] on div at bounding box center [1061, 348] width 237 height 526
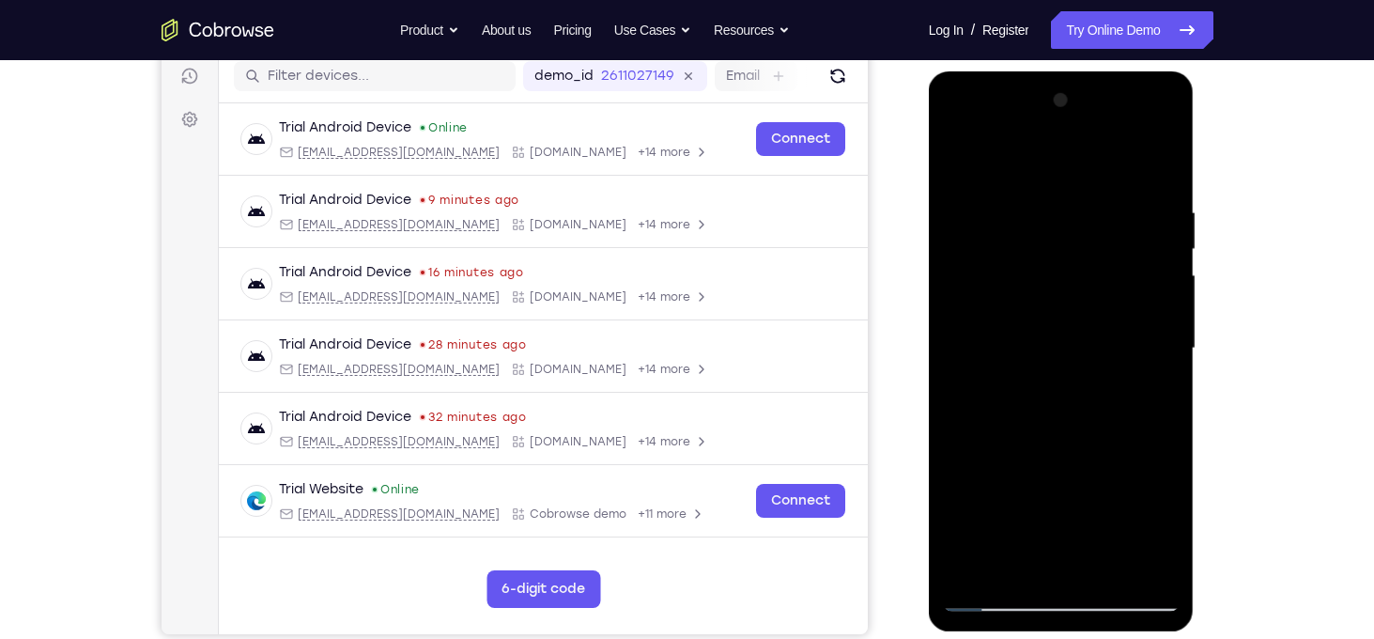
click at [1157, 286] on div at bounding box center [1061, 348] width 237 height 526
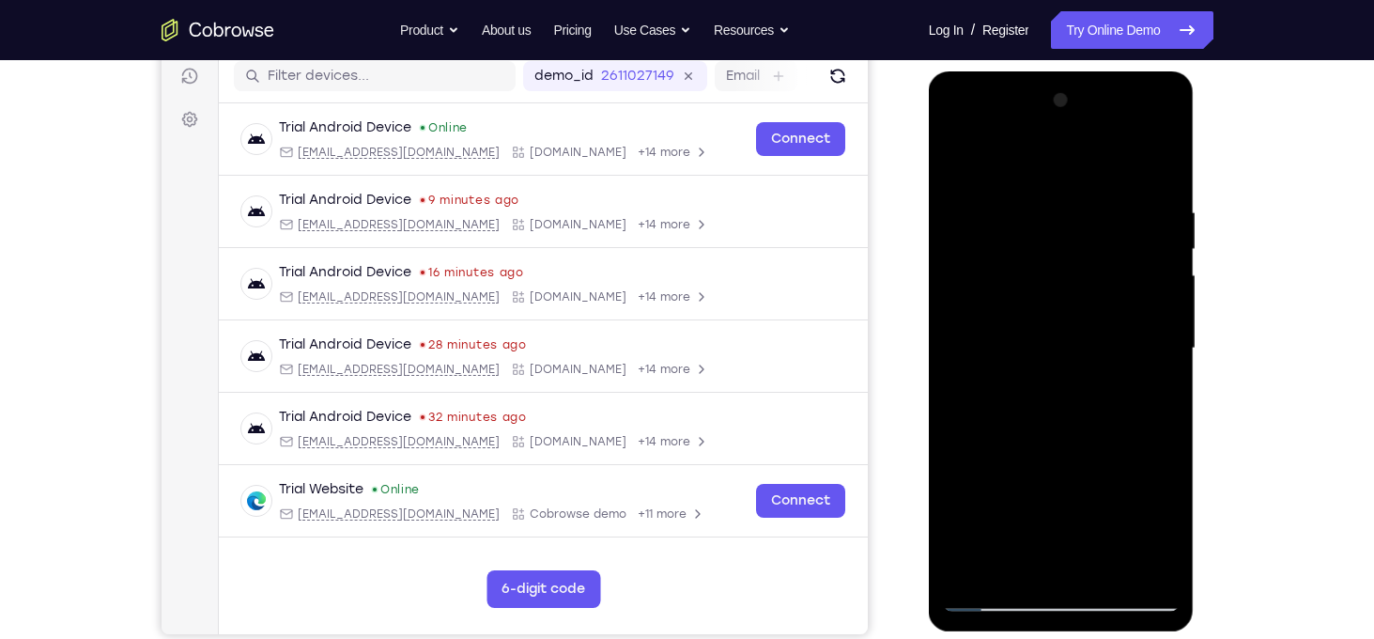
click at [1157, 286] on div at bounding box center [1061, 348] width 237 height 526
click at [1164, 286] on div at bounding box center [1061, 348] width 237 height 526
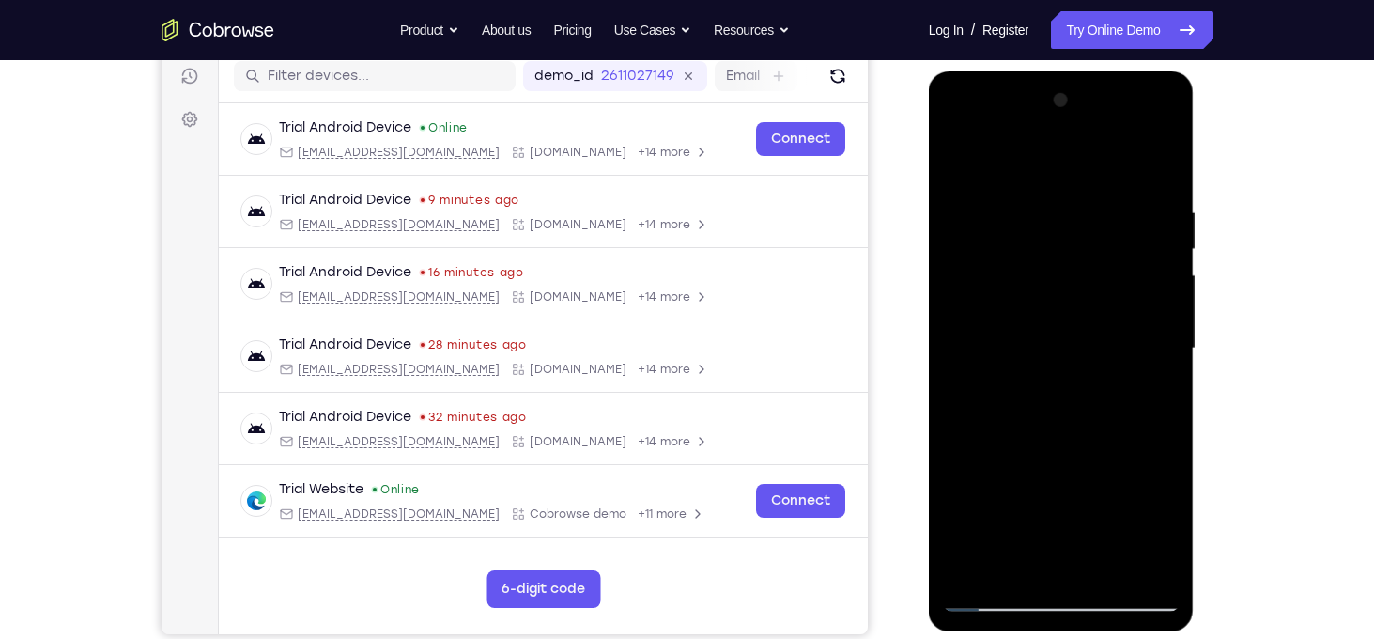
click at [1164, 286] on div at bounding box center [1061, 348] width 237 height 526
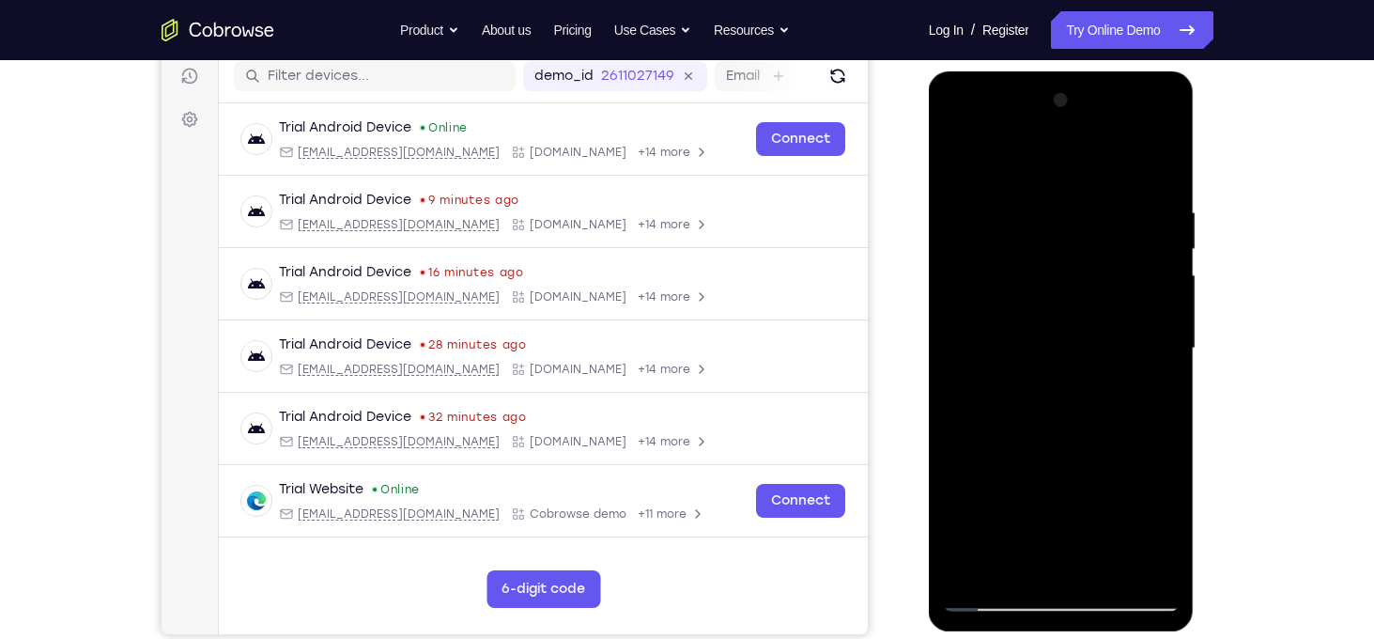
click at [1164, 286] on div at bounding box center [1061, 348] width 237 height 526
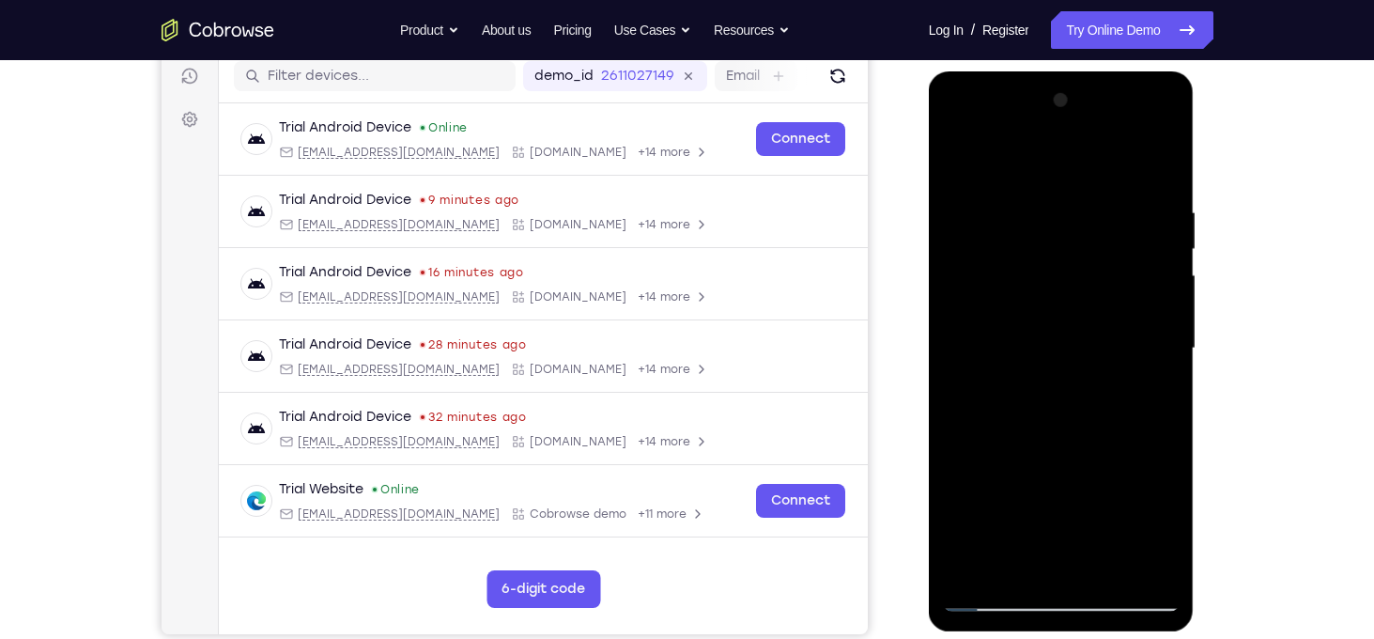
click at [1164, 286] on div at bounding box center [1061, 348] width 237 height 526
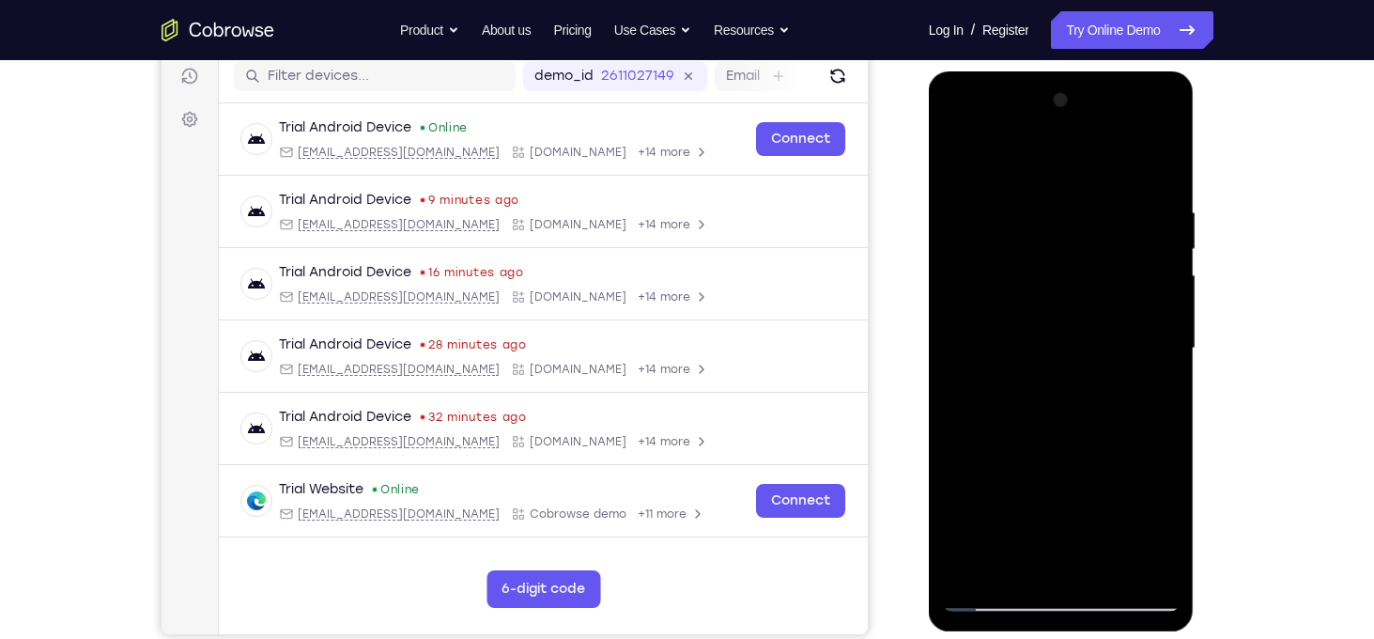
click at [1164, 286] on div at bounding box center [1061, 348] width 237 height 526
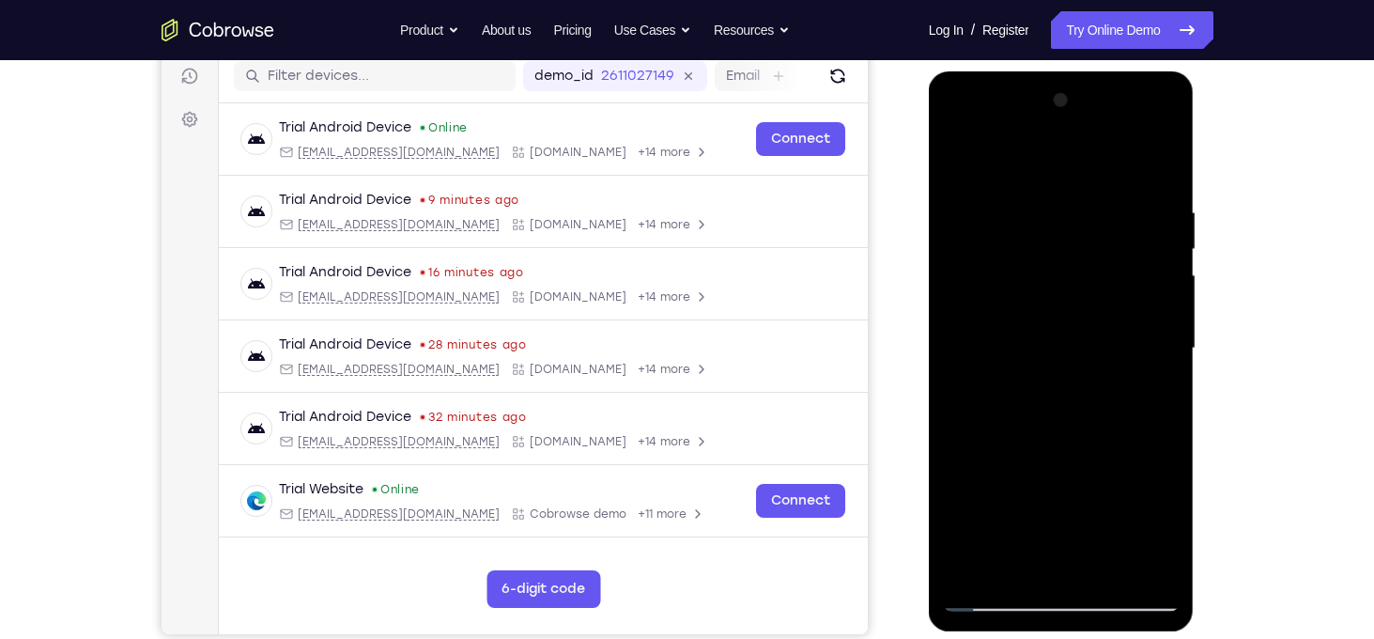
click at [1164, 286] on div at bounding box center [1061, 348] width 237 height 526
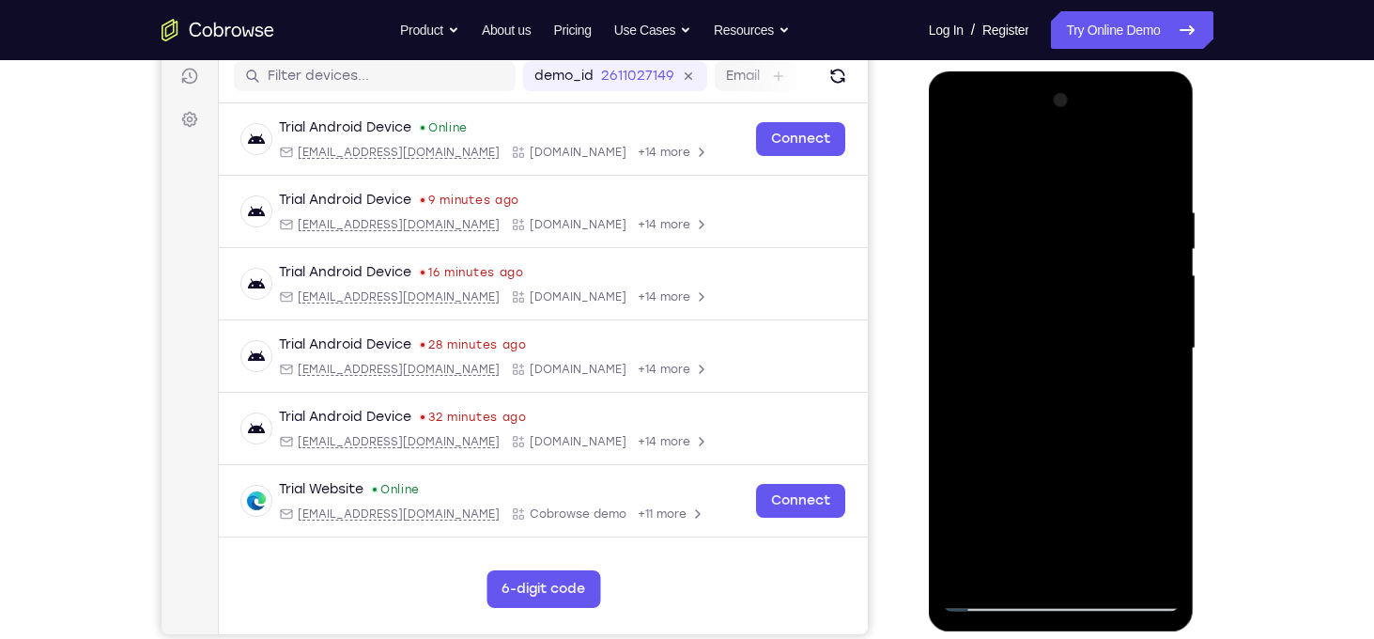
click at [1164, 286] on div at bounding box center [1061, 348] width 237 height 526
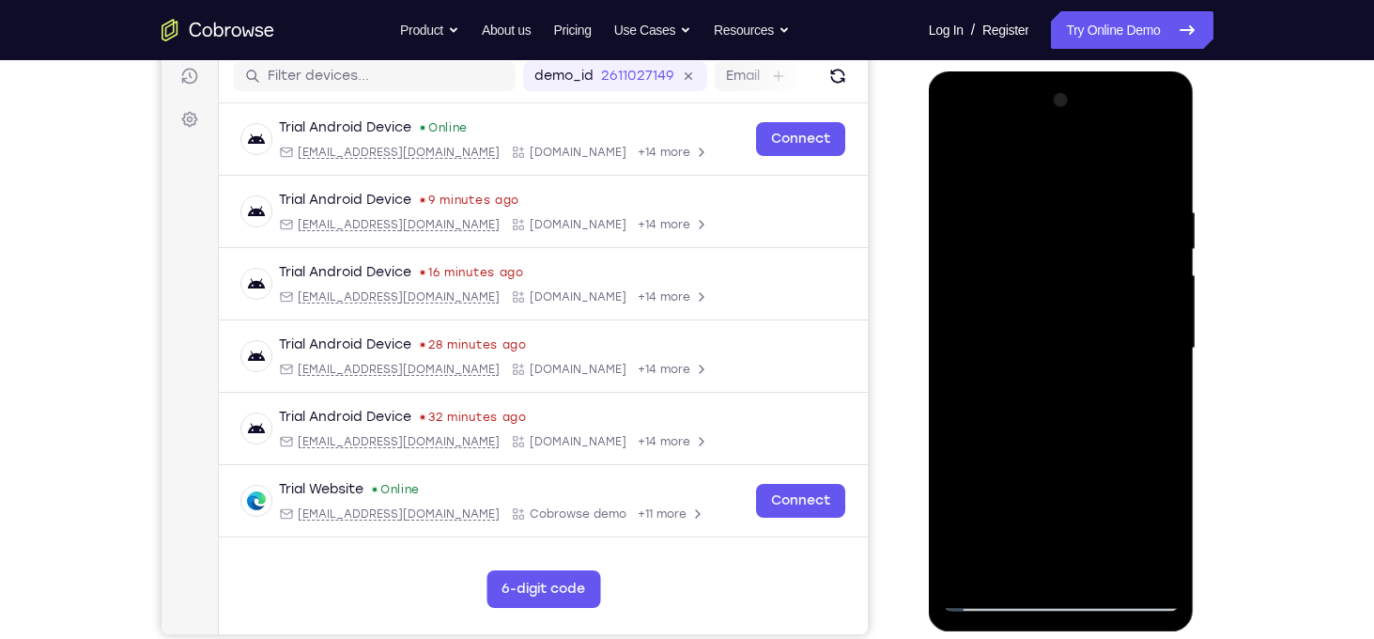
click at [1164, 286] on div at bounding box center [1061, 348] width 237 height 526
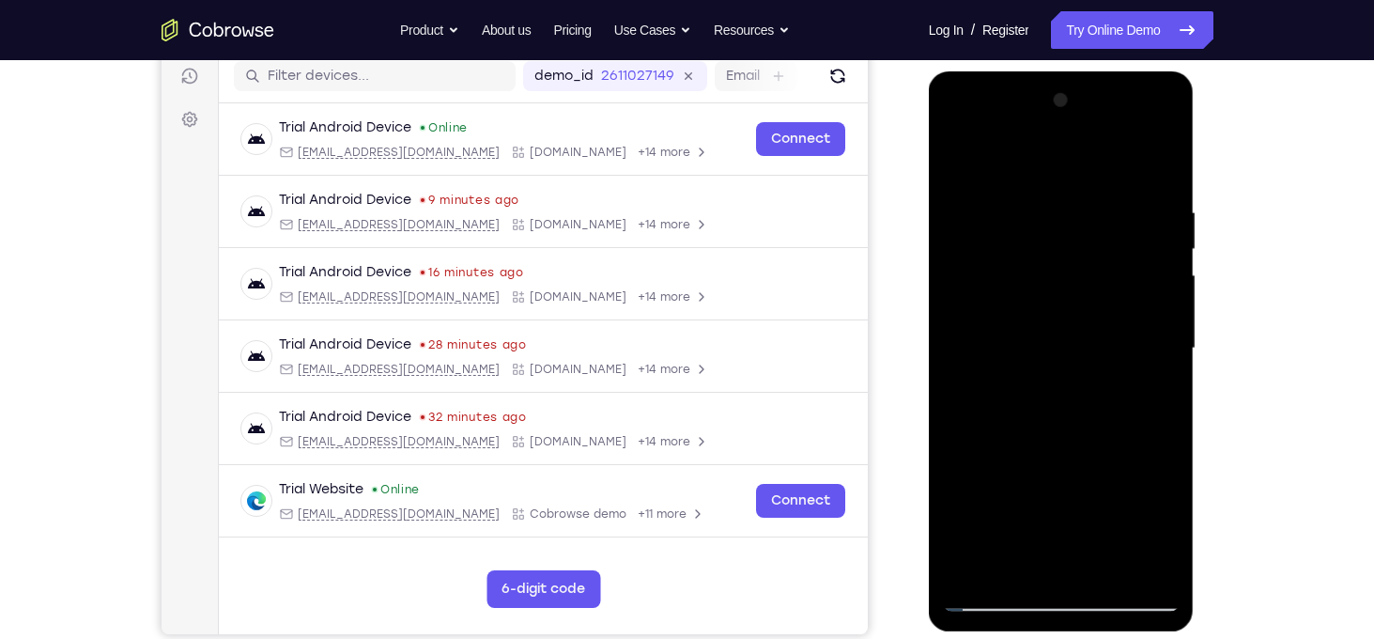
click at [1164, 286] on div at bounding box center [1061, 348] width 237 height 526
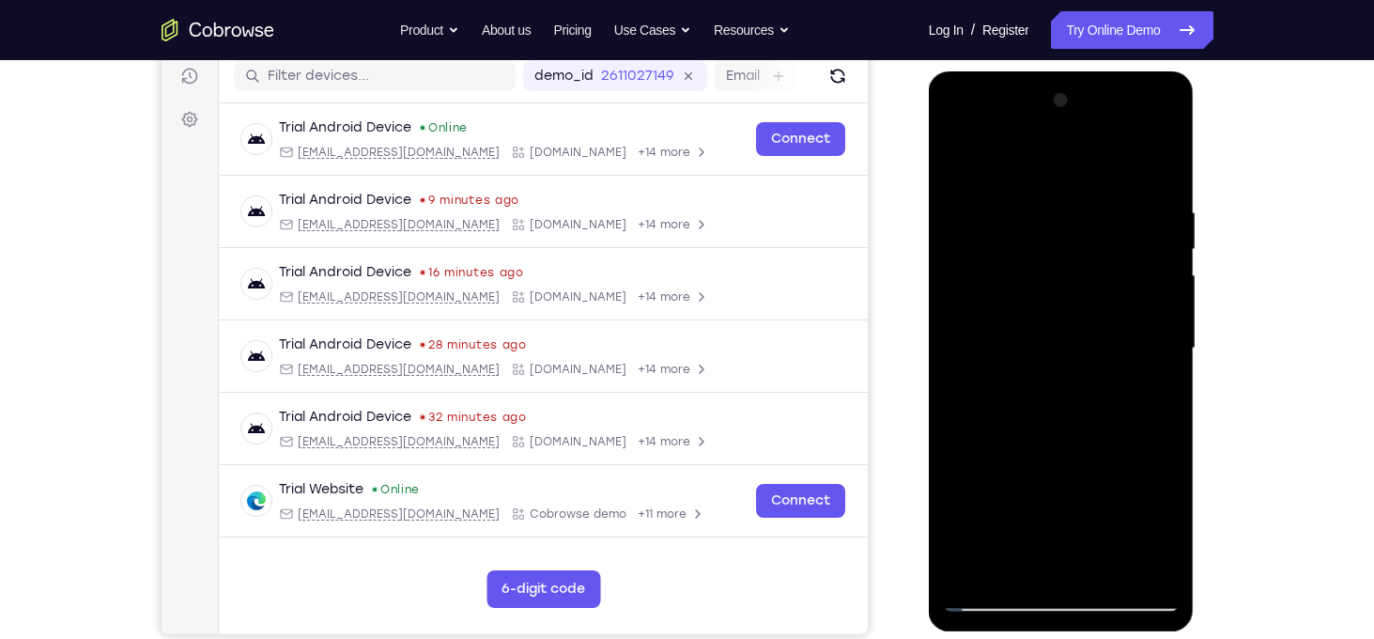
click at [1164, 286] on div at bounding box center [1061, 348] width 237 height 526
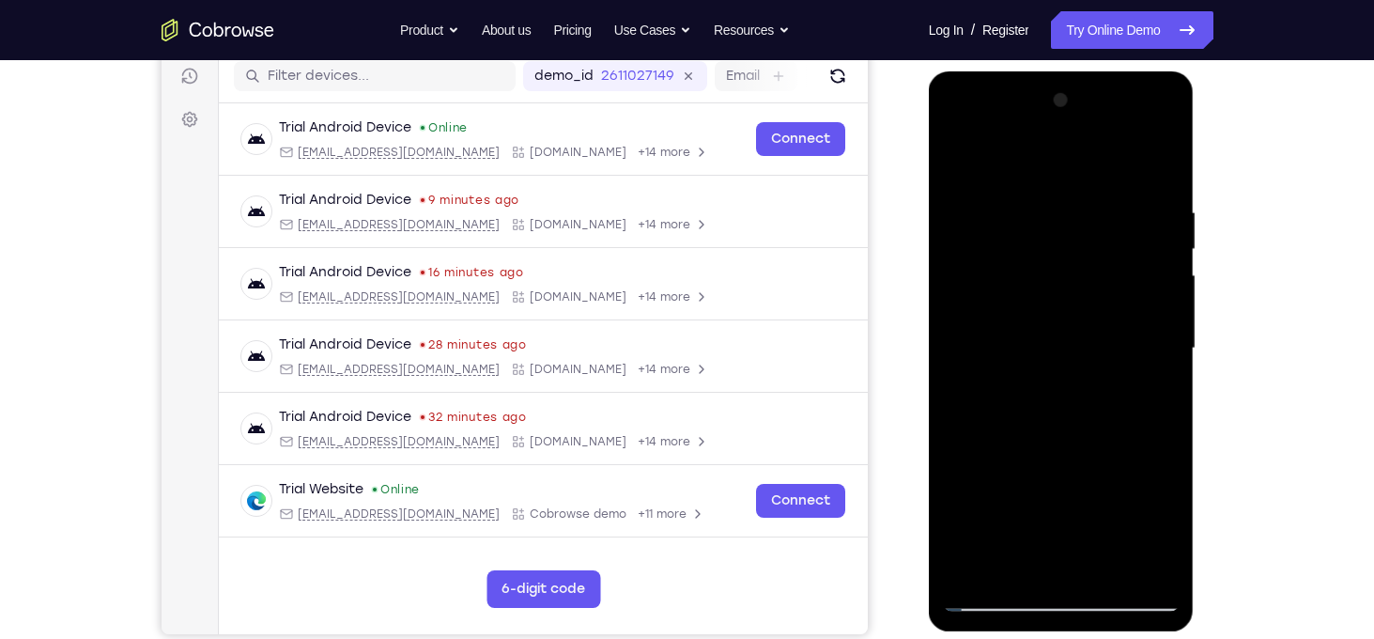
click at [1164, 286] on div at bounding box center [1061, 348] width 237 height 526
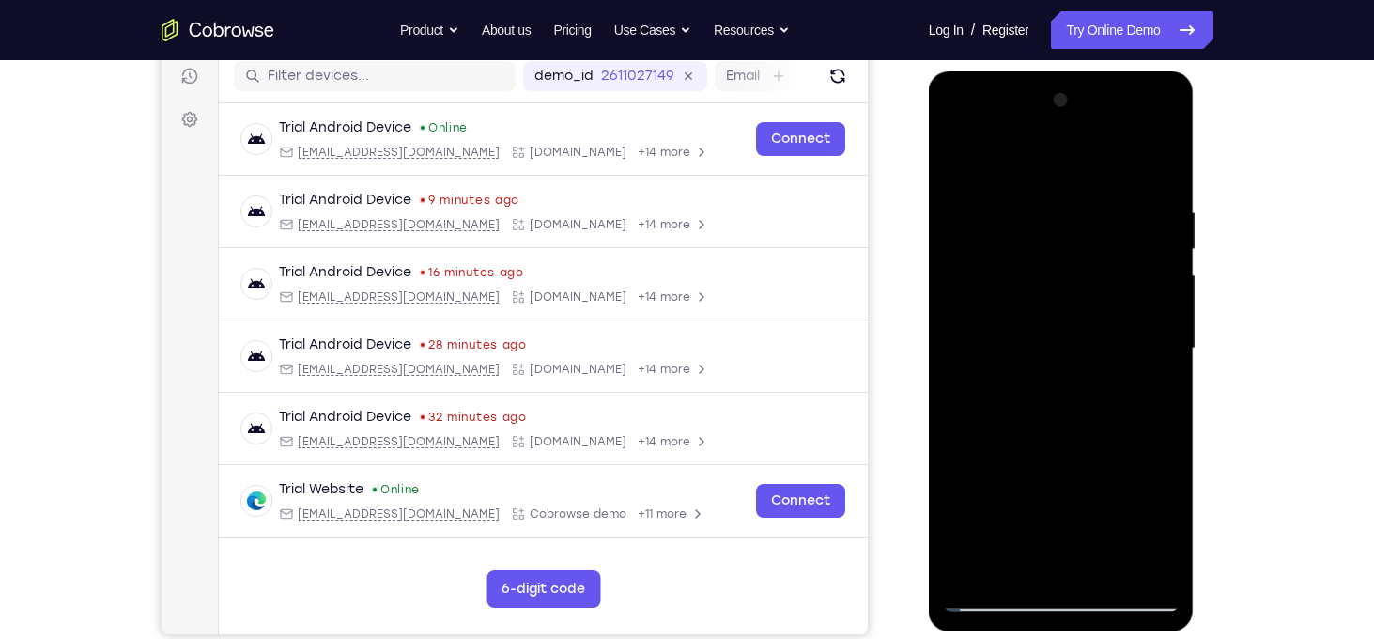
click at [1164, 286] on div at bounding box center [1061, 348] width 237 height 526
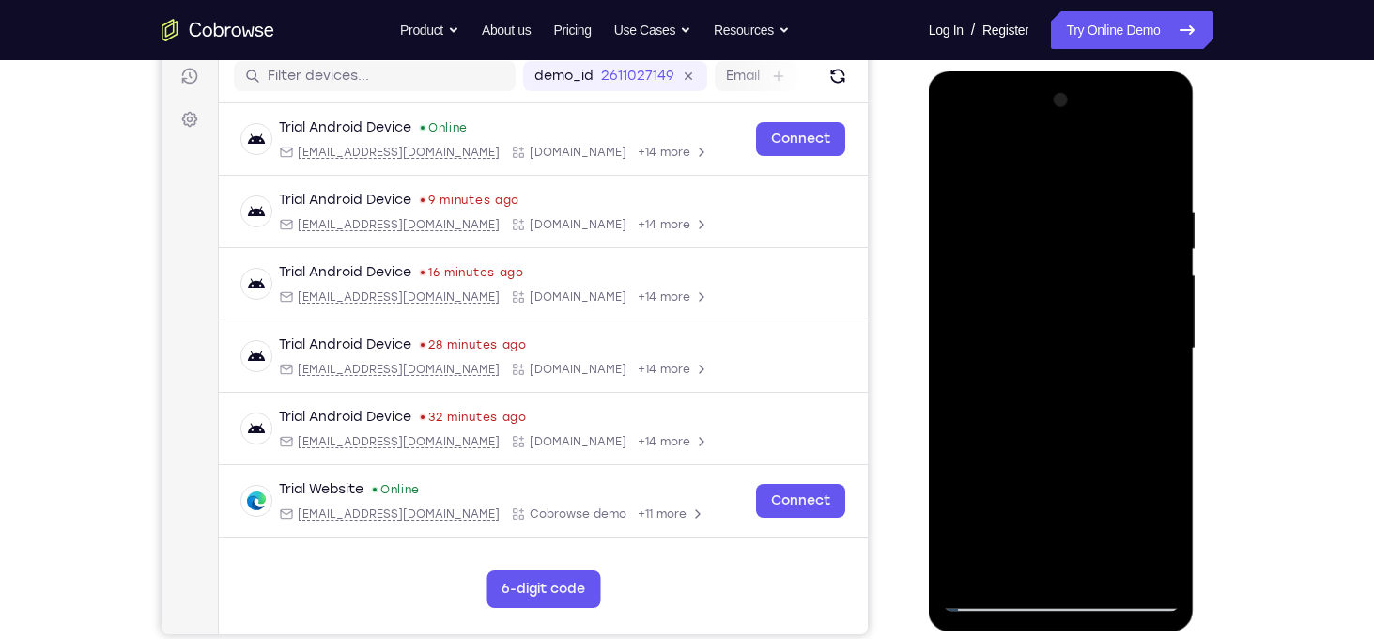
click at [1164, 286] on div at bounding box center [1061, 348] width 237 height 526
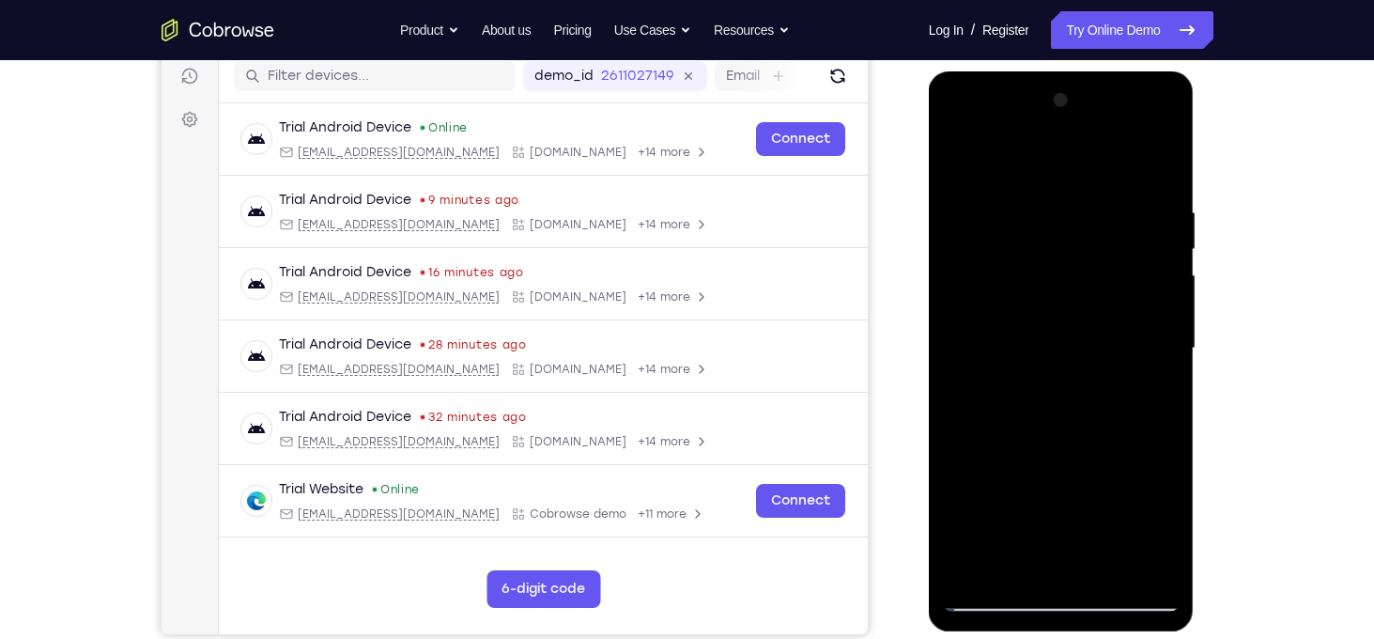
click at [1164, 286] on div at bounding box center [1061, 348] width 237 height 526
drag, startPoint x: 1164, startPoint y: 286, endPoint x: 613, endPoint y: 253, distance: 551.5
click at [929, 253] on html "Online web based iOS Simulators and Android Emulators. Run iPhone, iPad, Mobile…" at bounding box center [1063, 353] width 268 height 564
click at [1158, 164] on div at bounding box center [1061, 348] width 237 height 526
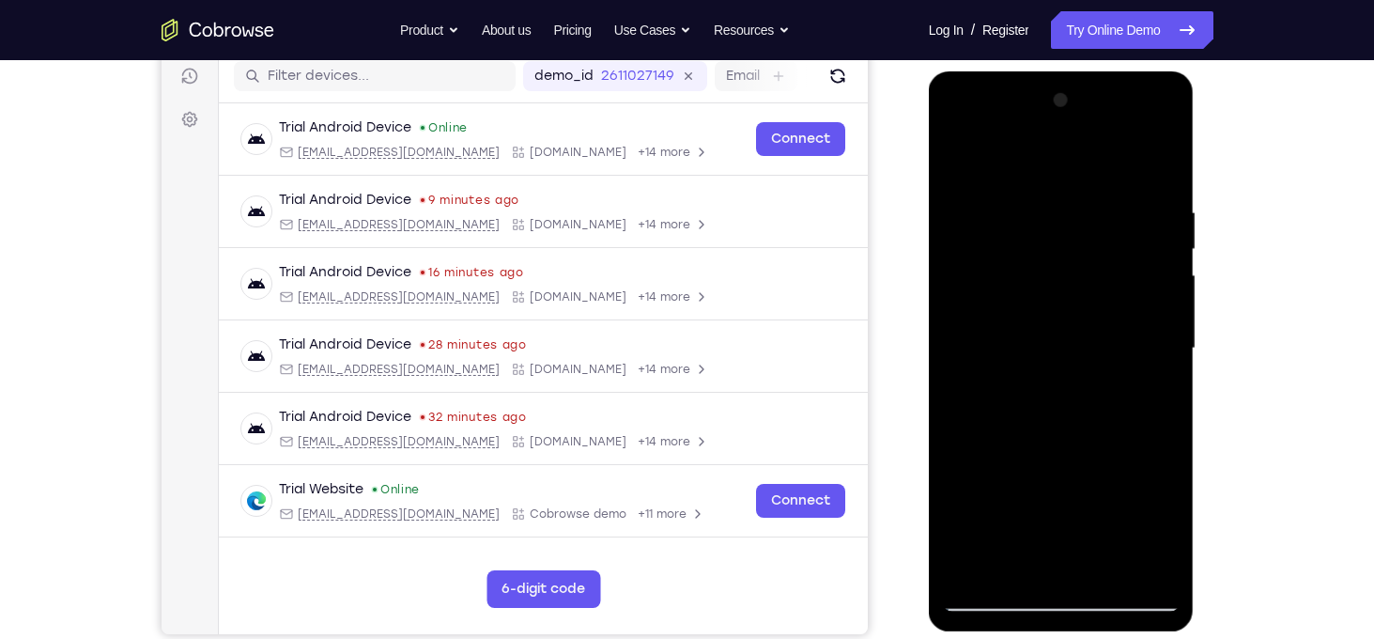
click at [1106, 570] on div at bounding box center [1061, 348] width 237 height 526
click at [960, 154] on div at bounding box center [1061, 348] width 237 height 526
